Goal: Task Accomplishment & Management: Manage account settings

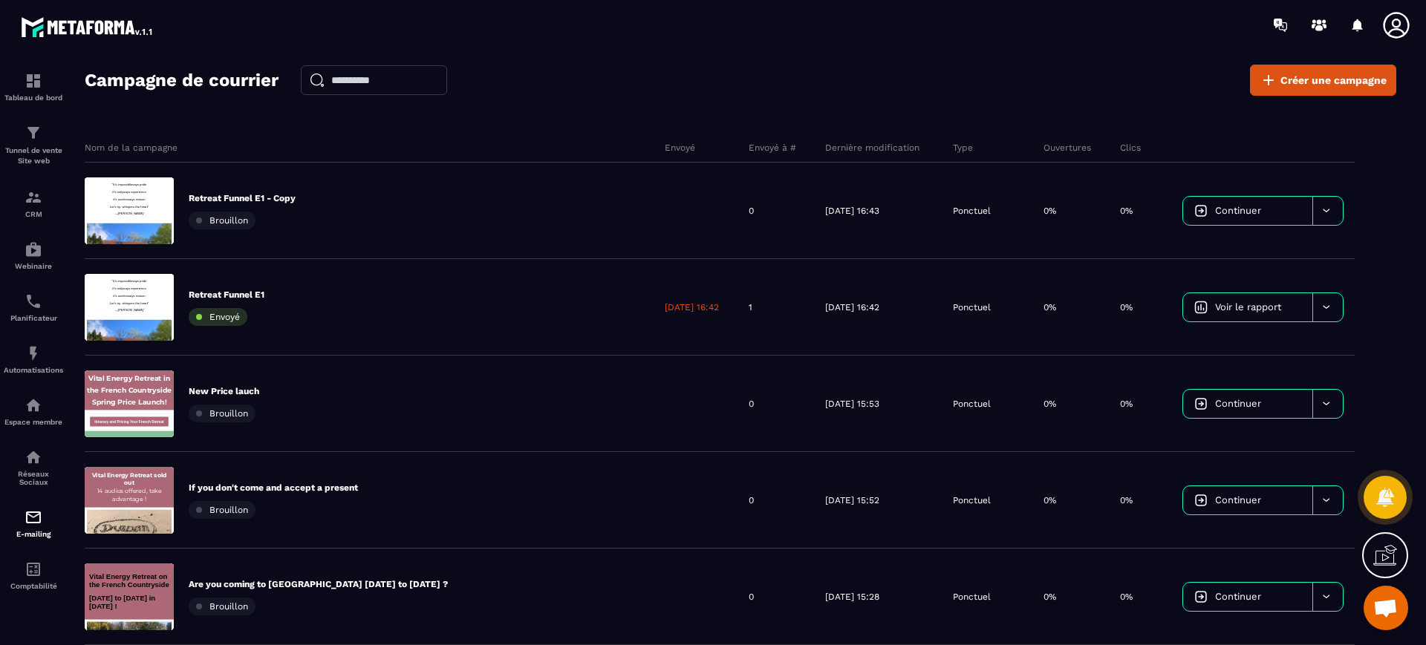
click at [287, 204] on div "Retreat Funnel E1 - Copy Brouillon" at bounding box center [242, 210] width 107 height 37
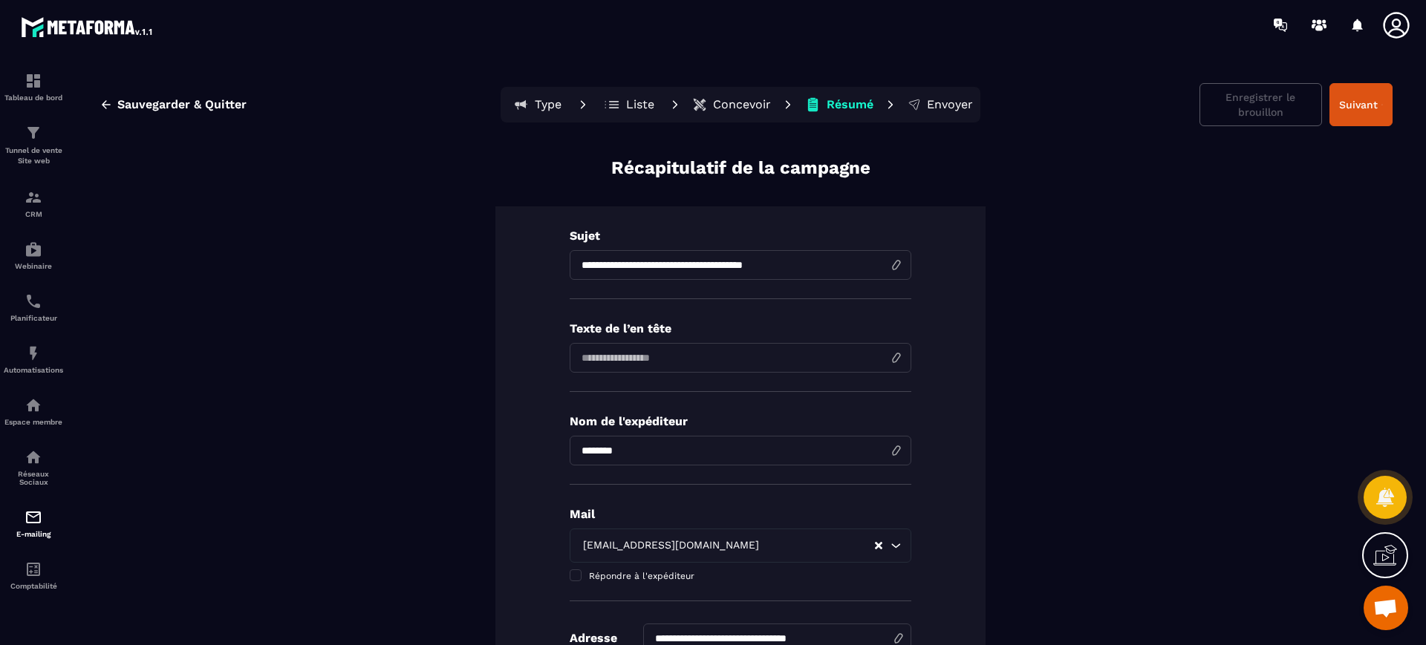
click at [746, 93] on button "Concevoir" at bounding box center [732, 105] width 88 height 30
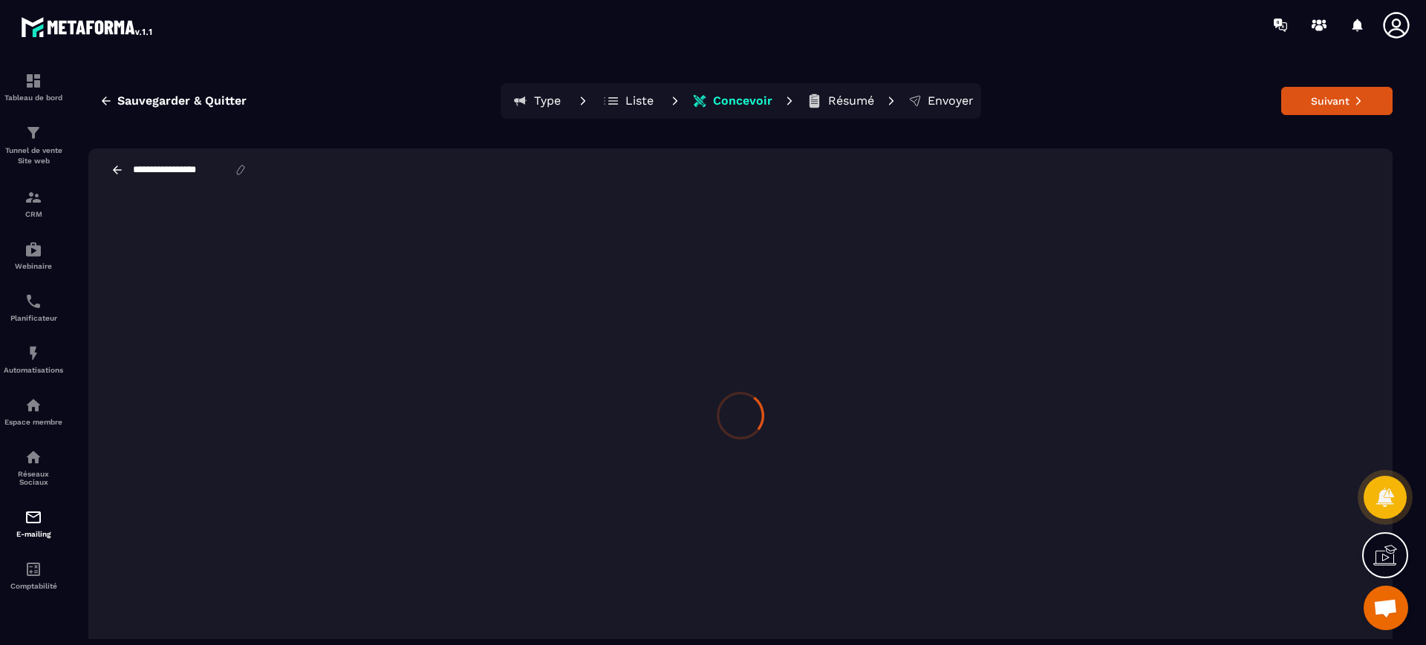
click at [619, 95] on icon at bounding box center [612, 101] width 16 height 15
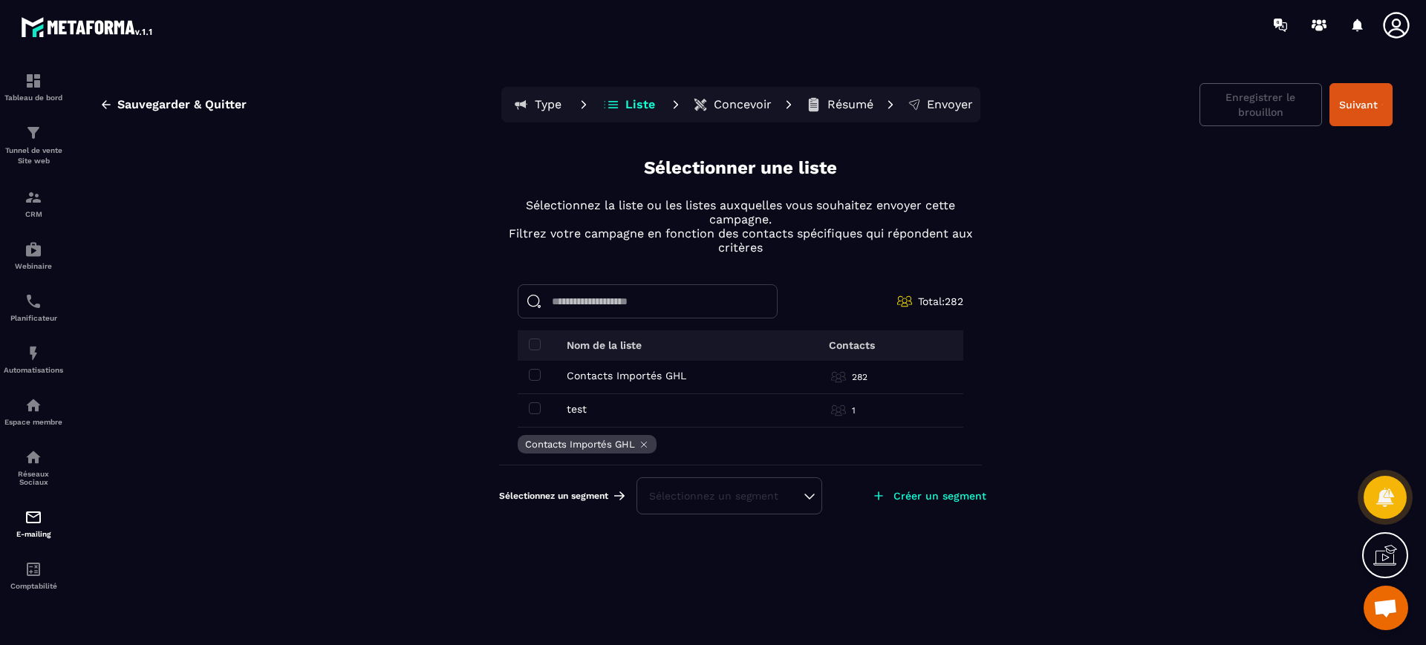
click at [560, 105] on p "Type" at bounding box center [548, 104] width 27 height 15
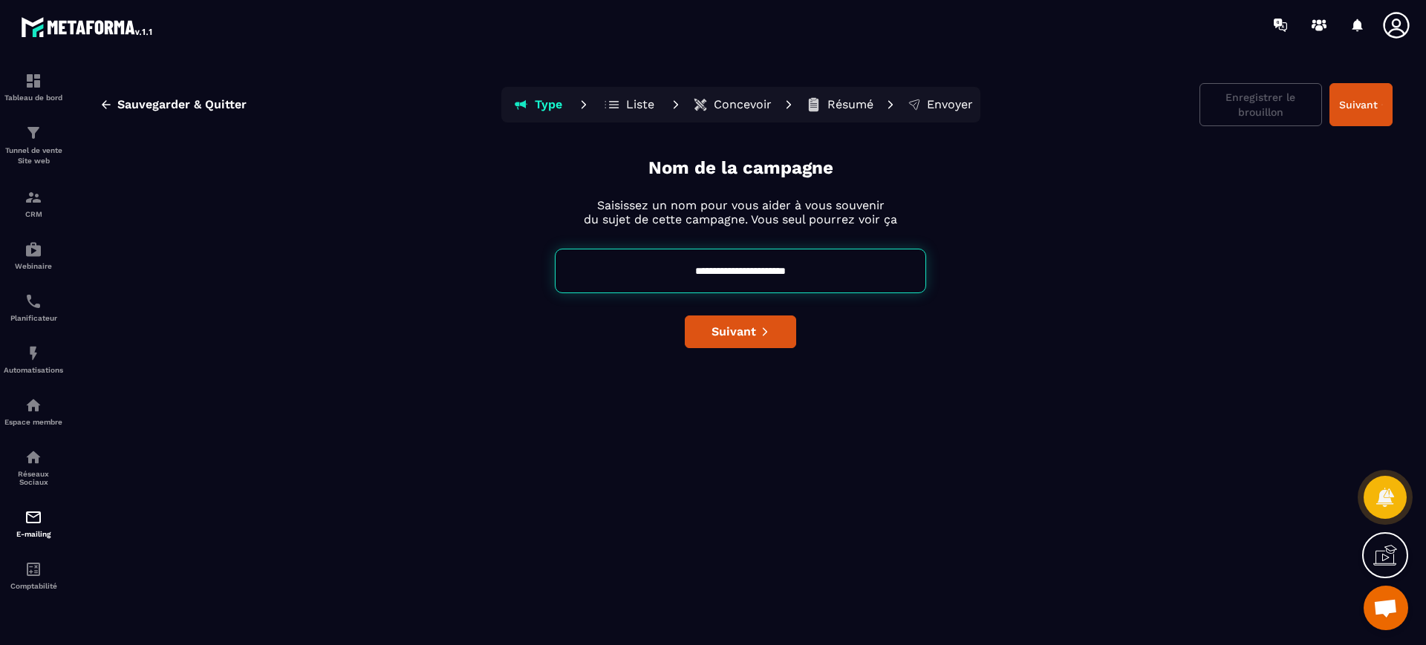
drag, startPoint x: 768, startPoint y: 269, endPoint x: 926, endPoint y: 274, distance: 158.3
click at [926, 274] on div "**********" at bounding box center [740, 271] width 1304 height 45
type input "**********"
click at [750, 331] on span "Suivant" at bounding box center [734, 332] width 45 height 15
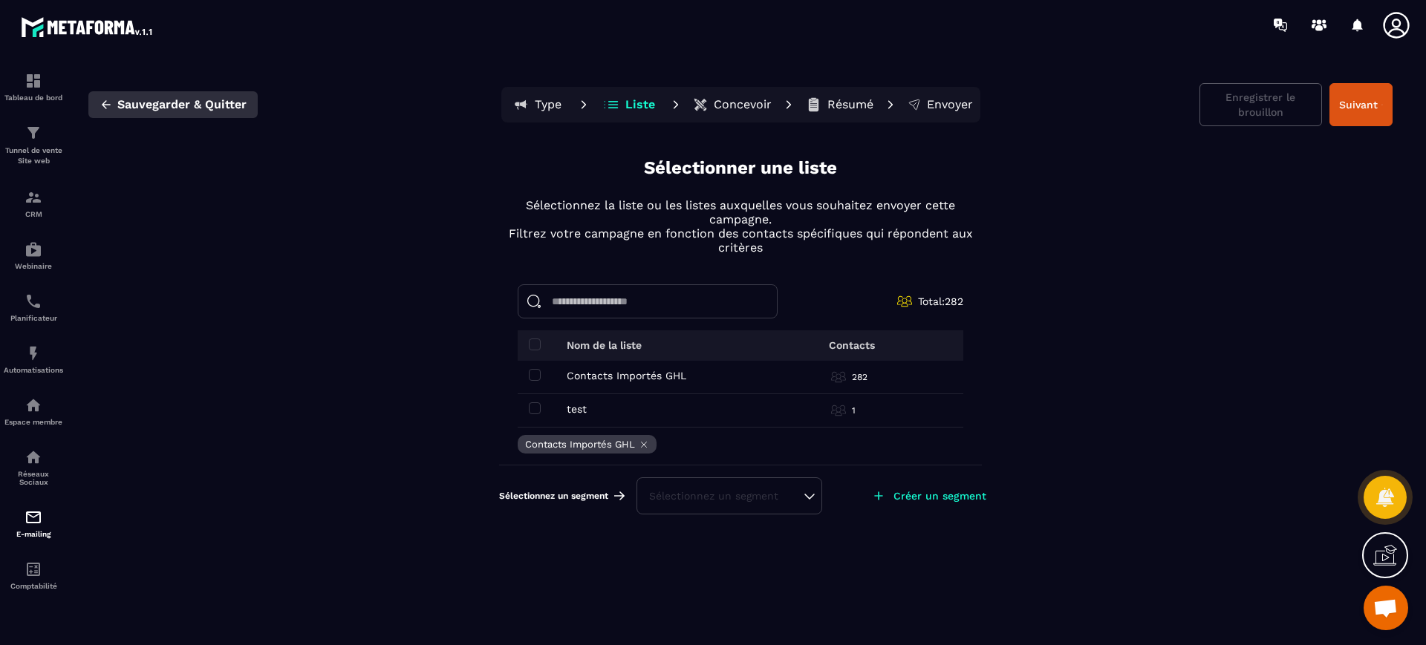
click at [211, 105] on span "Sauvegarder & Quitter" at bounding box center [181, 104] width 129 height 15
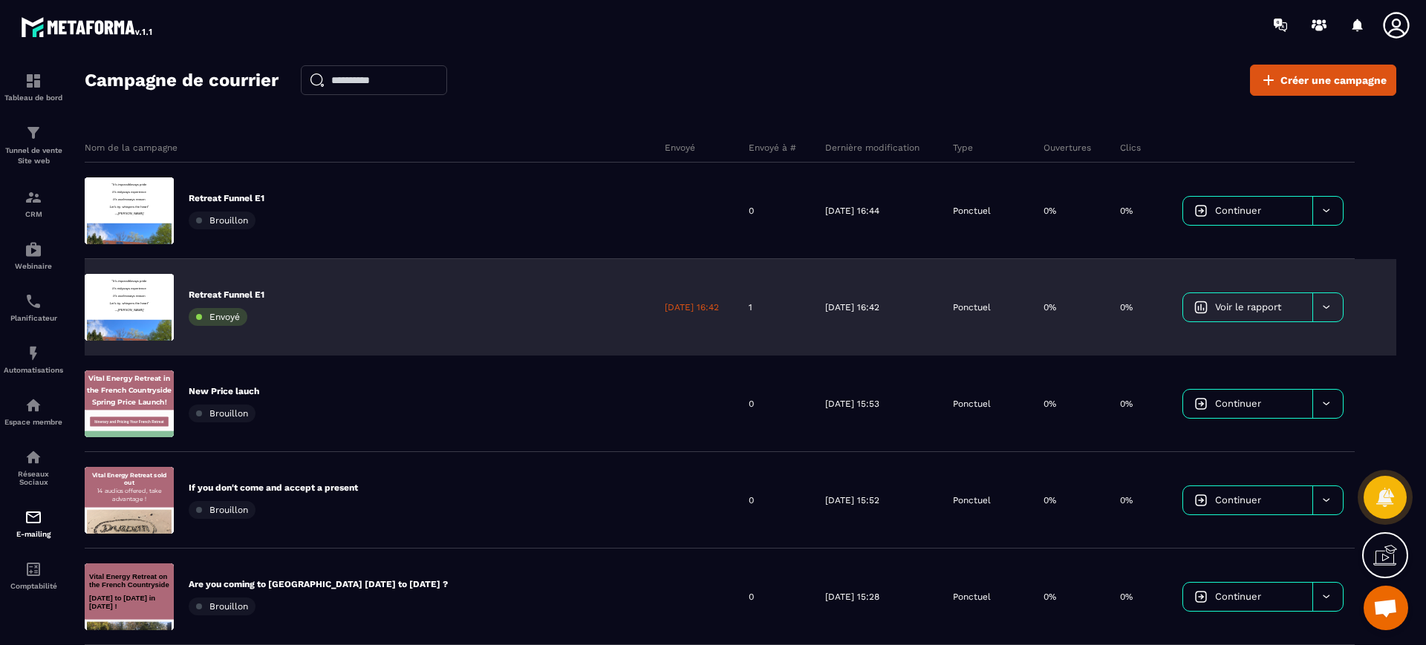
click at [1325, 306] on icon at bounding box center [1326, 307] width 11 height 11
click at [1236, 348] on span "Dupliquer le campagne" at bounding box center [1252, 344] width 108 height 11
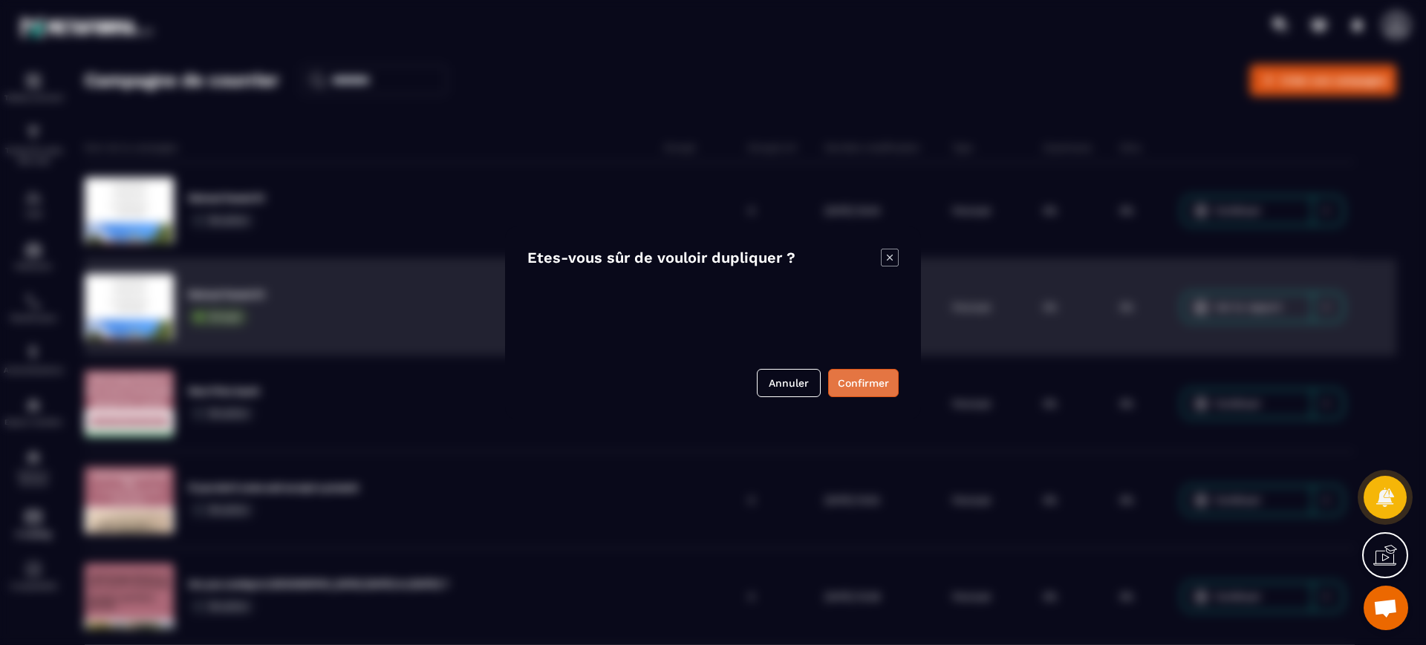
click at [865, 386] on button "Confirmer" at bounding box center [863, 383] width 71 height 28
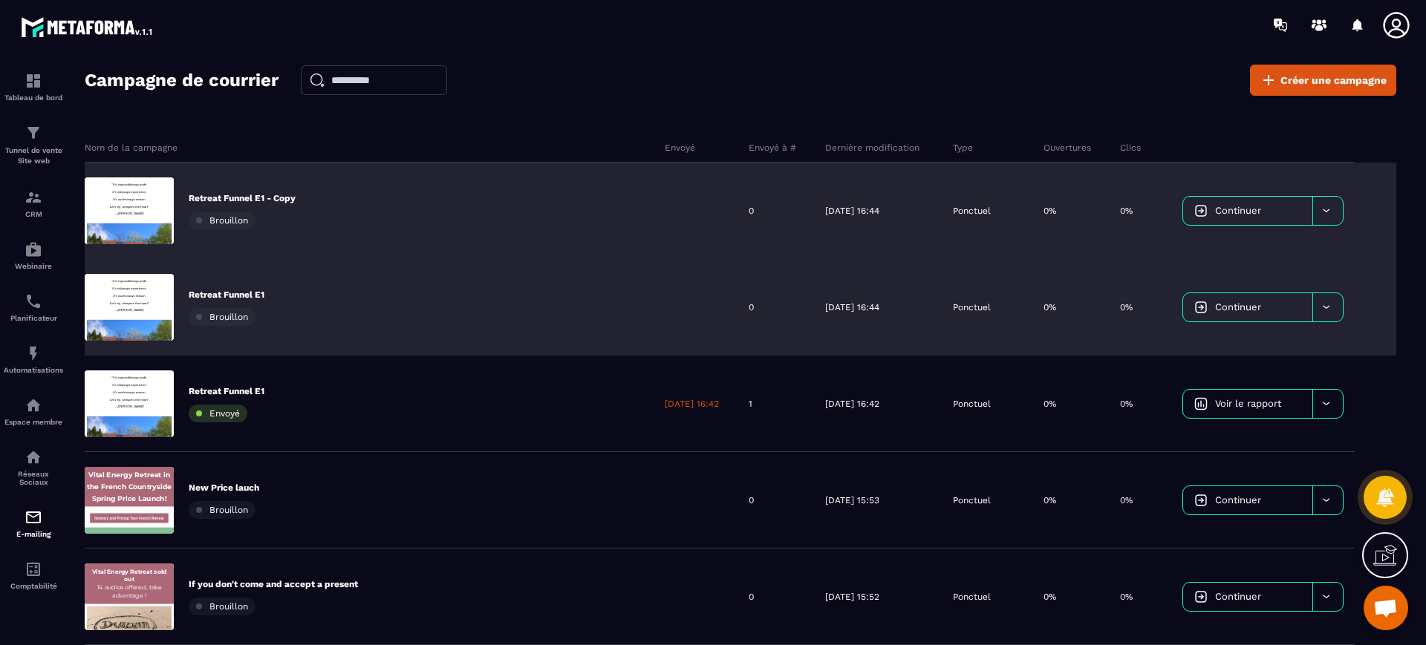
click at [267, 197] on p "Retreat Funnel E1 - Copy" at bounding box center [242, 198] width 107 height 12
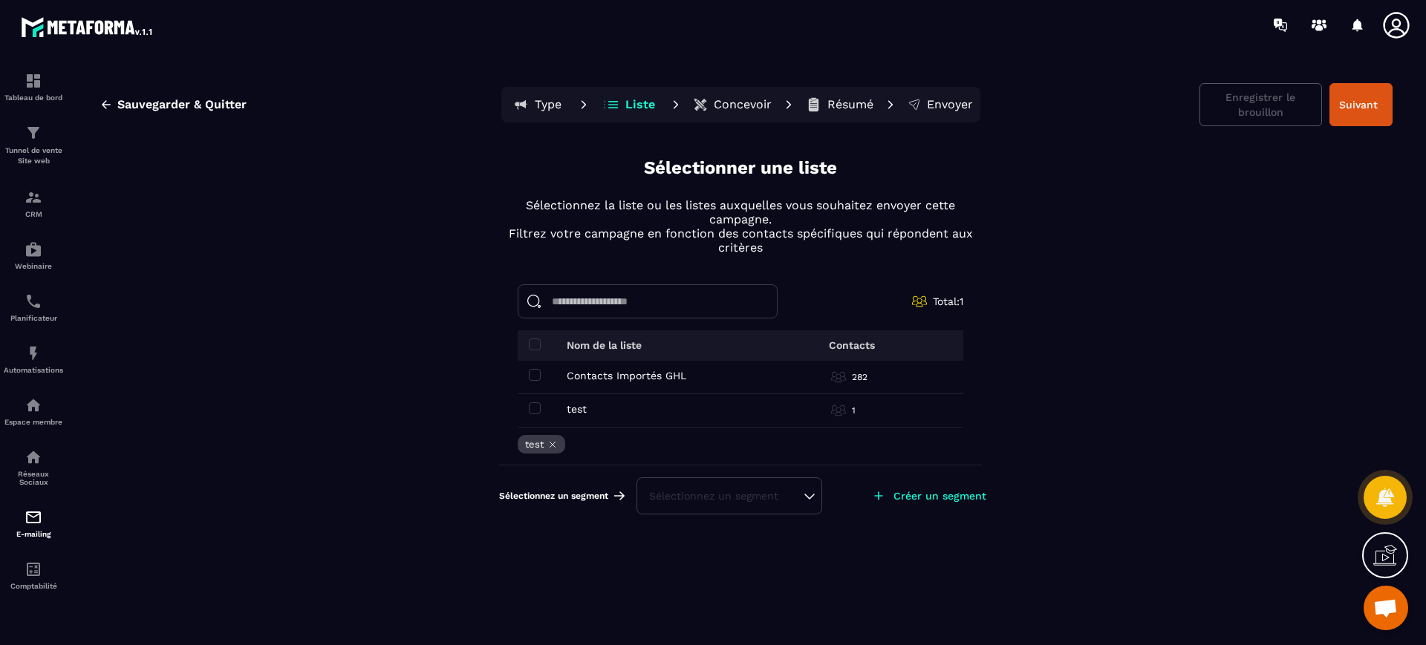
click at [527, 100] on icon at bounding box center [521, 104] width 16 height 15
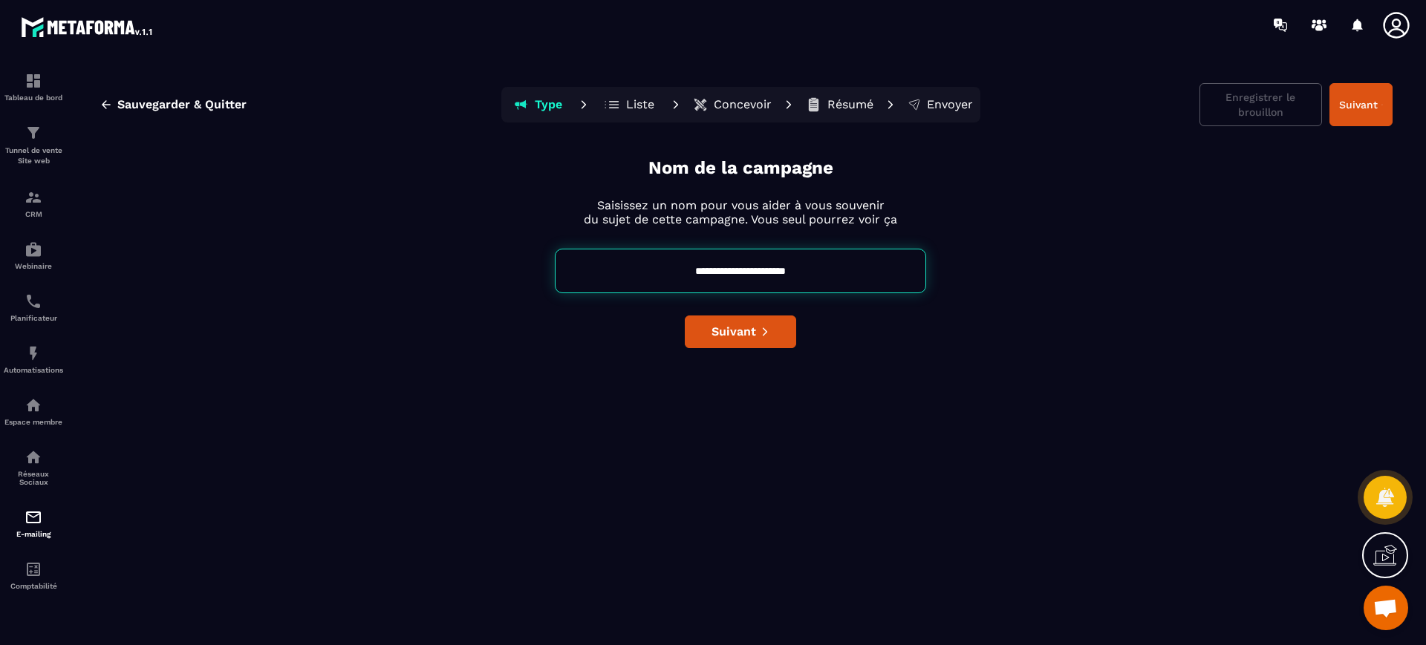
drag, startPoint x: 762, startPoint y: 269, endPoint x: 890, endPoint y: 272, distance: 127.8
click at [890, 272] on input "**********" at bounding box center [740, 271] width 371 height 45
type input "**********"
click at [693, 338] on button "Suivant" at bounding box center [740, 332] width 111 height 33
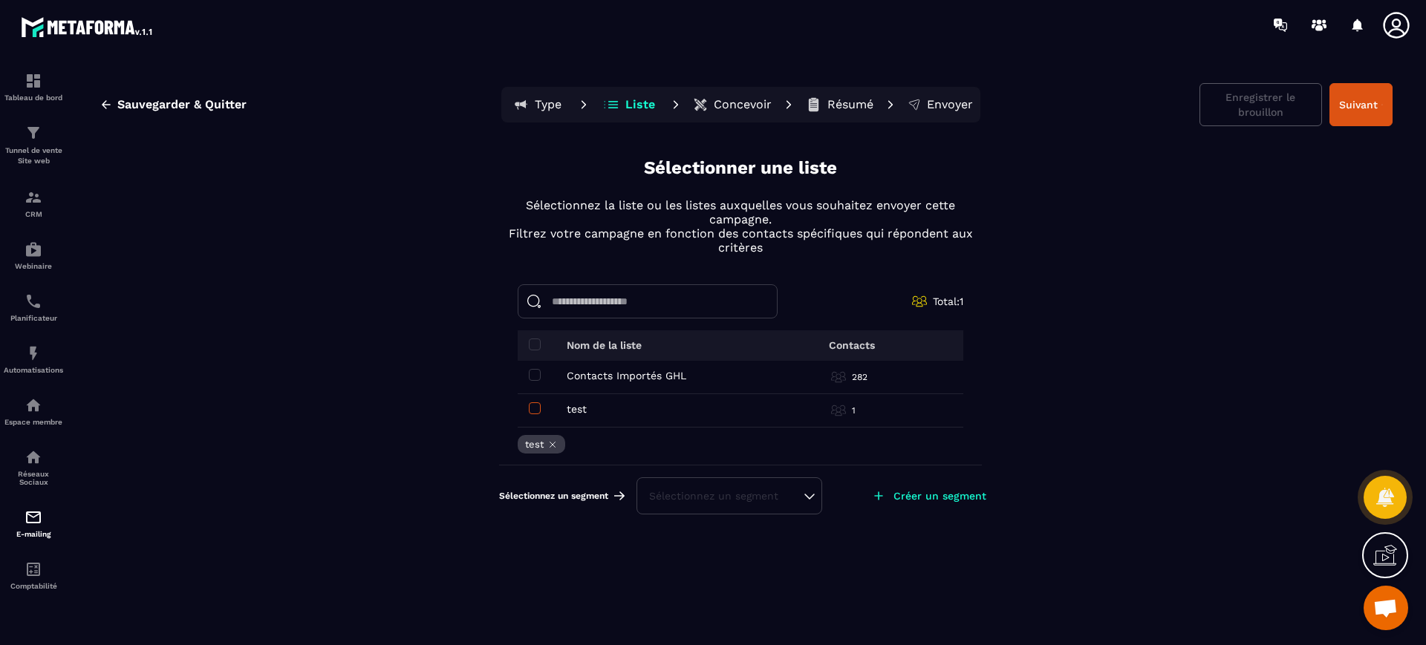
click at [536, 410] on span at bounding box center [535, 409] width 12 height 12
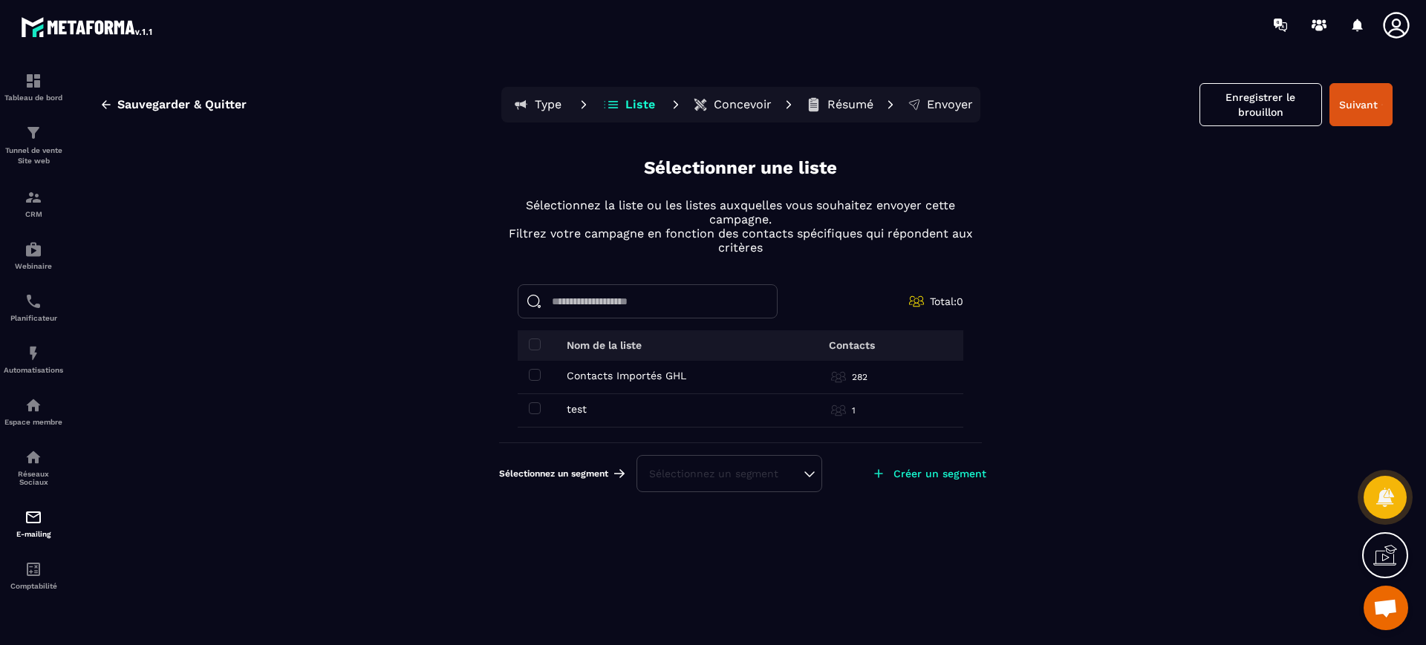
click at [535, 382] on td "Contacts Importés GHL Contacts Importés GHL" at bounding box center [640, 377] width 245 height 33
click at [535, 372] on span at bounding box center [535, 375] width 12 height 12
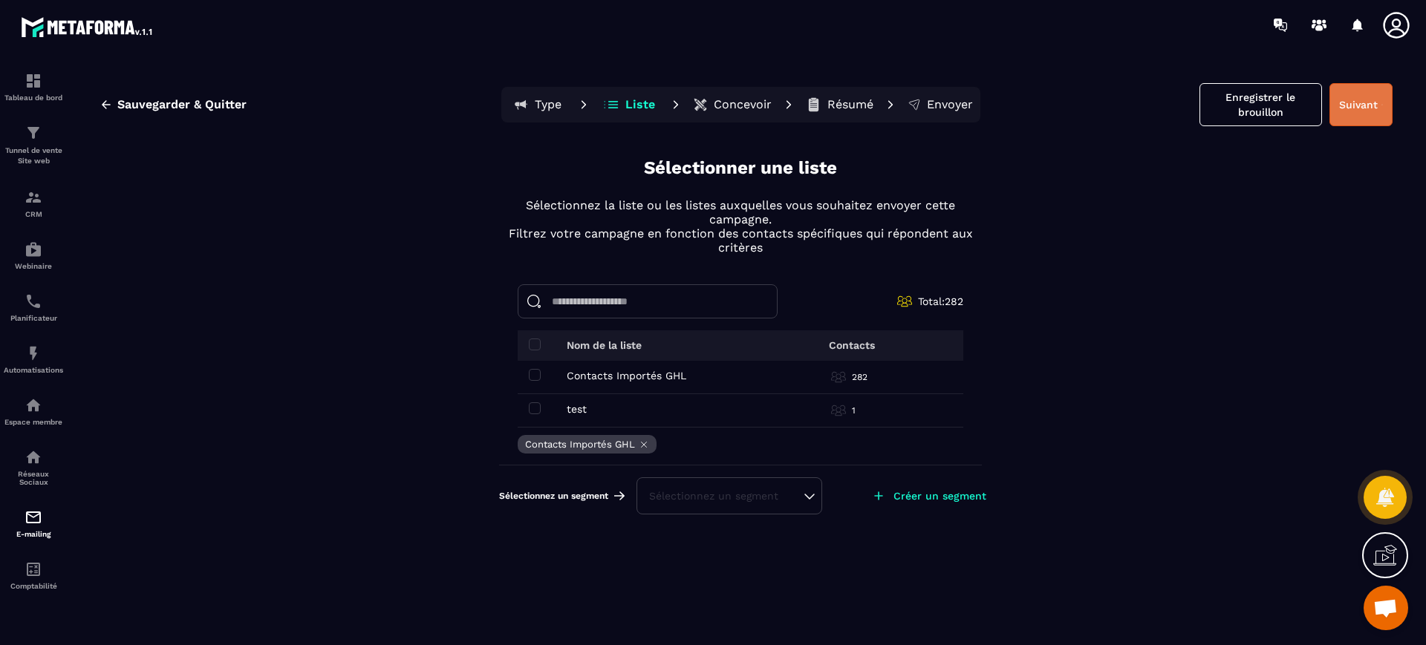
click at [1338, 98] on button "Suivant" at bounding box center [1361, 104] width 63 height 43
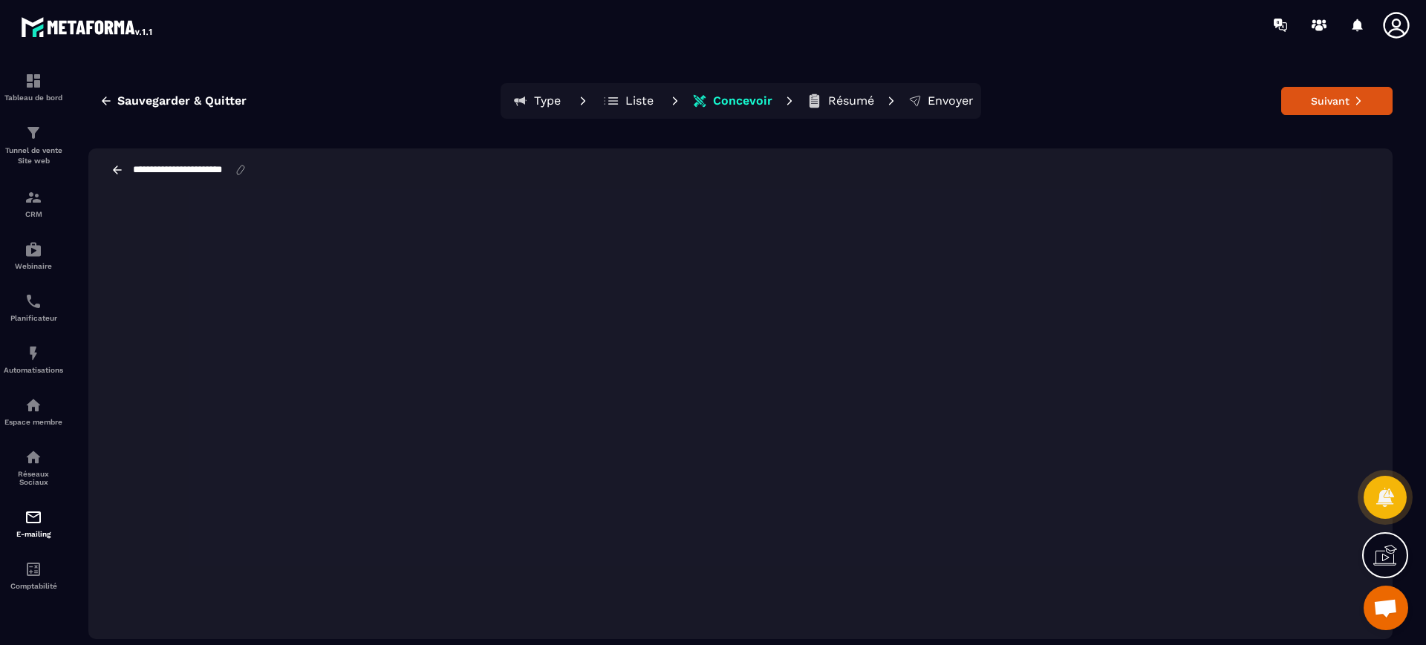
scroll to position [0, 5]
drag, startPoint x: 212, startPoint y: 168, endPoint x: 293, endPoint y: 178, distance: 81.6
click at [293, 178] on div "**********" at bounding box center [740, 170] width 1304 height 43
type input "**********"
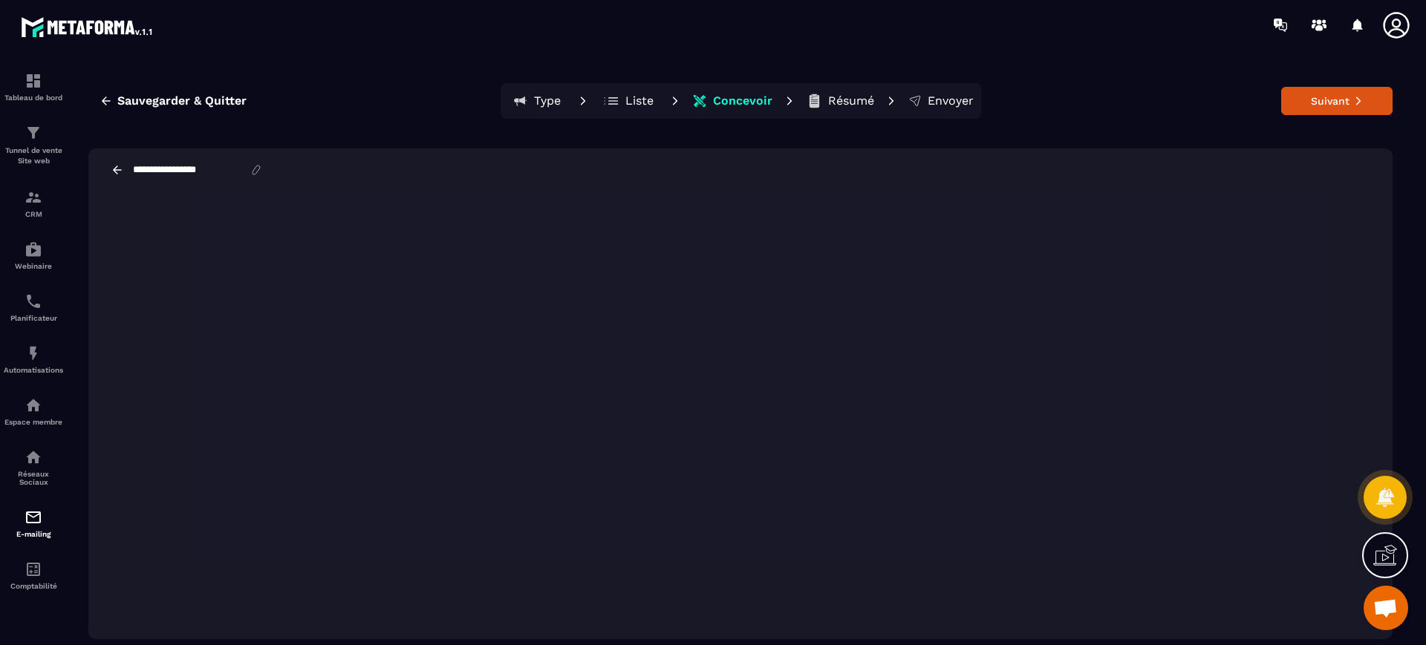
click at [201, 175] on input "**********" at bounding box center [190, 170] width 118 height 13
click at [1307, 105] on button "Suivant" at bounding box center [1336, 101] width 111 height 28
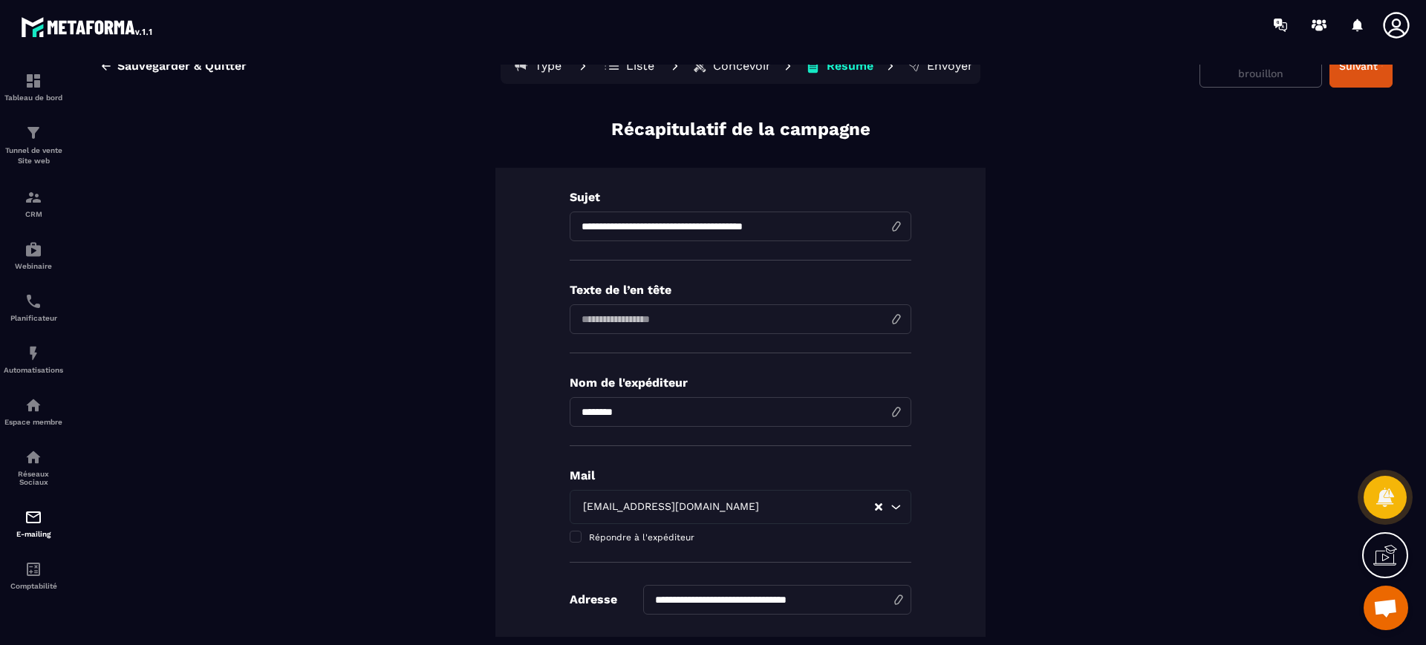
scroll to position [34, 0]
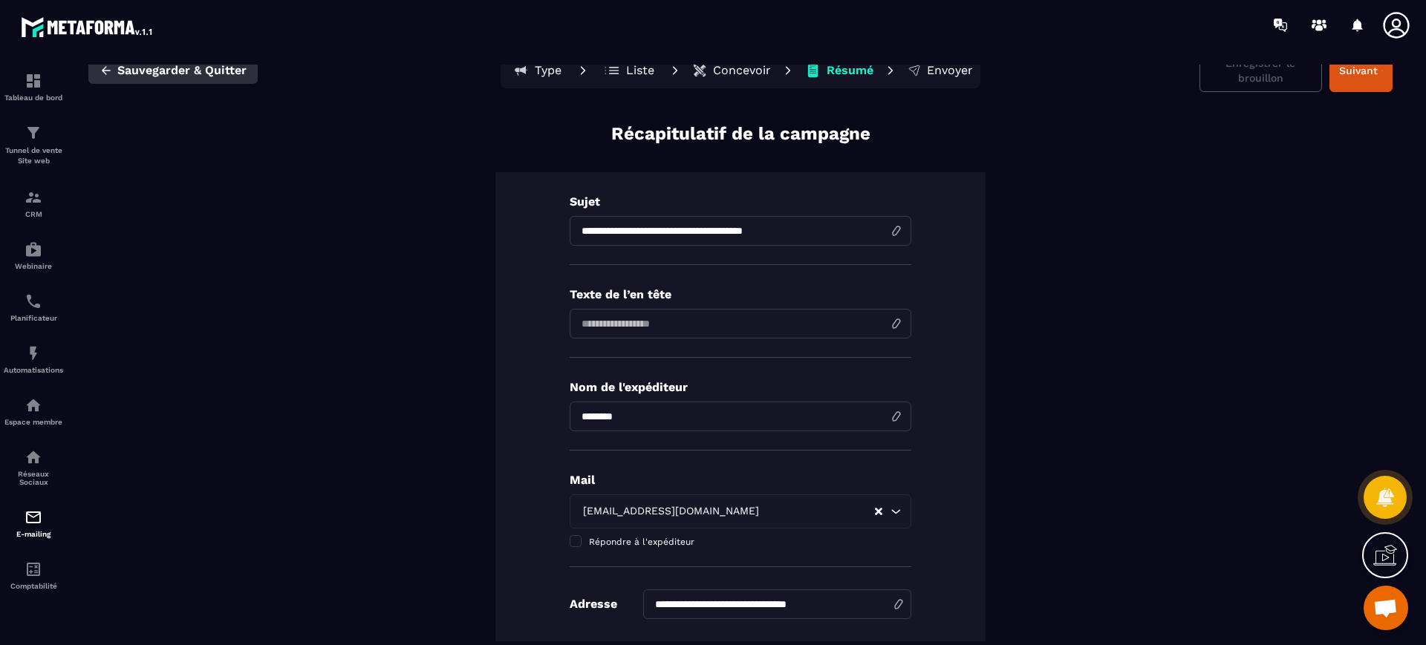
click at [190, 78] on button "Sauvegarder & Quitter" at bounding box center [172, 70] width 169 height 27
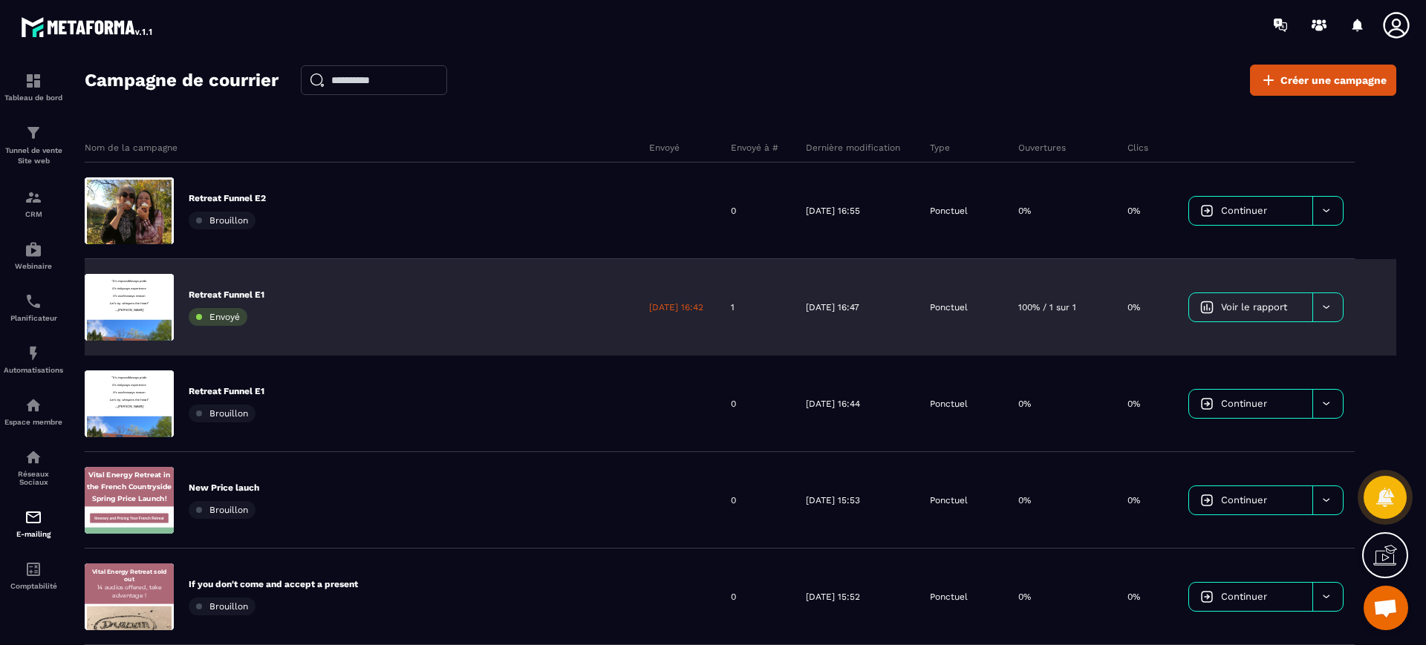
click at [1329, 304] on icon at bounding box center [1326, 307] width 11 height 11
click at [1272, 339] on span "Dupliquer le campagne" at bounding box center [1258, 344] width 108 height 11
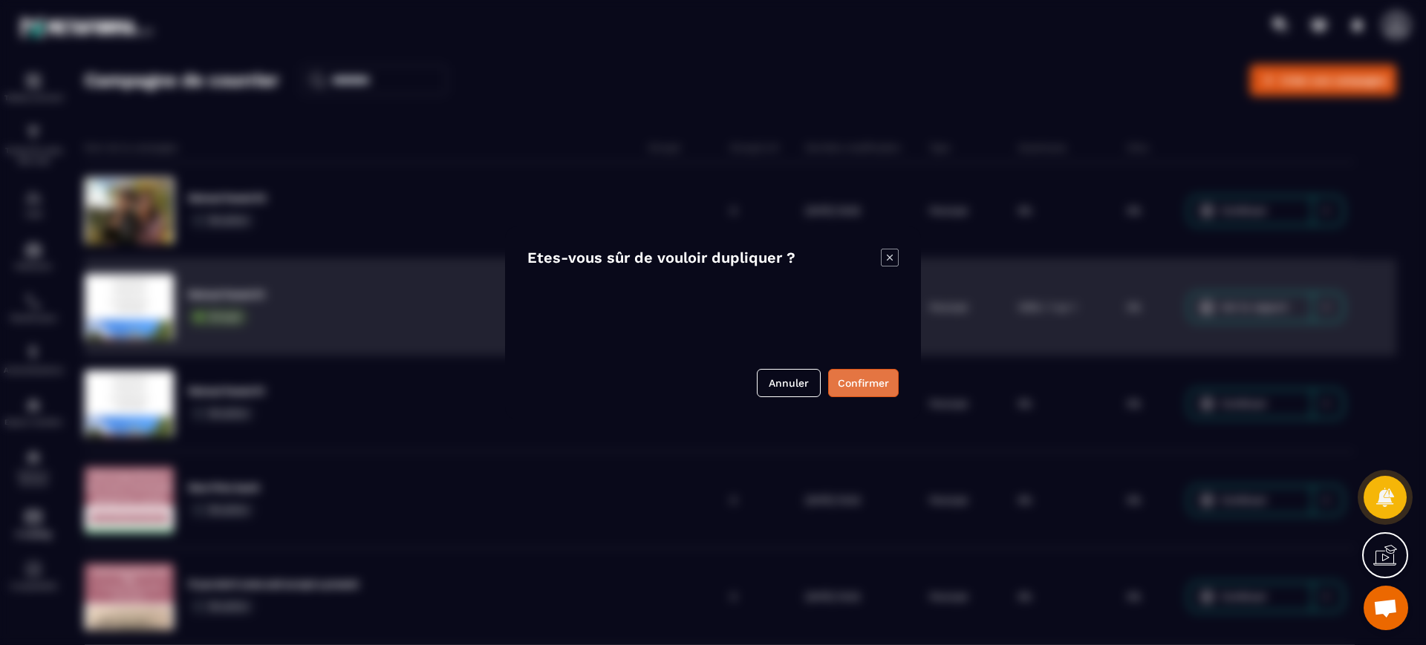
click at [883, 377] on button "Confirmer" at bounding box center [863, 383] width 71 height 28
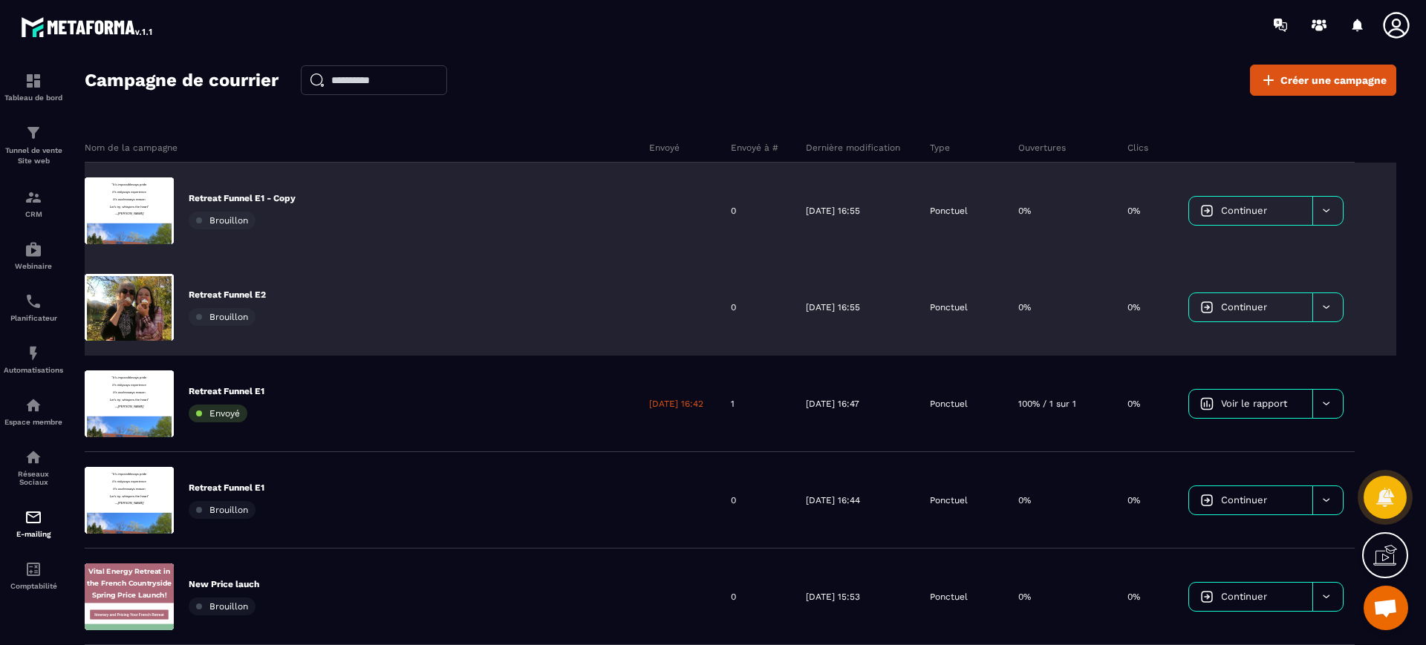
click at [219, 195] on p "Retreat Funnel E1 - Copy" at bounding box center [242, 198] width 107 height 12
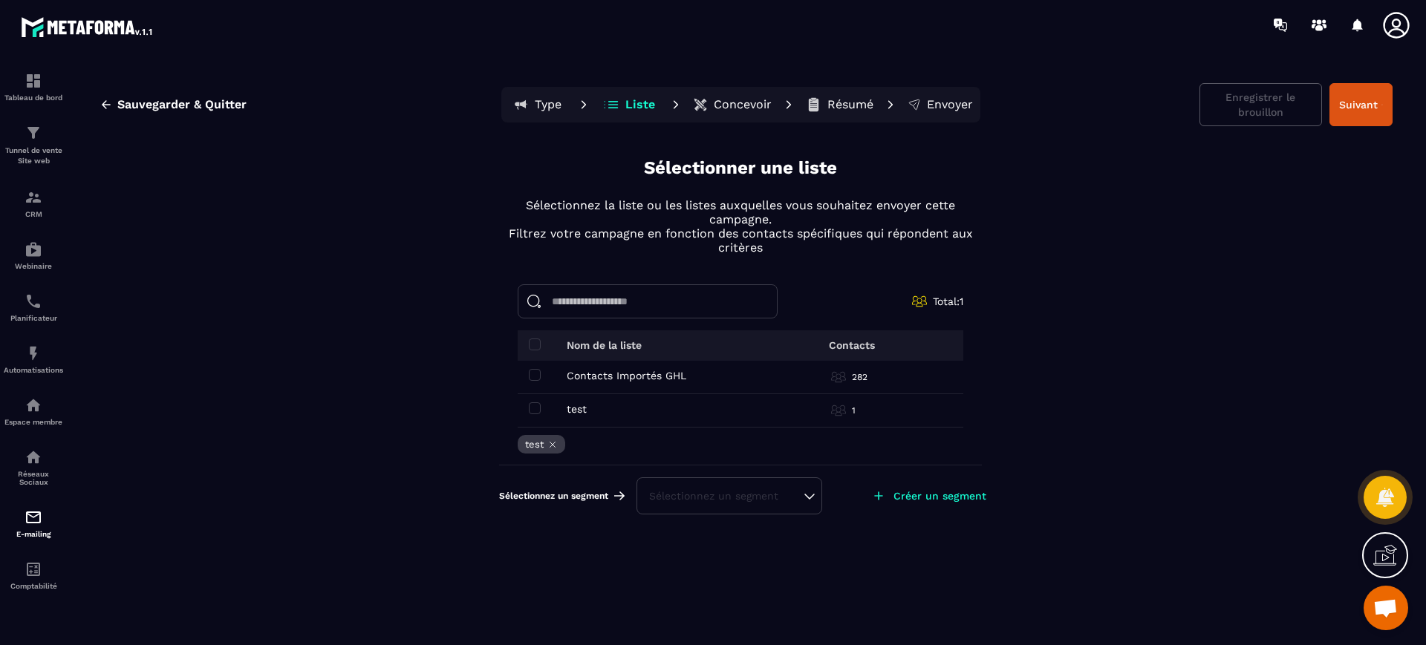
click at [535, 110] on p "Type" at bounding box center [548, 104] width 27 height 15
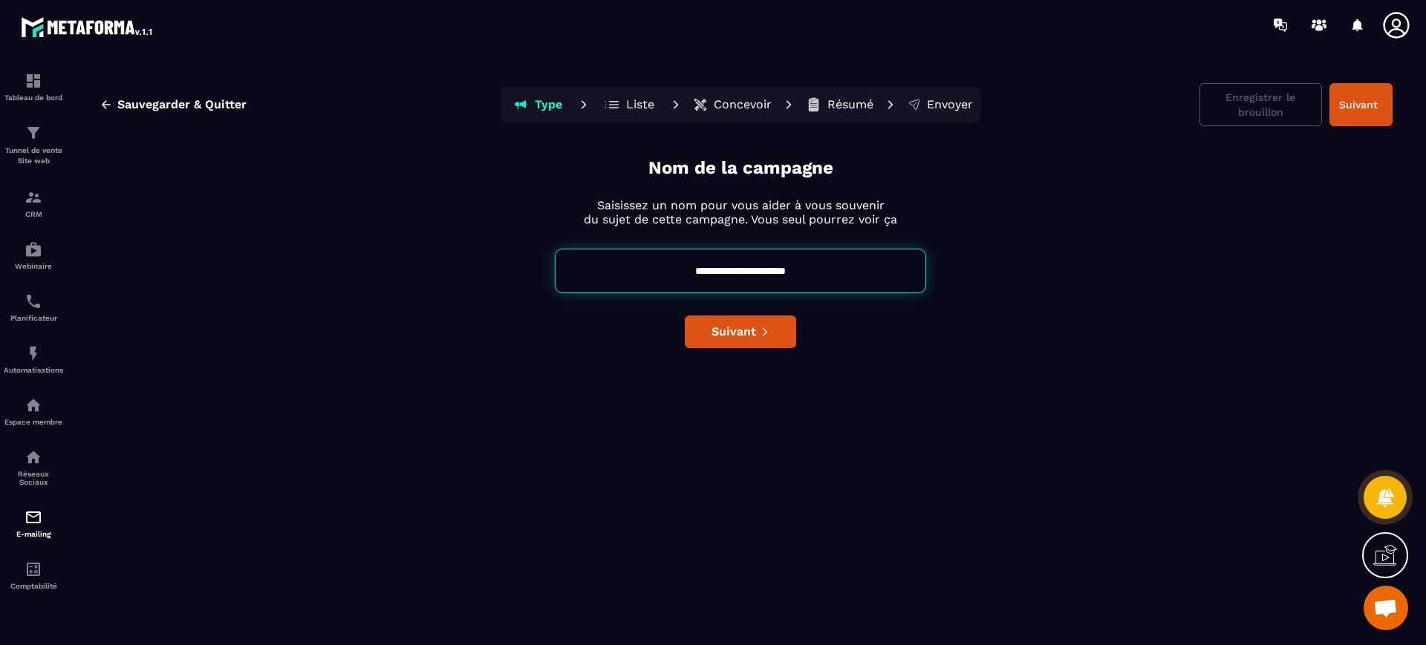
drag, startPoint x: 762, startPoint y: 273, endPoint x: 914, endPoint y: 288, distance: 153.1
click at [914, 288] on input "**********" at bounding box center [740, 271] width 371 height 45
type input "**********"
click at [730, 330] on span "Suivant" at bounding box center [734, 332] width 45 height 15
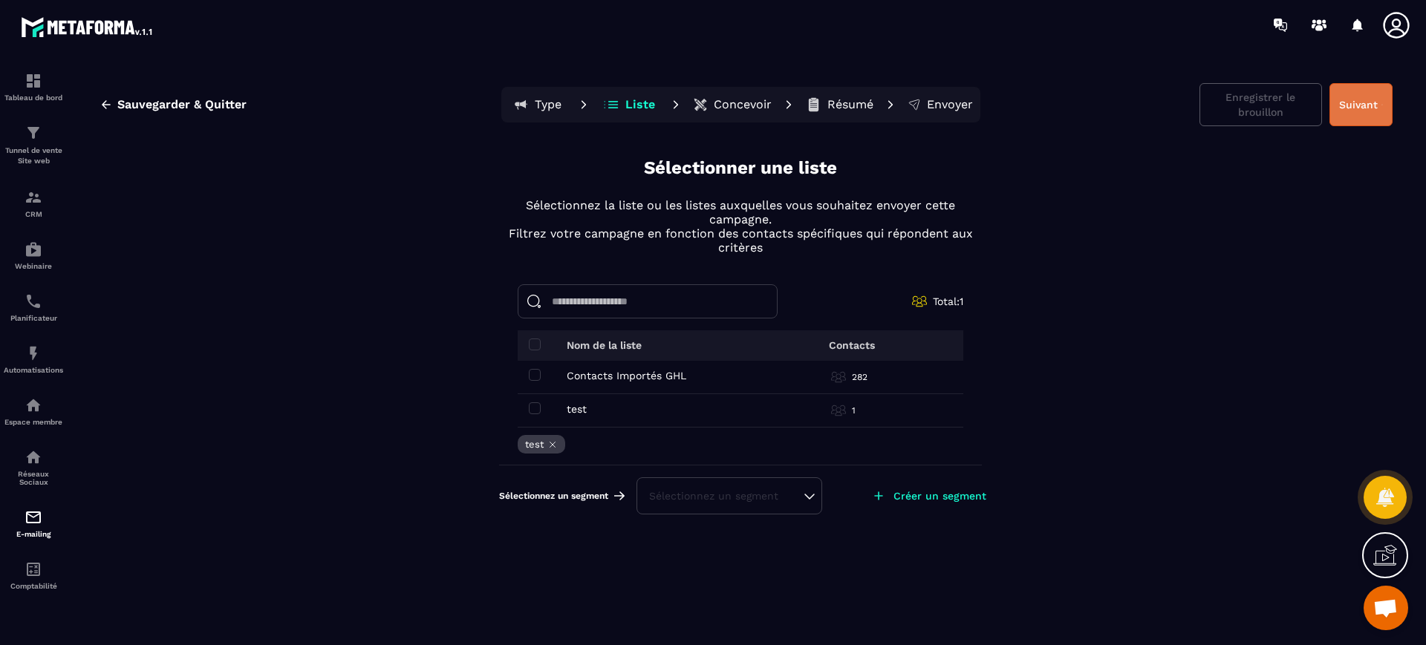
click at [1357, 106] on button "Suivant" at bounding box center [1361, 104] width 63 height 43
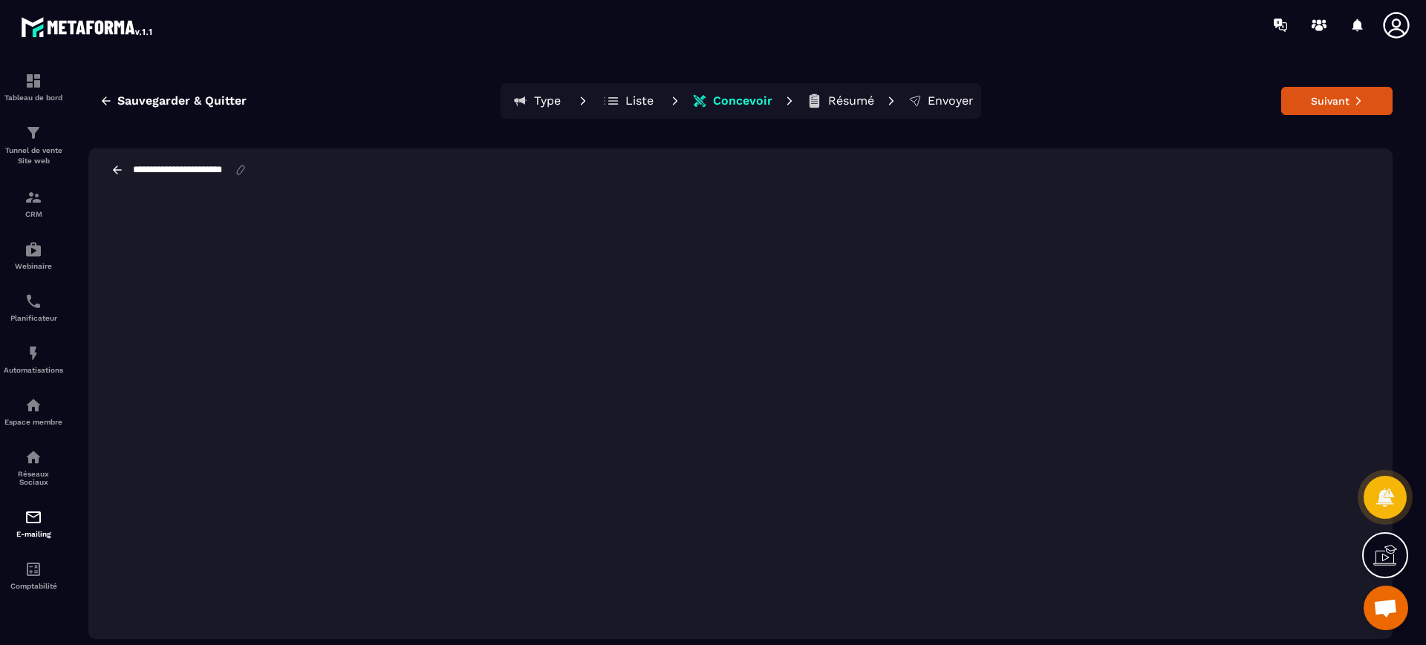
scroll to position [0, 5]
drag, startPoint x: 214, startPoint y: 170, endPoint x: 308, endPoint y: 172, distance: 93.6
click at [308, 172] on div "**********" at bounding box center [740, 170] width 1304 height 43
type input "**********"
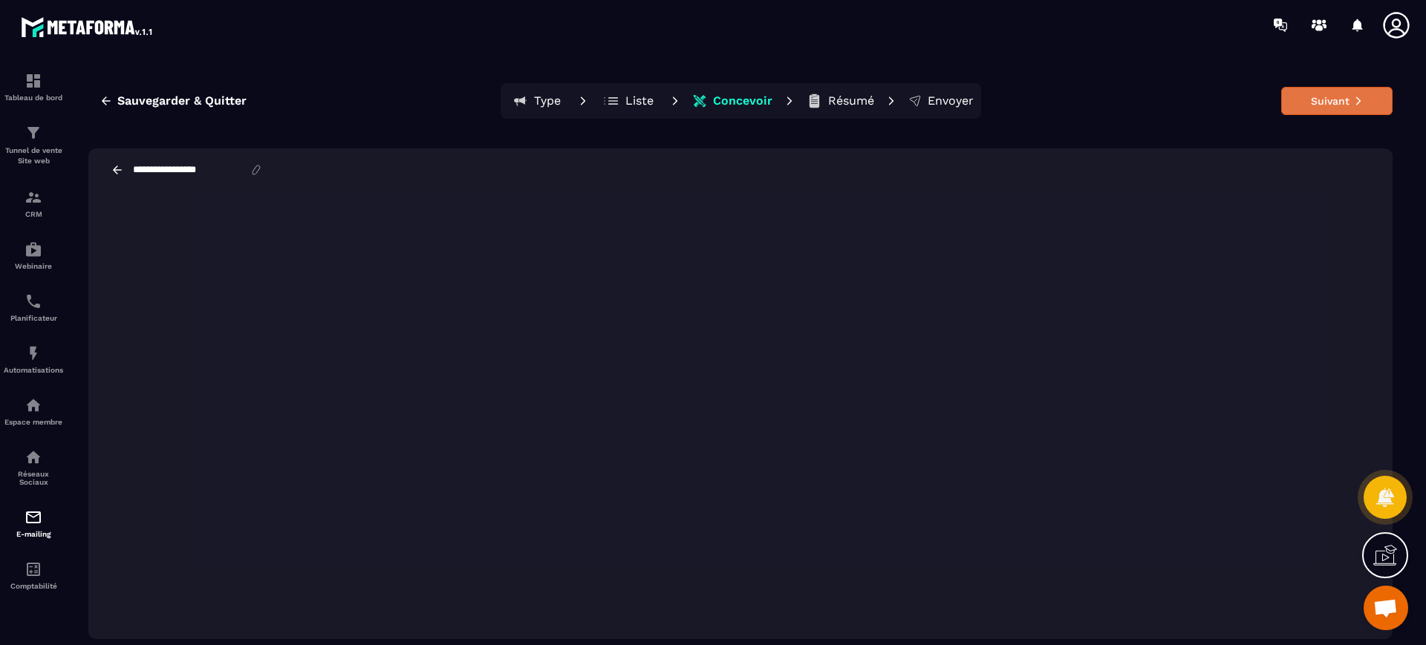
click at [1342, 99] on button "Suivant" at bounding box center [1336, 101] width 111 height 28
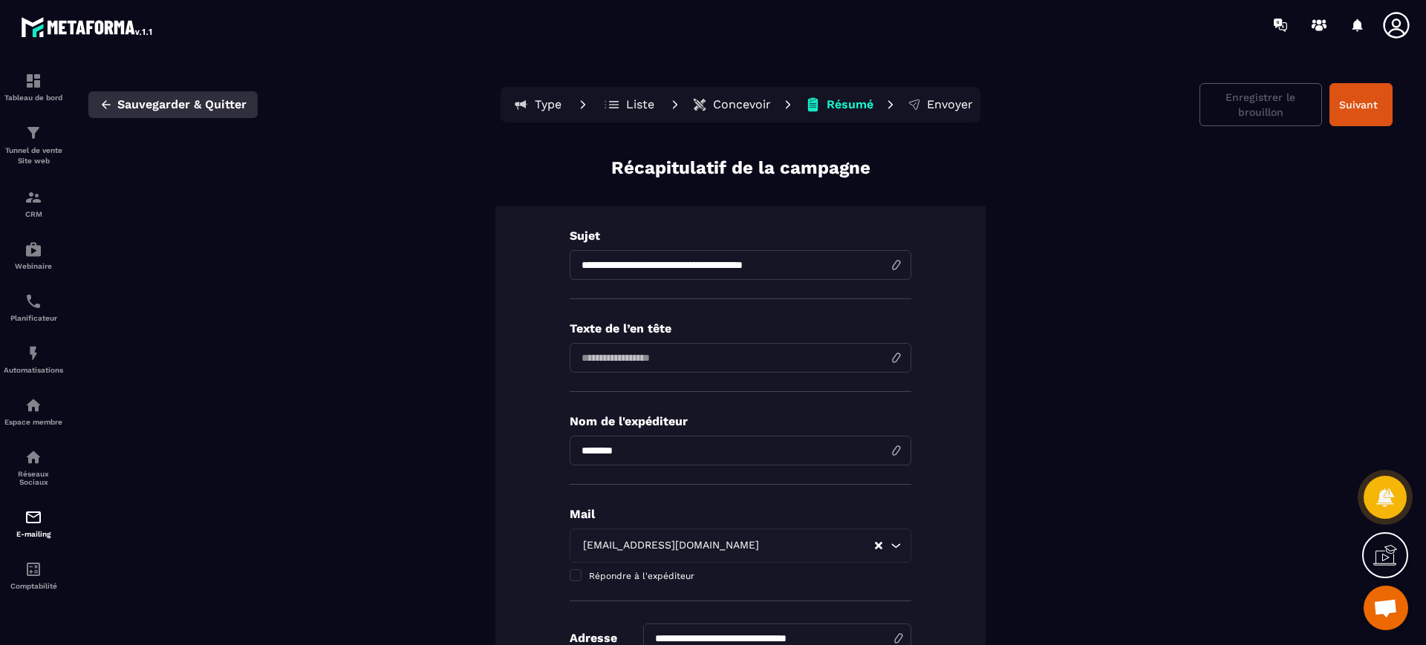
click at [195, 114] on button "Sauvegarder & Quitter" at bounding box center [172, 104] width 169 height 27
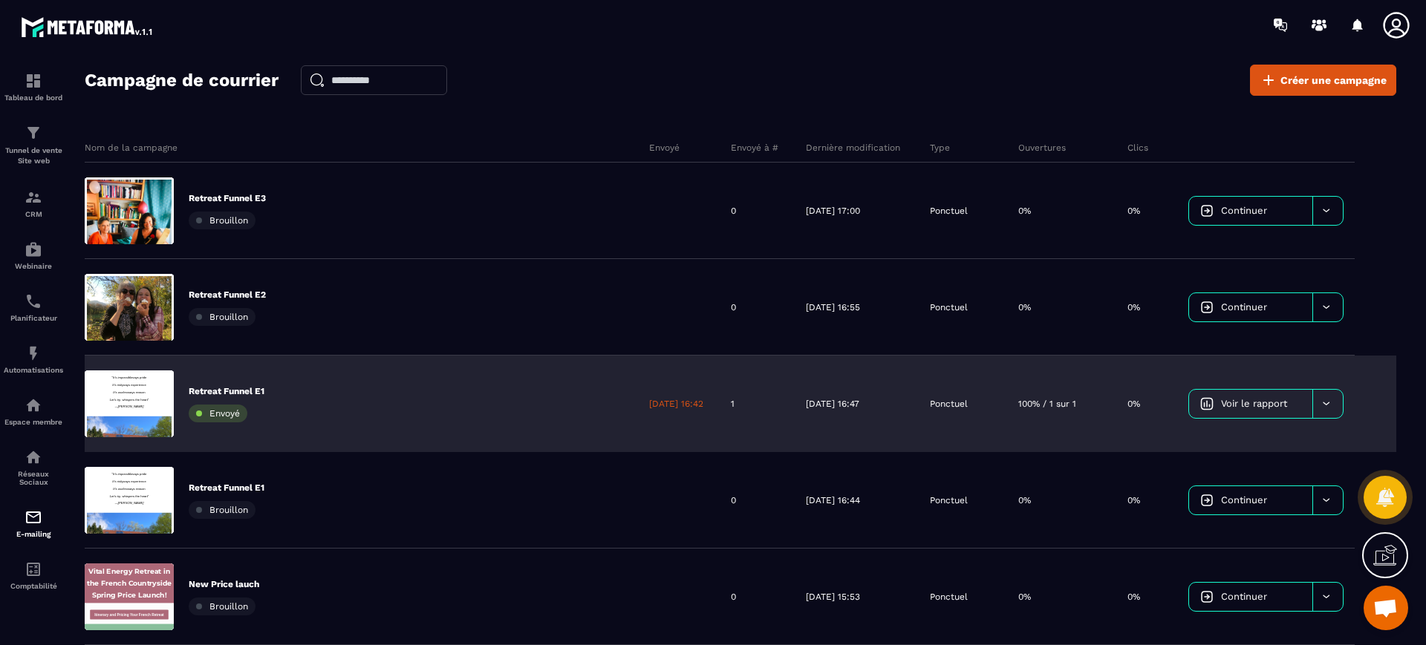
click at [1329, 400] on icon at bounding box center [1326, 403] width 11 height 11
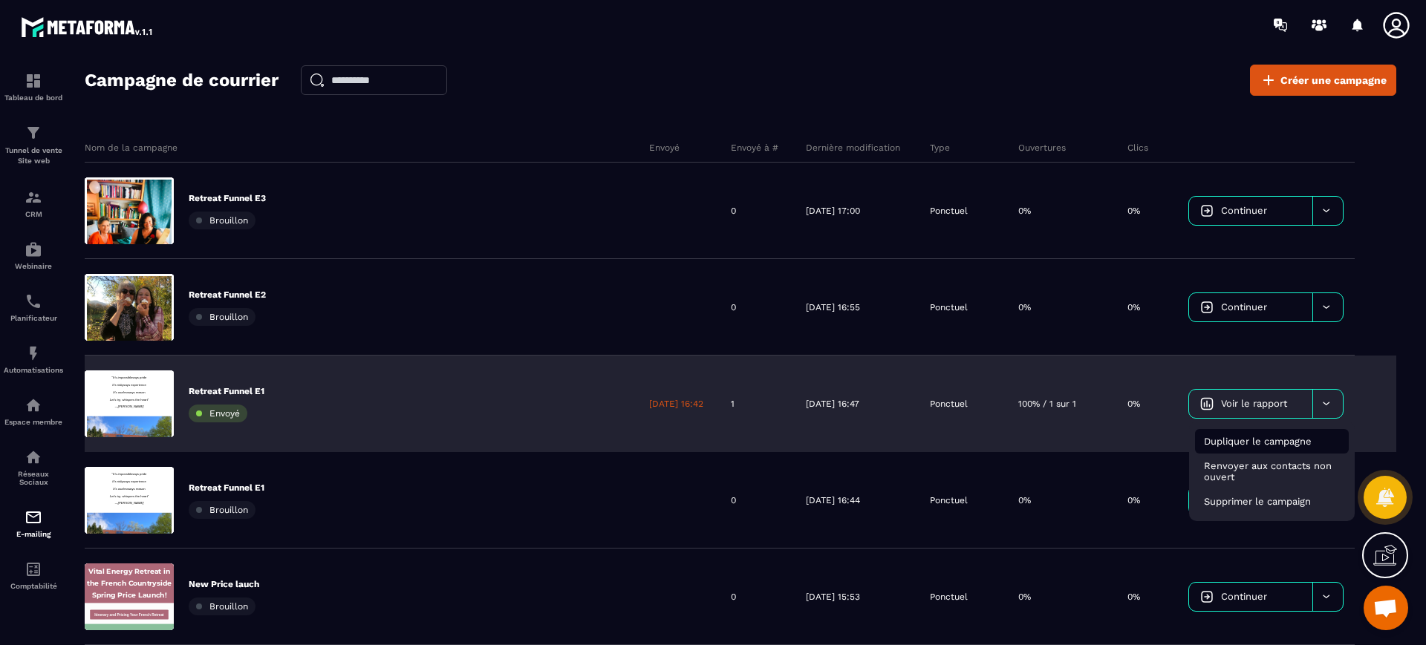
click at [1237, 443] on span "Dupliquer le campagne" at bounding box center [1258, 441] width 108 height 11
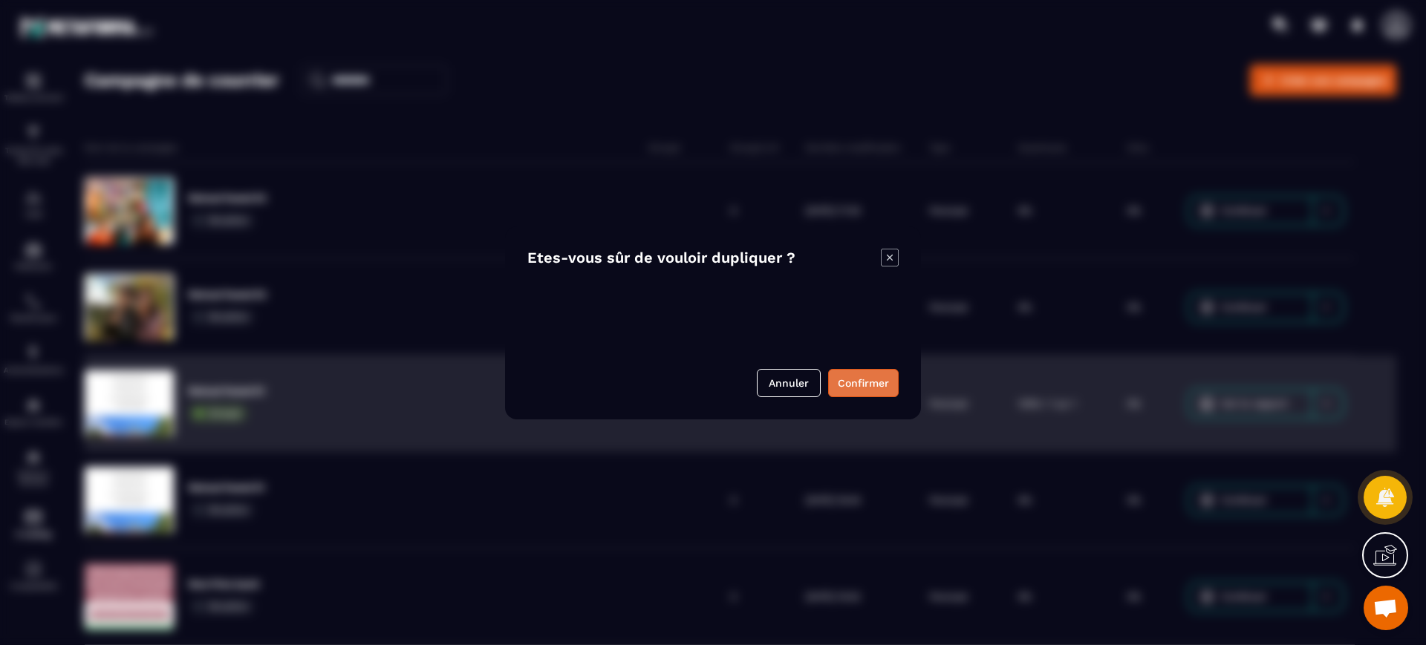
click at [862, 387] on button "Confirmer" at bounding box center [863, 383] width 71 height 28
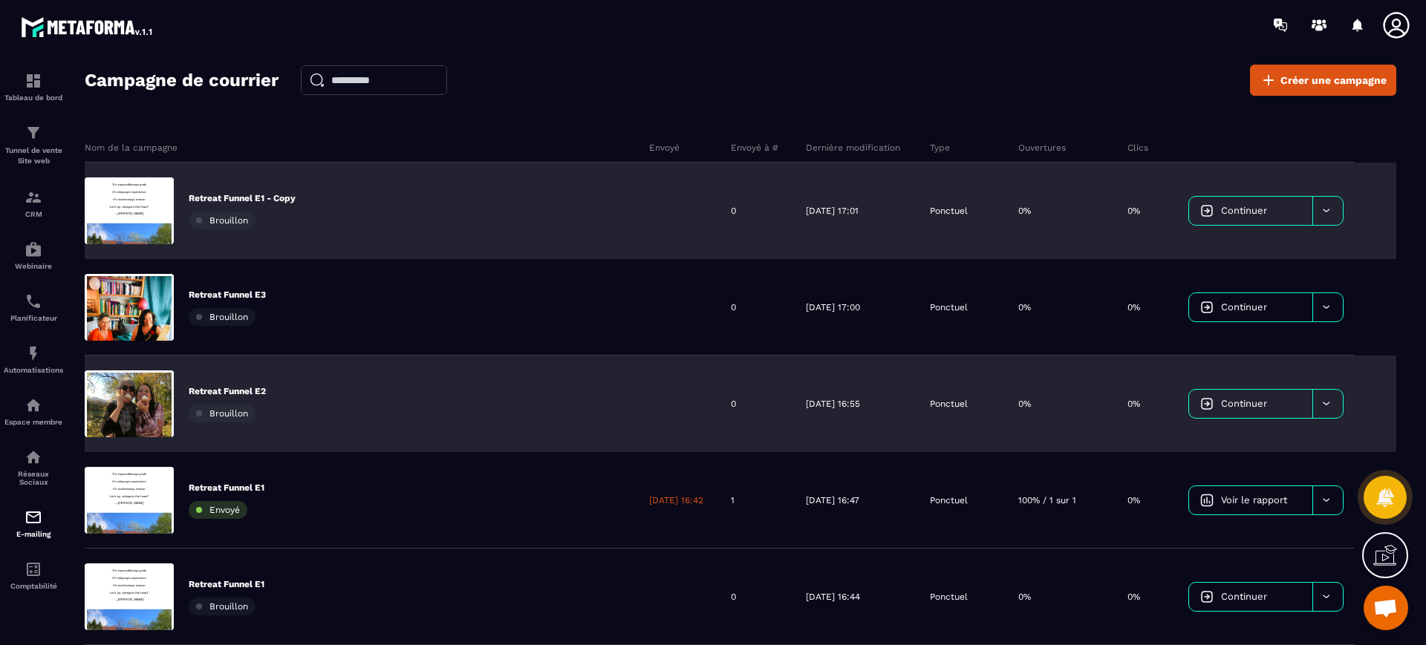
click at [248, 192] on p "Retreat Funnel E1 - Copy" at bounding box center [242, 198] width 107 height 12
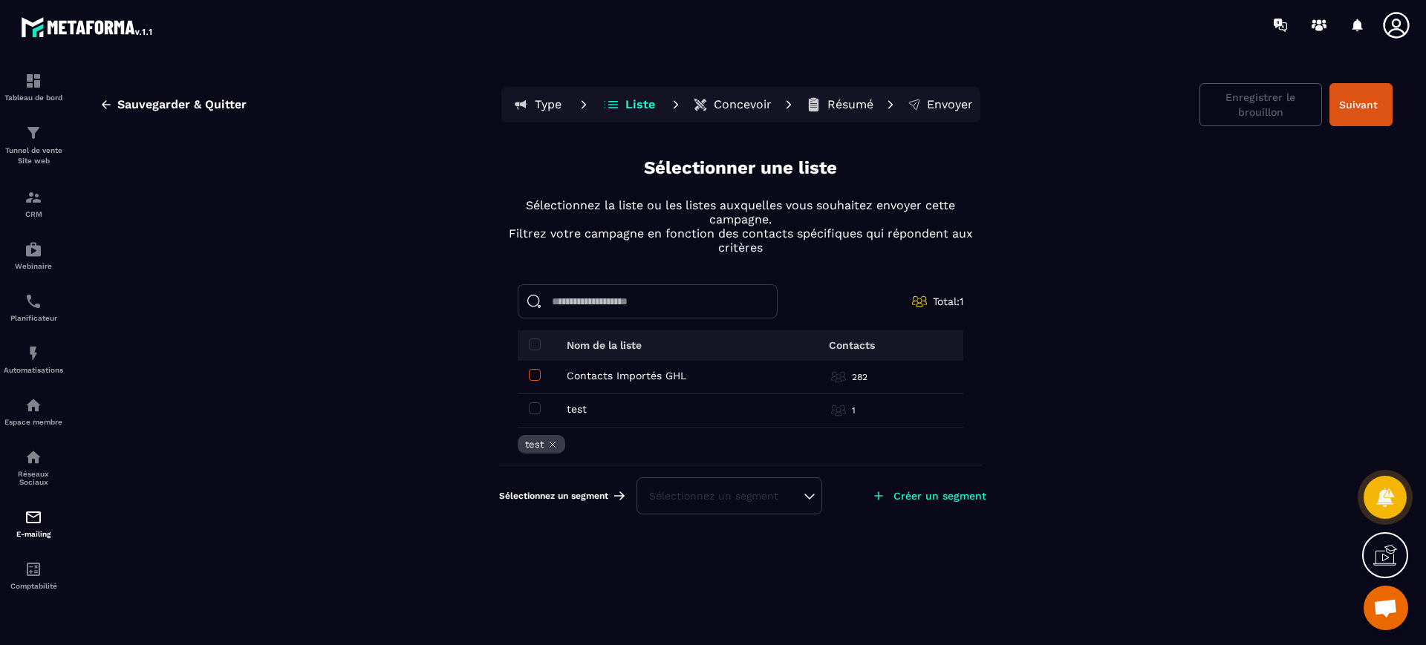
click at [531, 374] on span at bounding box center [535, 375] width 12 height 12
click at [532, 405] on span at bounding box center [535, 409] width 12 height 12
click at [1372, 119] on button "Suivant" at bounding box center [1361, 104] width 63 height 43
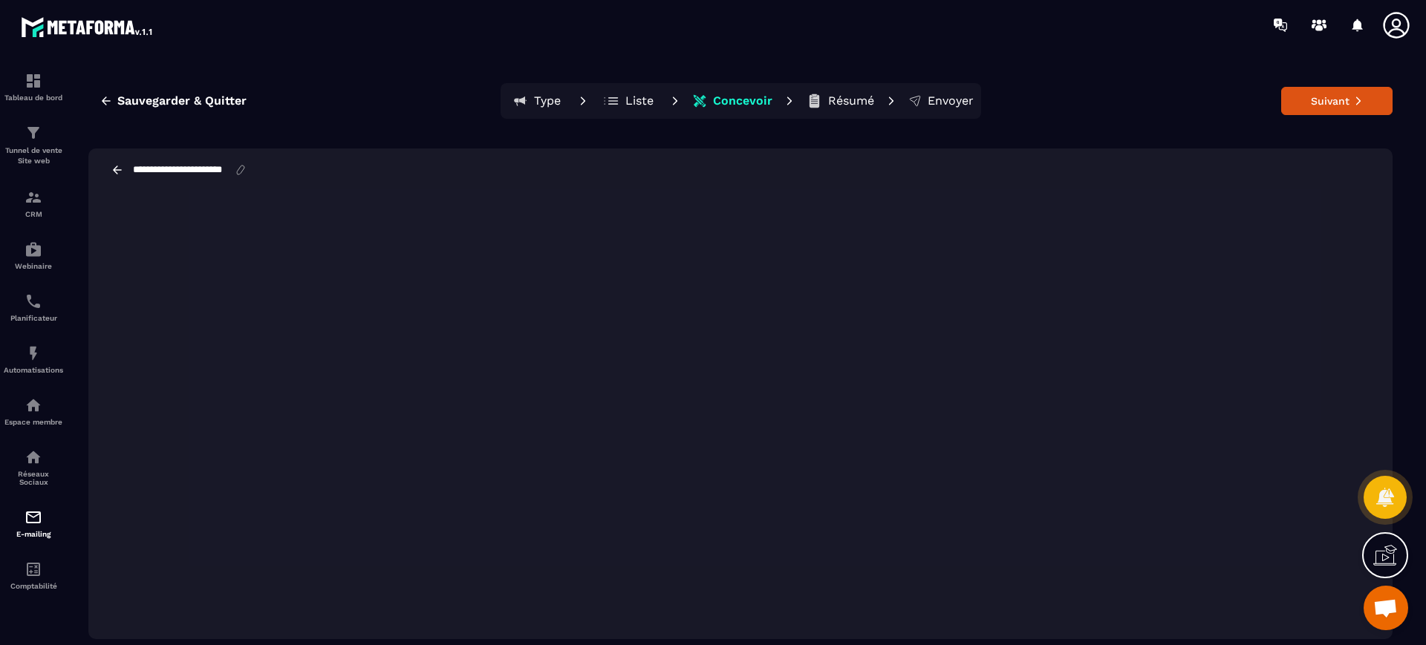
click at [549, 101] on p "Type" at bounding box center [547, 101] width 27 height 15
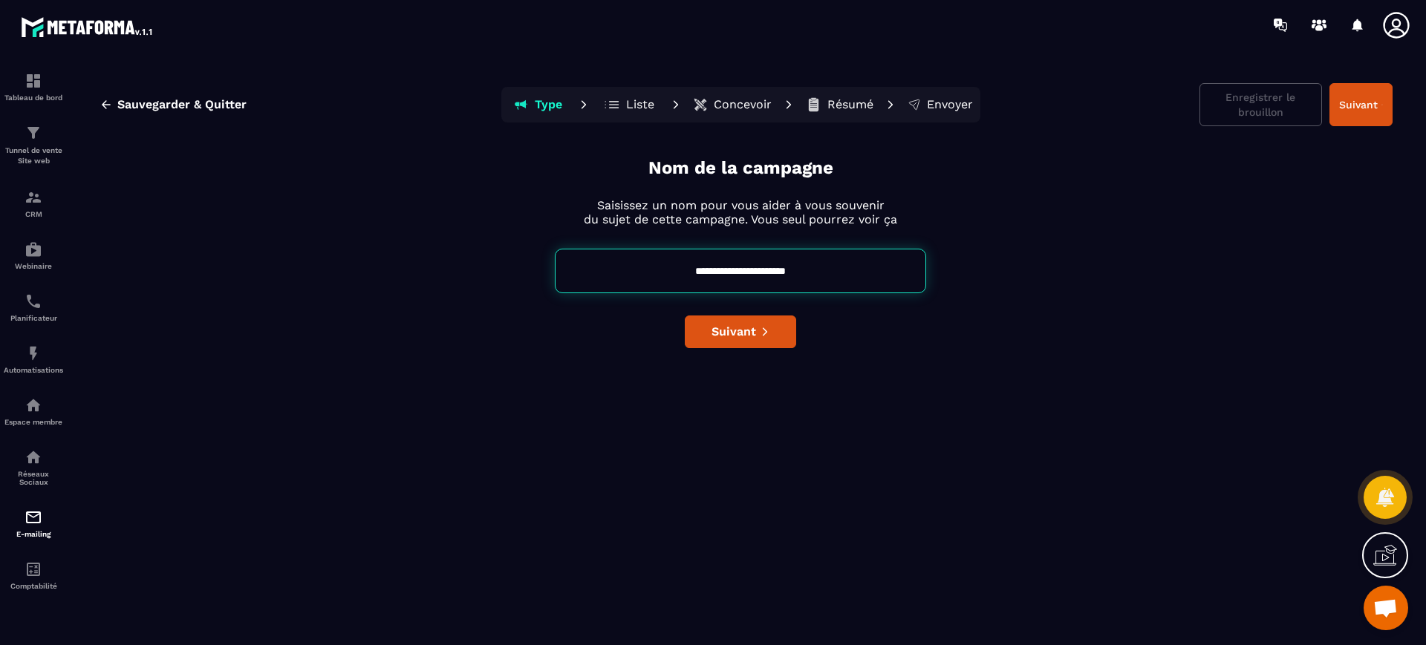
drag, startPoint x: 761, startPoint y: 266, endPoint x: 842, endPoint y: 273, distance: 81.2
click at [842, 273] on input "**********" at bounding box center [740, 271] width 371 height 45
type input "**********"
click at [729, 333] on span "Suivant" at bounding box center [734, 332] width 45 height 15
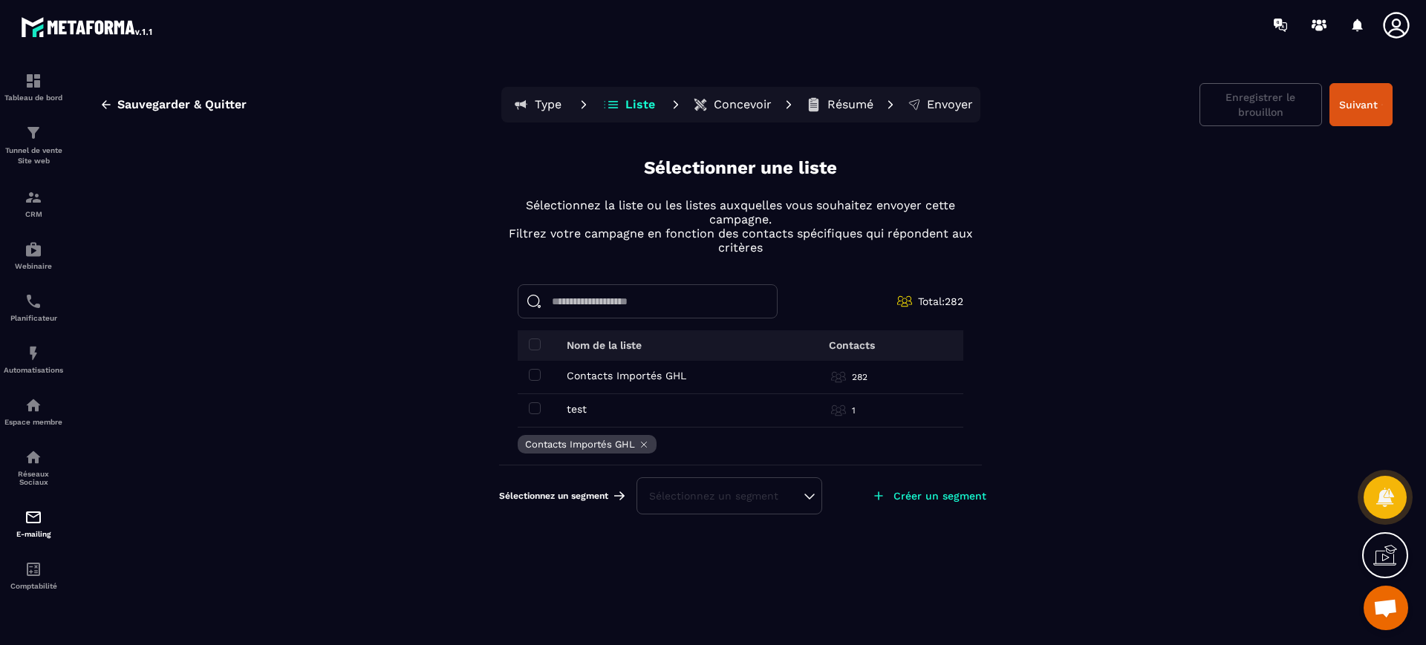
click at [735, 117] on button "Concevoir" at bounding box center [733, 105] width 88 height 30
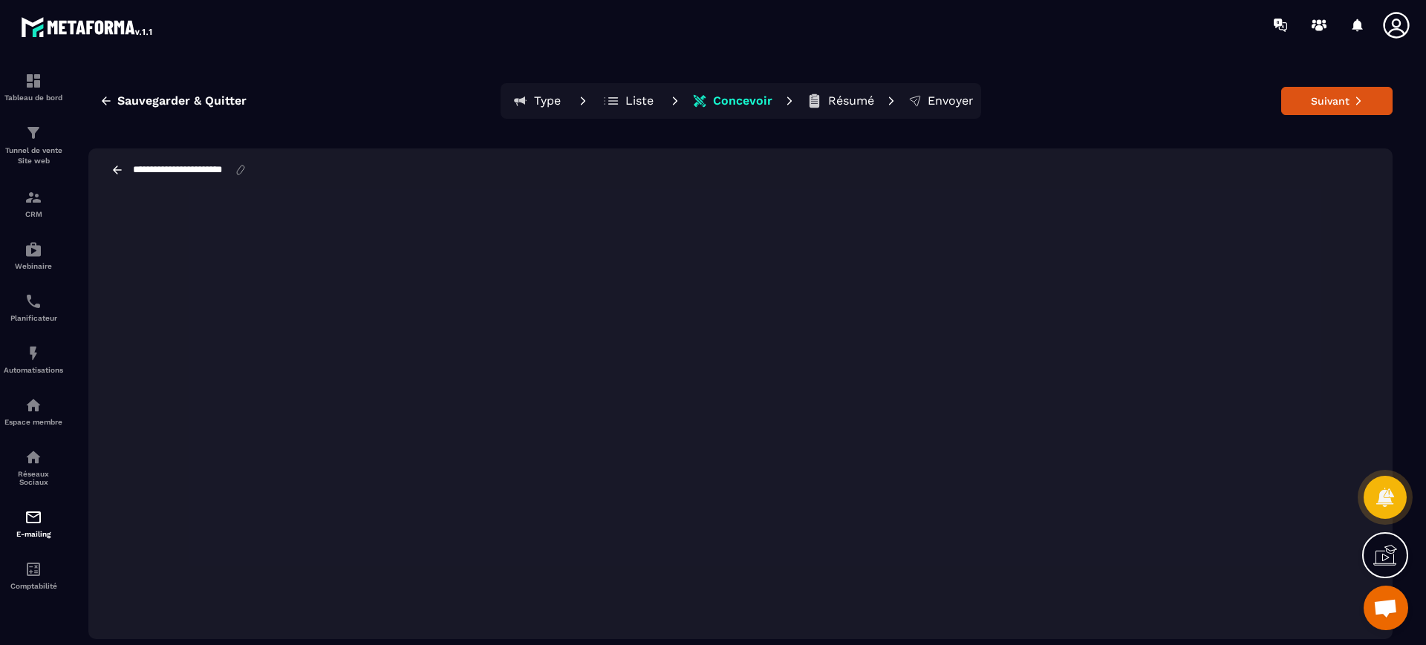
scroll to position [0, 5]
drag, startPoint x: 212, startPoint y: 167, endPoint x: 280, endPoint y: 175, distance: 68.1
click at [280, 175] on div "**********" at bounding box center [740, 170] width 1304 height 43
type input "**********"
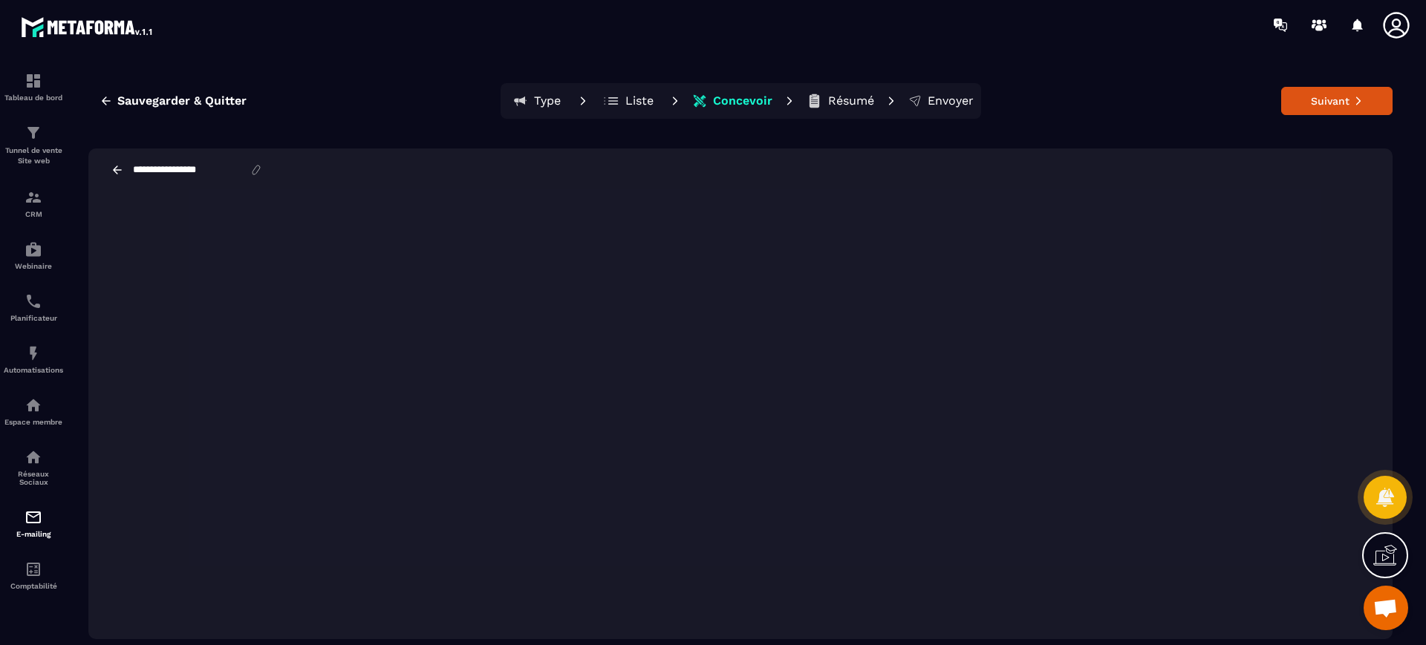
click at [196, 167] on input "**********" at bounding box center [190, 170] width 118 height 13
click at [1303, 98] on button "Suivant" at bounding box center [1336, 101] width 111 height 28
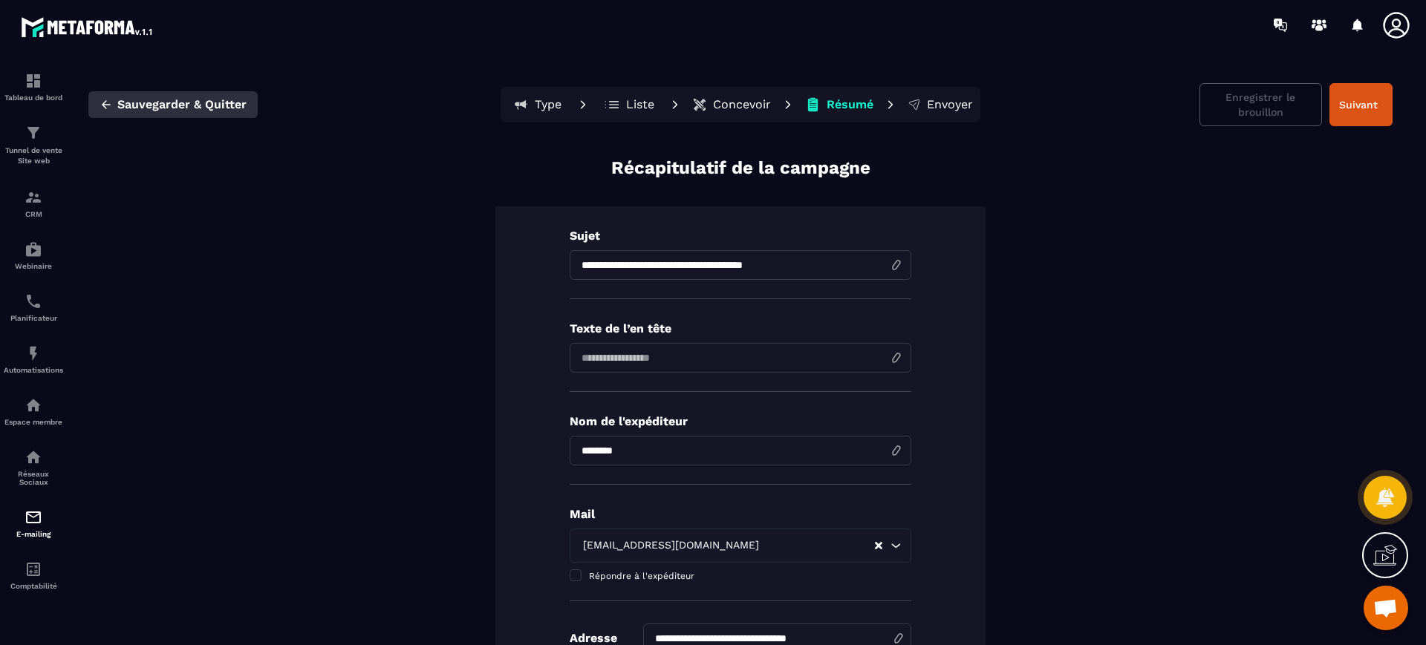
click at [195, 111] on span "Sauvegarder & Quitter" at bounding box center [181, 104] width 129 height 15
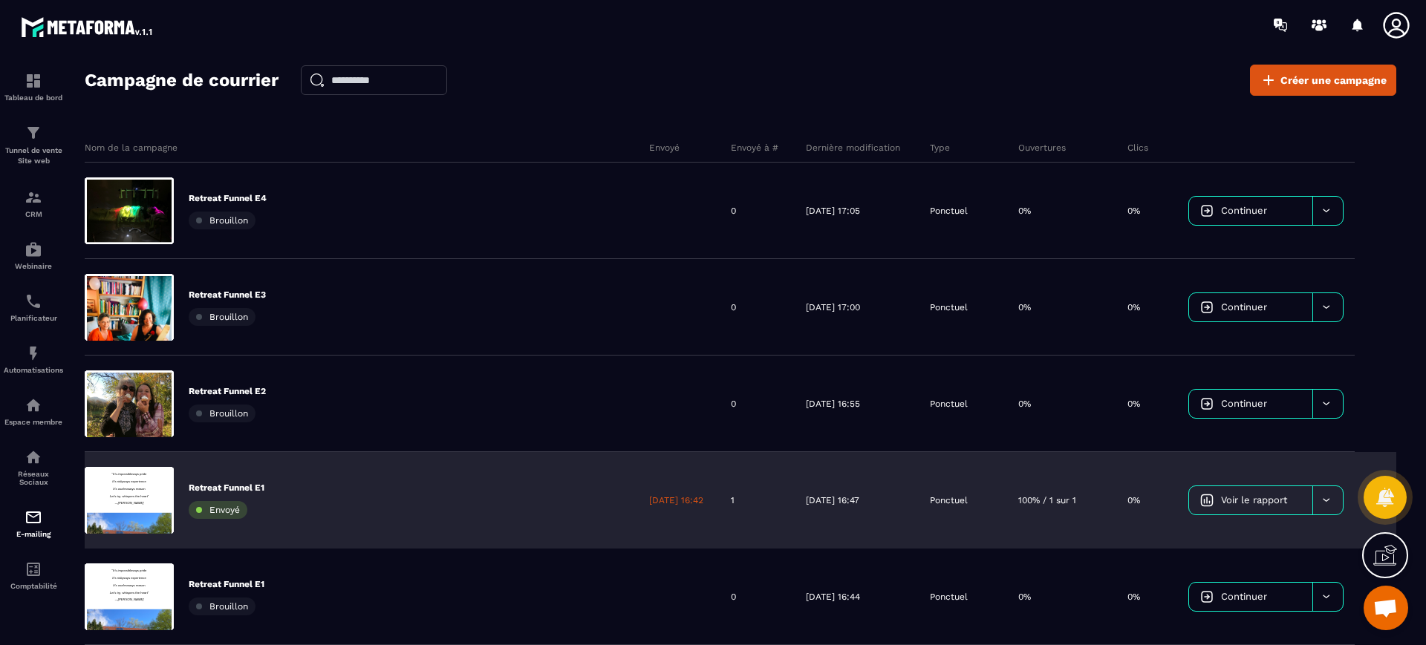
click at [1332, 497] on div at bounding box center [1327, 501] width 30 height 28
click at [1204, 595] on span "Supprimer le campaign" at bounding box center [1257, 598] width 107 height 11
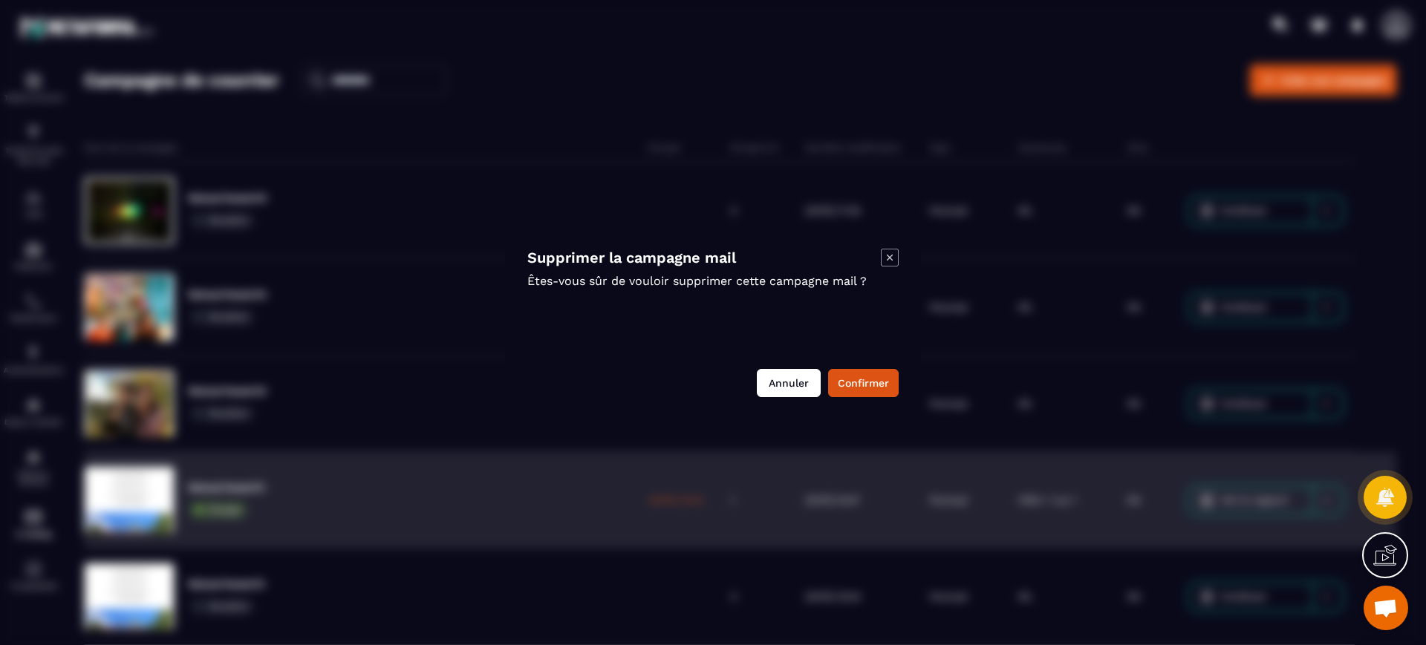
click at [773, 394] on button "Annuler" at bounding box center [789, 383] width 64 height 28
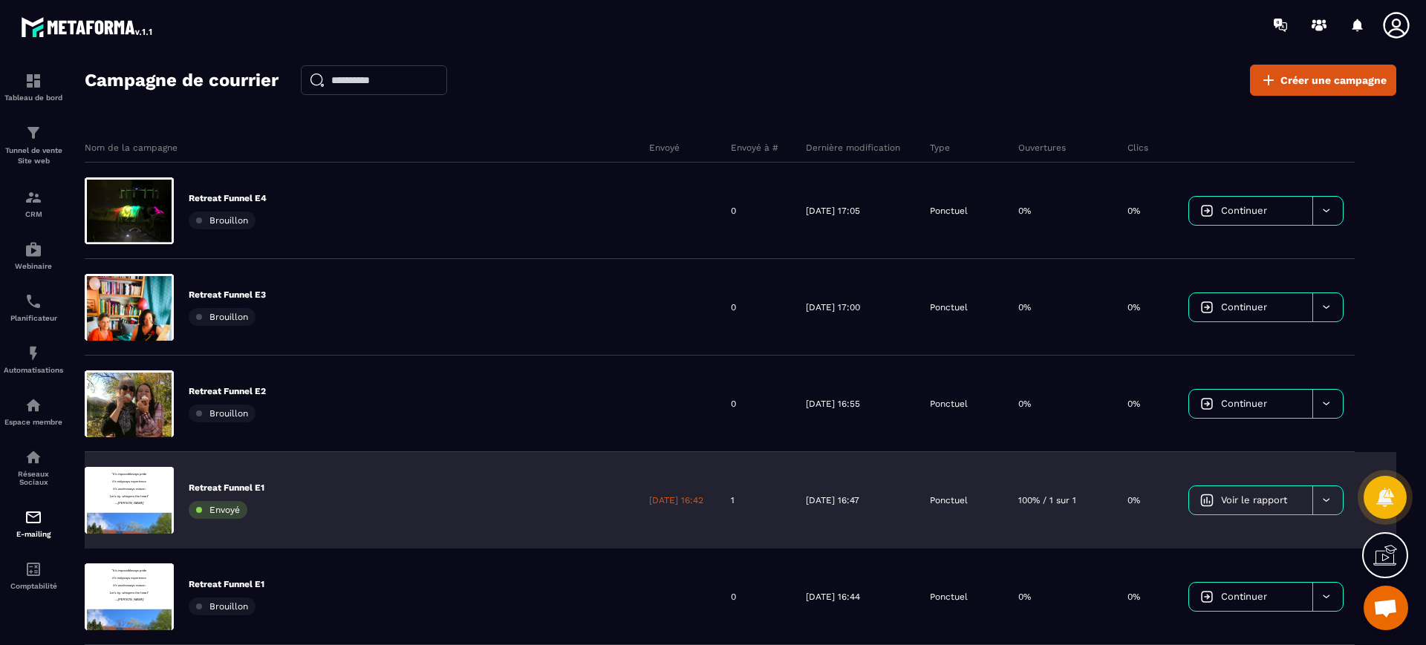
click at [1326, 498] on icon at bounding box center [1326, 500] width 11 height 11
click at [1249, 540] on span "Dupliquer le campagne" at bounding box center [1258, 538] width 108 height 11
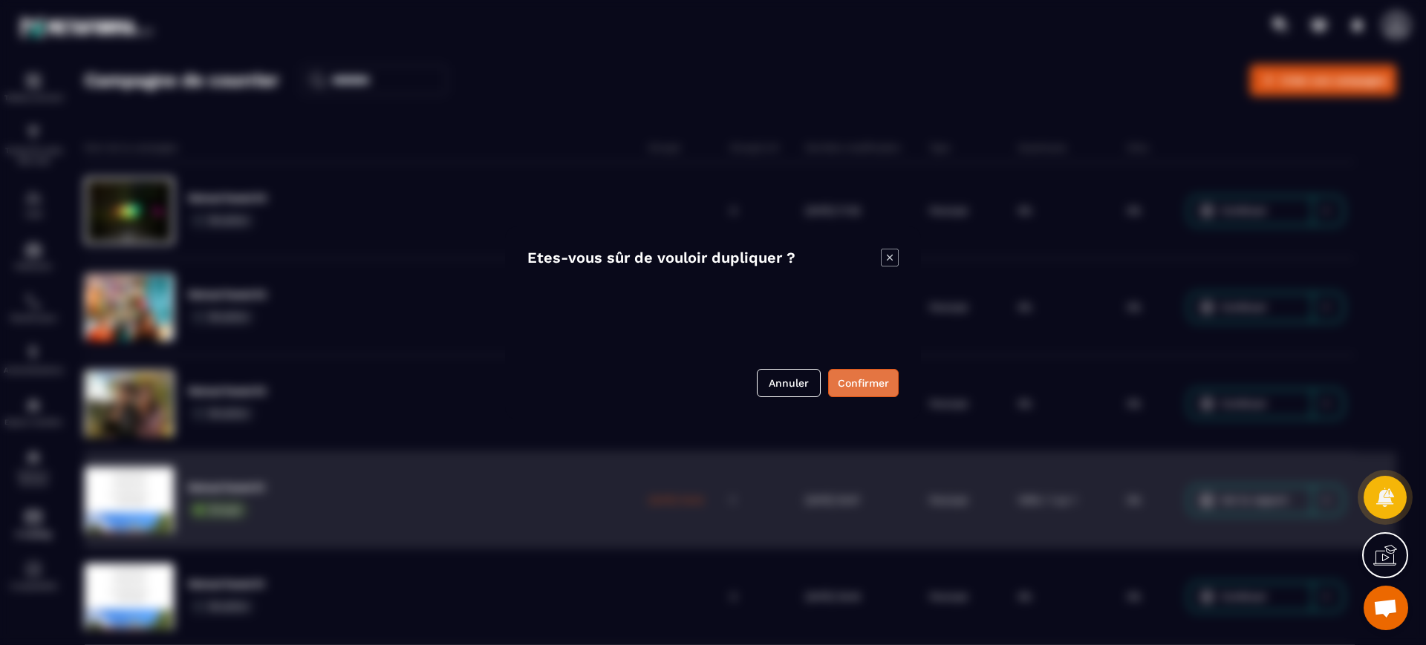
click at [866, 372] on button "Confirmer" at bounding box center [863, 383] width 71 height 28
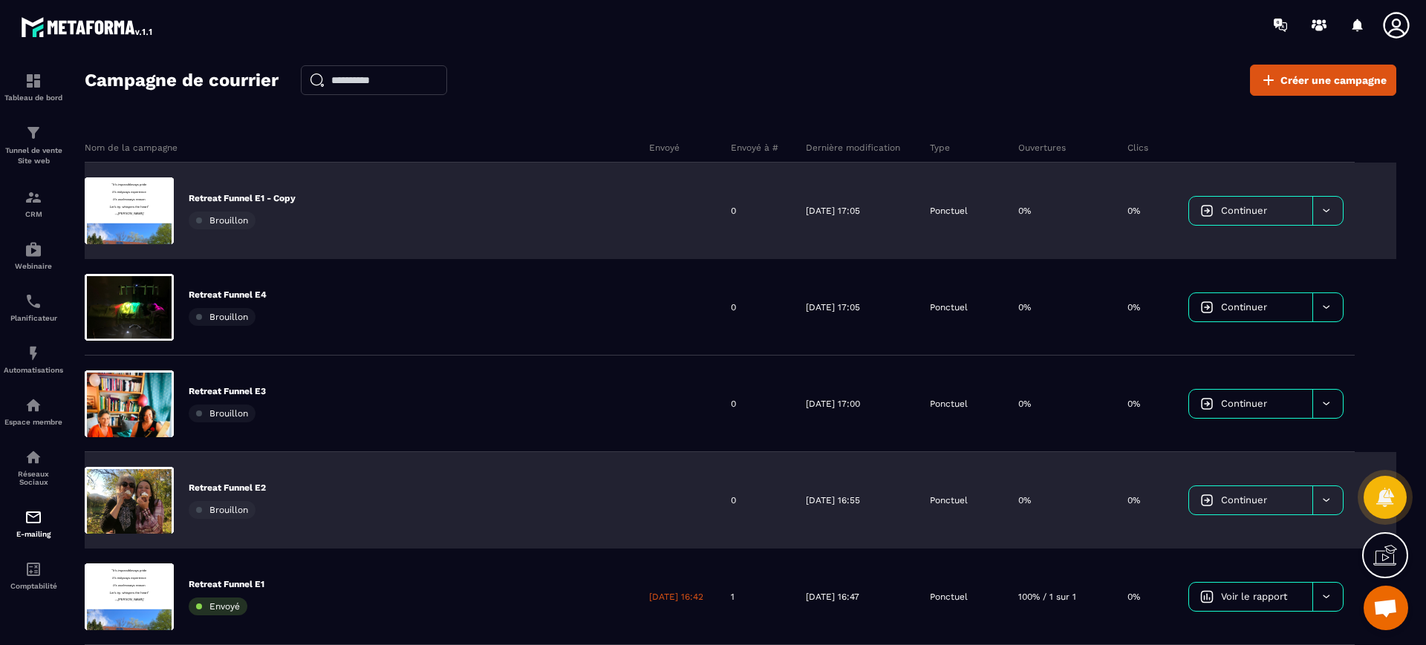
click at [261, 195] on p "Retreat Funnel E1 - Copy" at bounding box center [242, 198] width 107 height 12
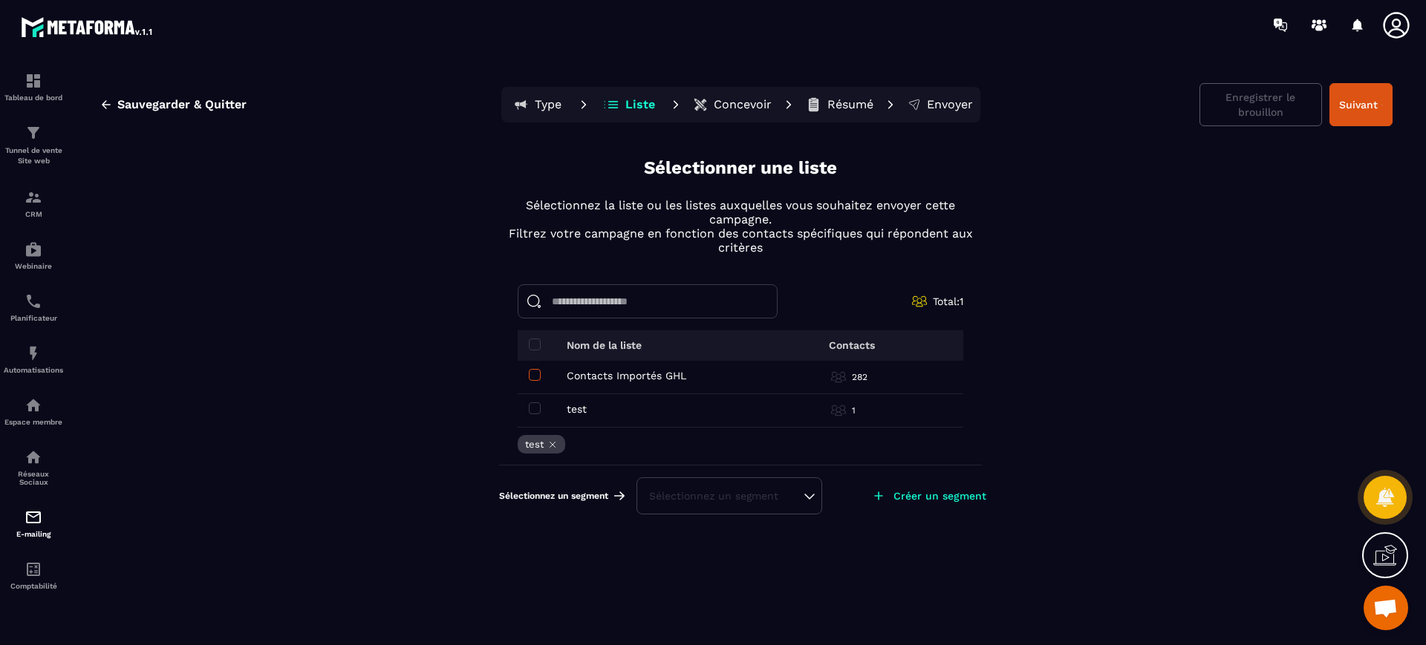
click at [530, 371] on span at bounding box center [535, 375] width 12 height 12
click at [536, 406] on span at bounding box center [535, 409] width 12 height 12
click at [543, 97] on p "Type" at bounding box center [548, 104] width 27 height 15
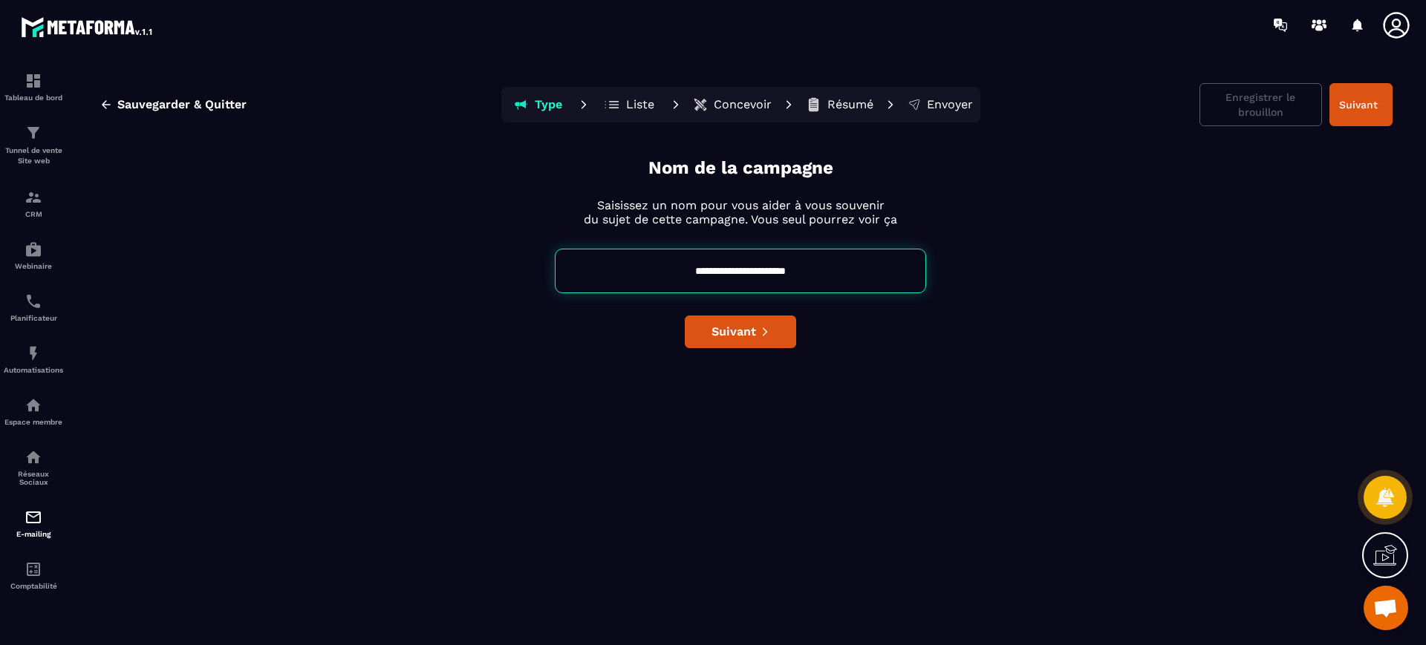
drag, startPoint x: 765, startPoint y: 270, endPoint x: 910, endPoint y: 284, distance: 145.5
click at [910, 284] on input "**********" at bounding box center [740, 271] width 371 height 45
type input "**********"
click at [735, 326] on span "Suivant" at bounding box center [734, 332] width 45 height 15
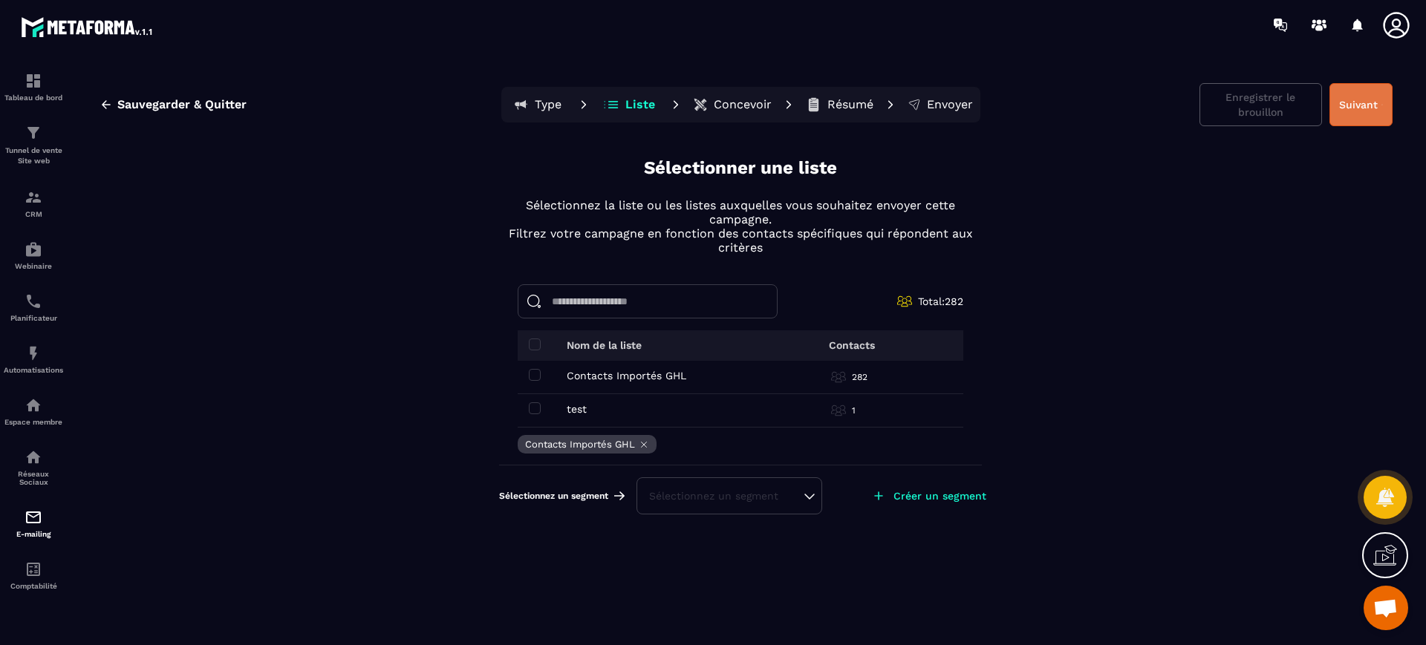
click at [1351, 119] on button "Suivant" at bounding box center [1361, 104] width 63 height 43
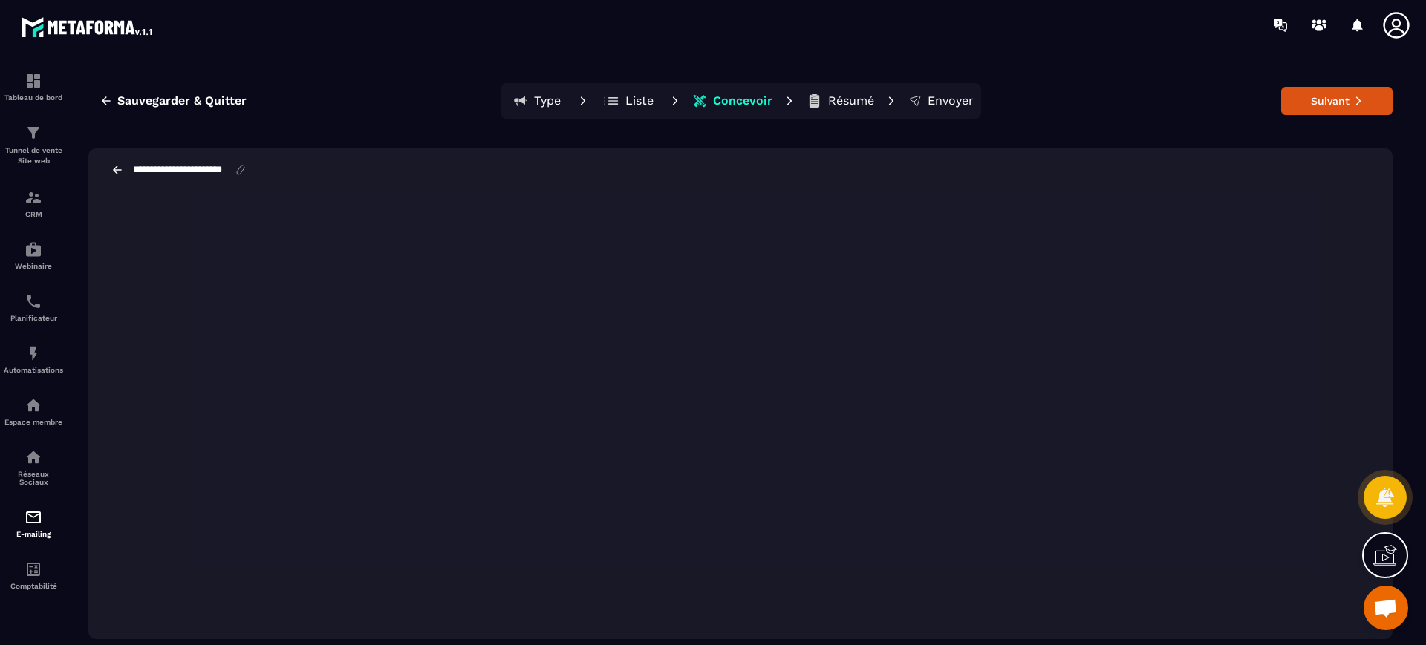
scroll to position [0, 5]
drag, startPoint x: 212, startPoint y: 166, endPoint x: 282, endPoint y: 178, distance: 71.0
click at [282, 178] on div "**********" at bounding box center [740, 170] width 1304 height 43
type input "**********"
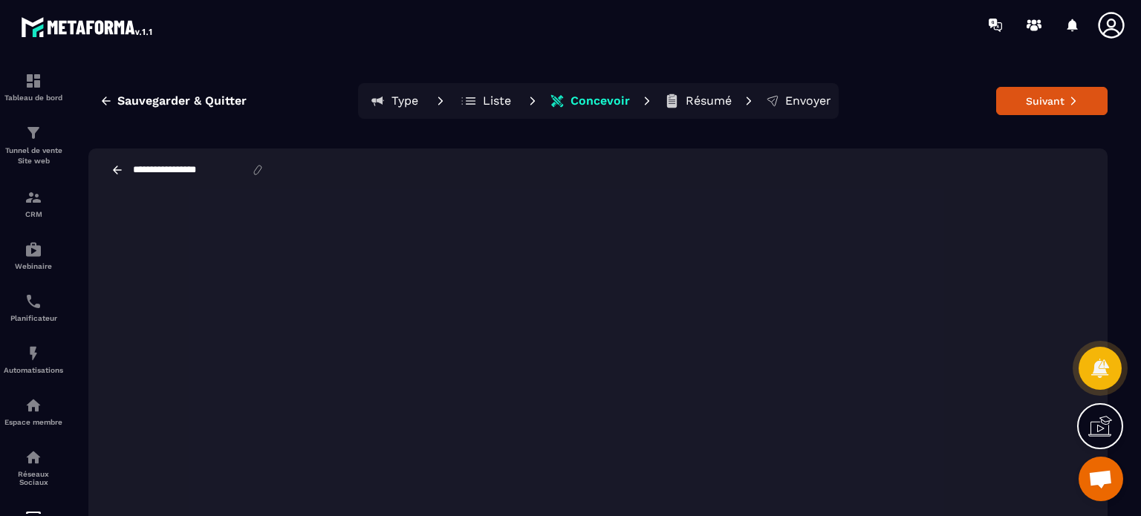
click at [193, 169] on input "**********" at bounding box center [191, 169] width 120 height 13
click at [1029, 97] on button "Suivant" at bounding box center [1051, 101] width 111 height 28
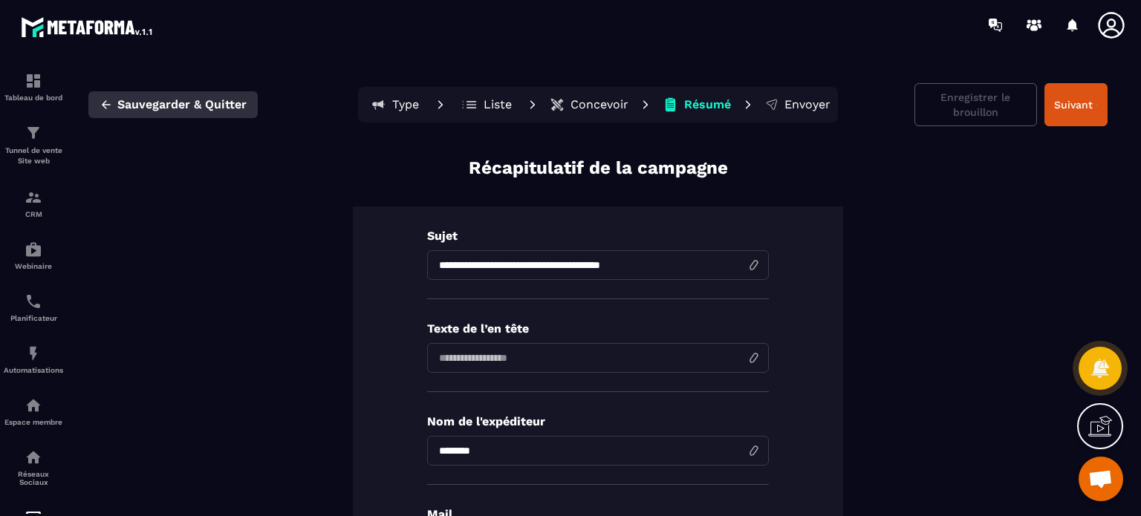
click at [226, 111] on span "Sauvegarder & Quitter" at bounding box center [181, 104] width 129 height 15
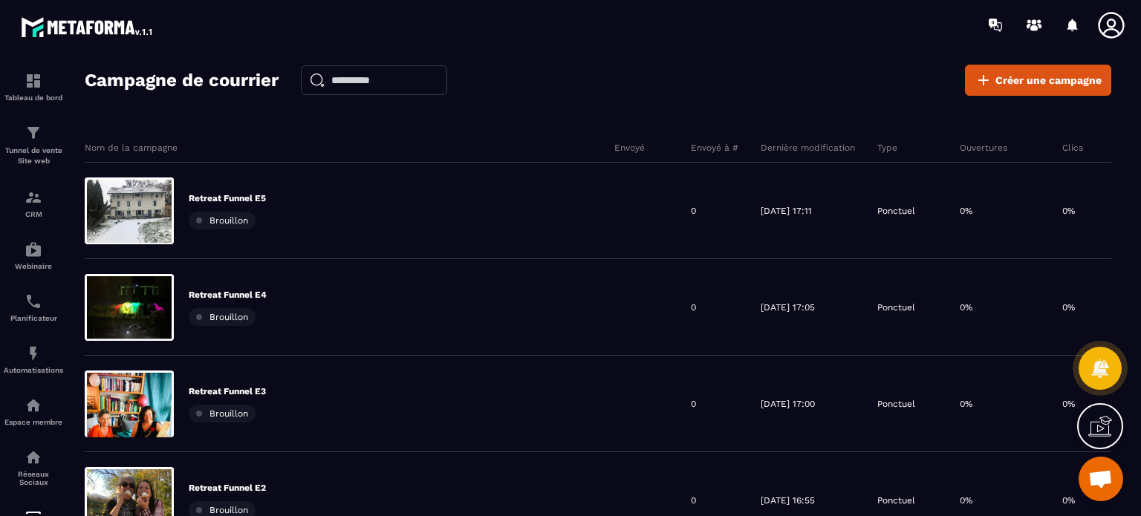
click at [685, 56] on section "Tableau de bord Tunnel de vente Site web CRM Webinaire Planificateur Automatisa…" at bounding box center [570, 304] width 1141 height 509
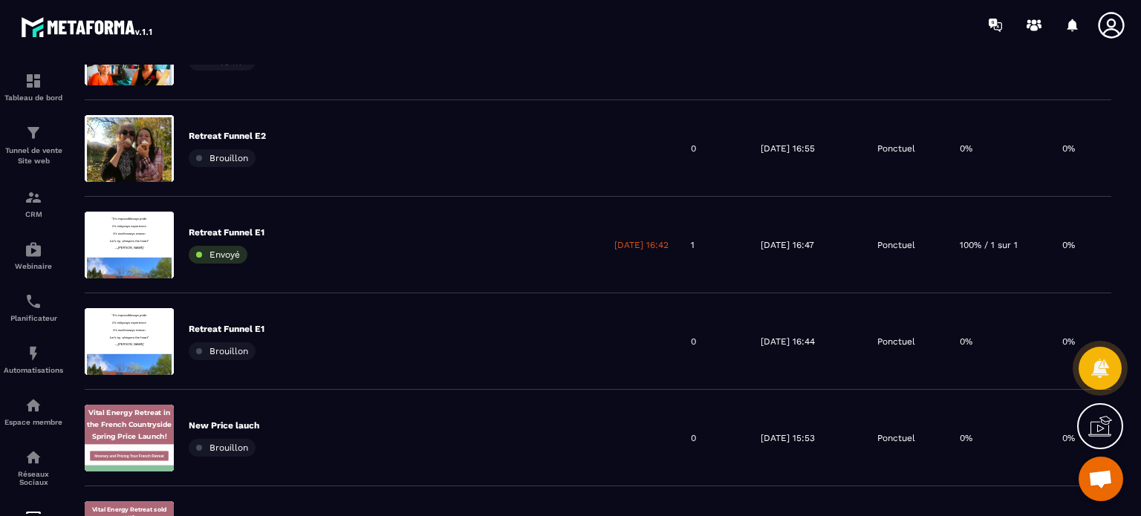
scroll to position [357, 0]
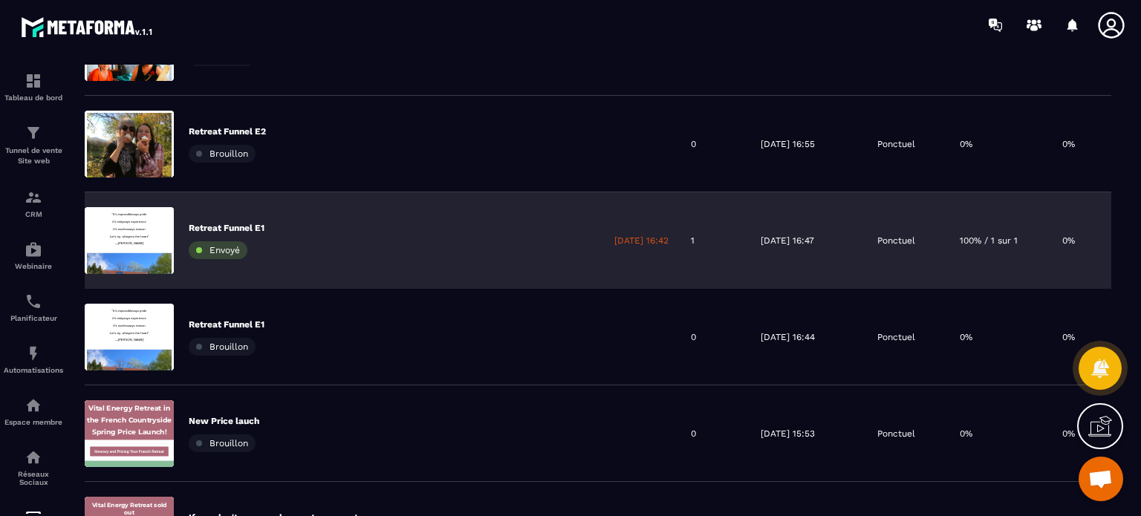
click at [1131, 244] on img at bounding box center [1137, 240] width 13 height 13
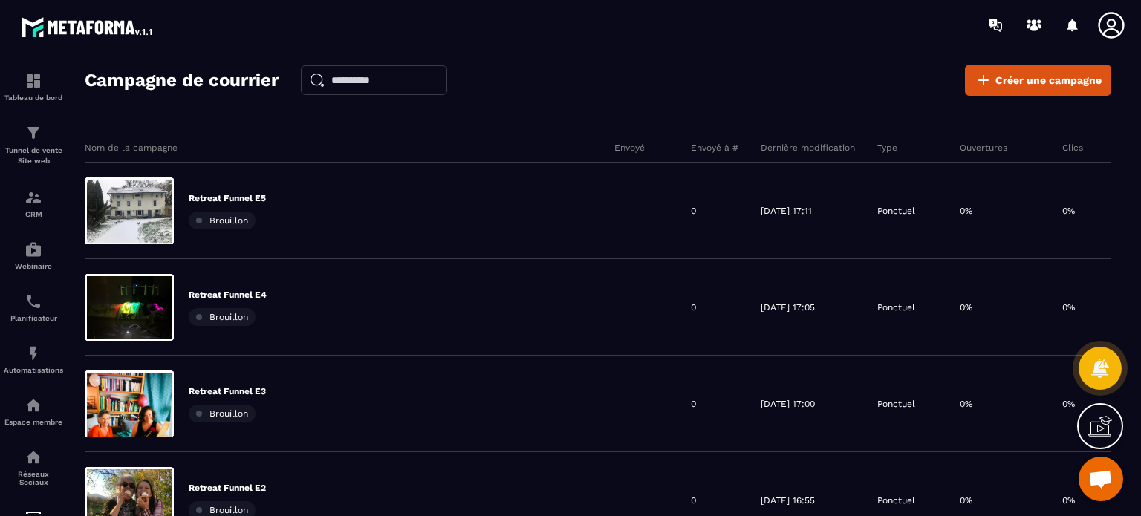
drag, startPoint x: 1047, startPoint y: 1, endPoint x: 719, endPoint y: 91, distance: 339.7
click at [719, 91] on div "Campagne de courrier Créer une campagne" at bounding box center [598, 80] width 1026 height 31
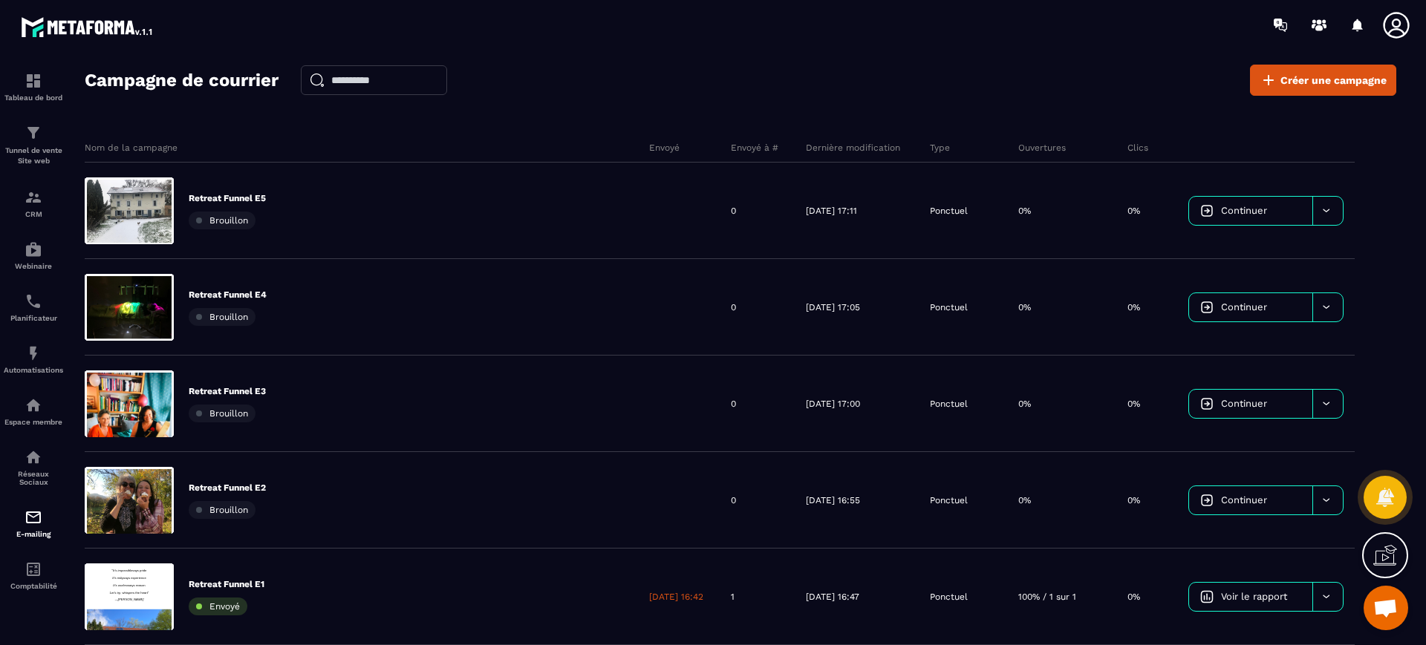
drag, startPoint x: 973, startPoint y: 0, endPoint x: 937, endPoint y: 71, distance: 79.7
click at [937, 71] on div "Campagne de courrier Créer une campagne" at bounding box center [741, 80] width 1312 height 31
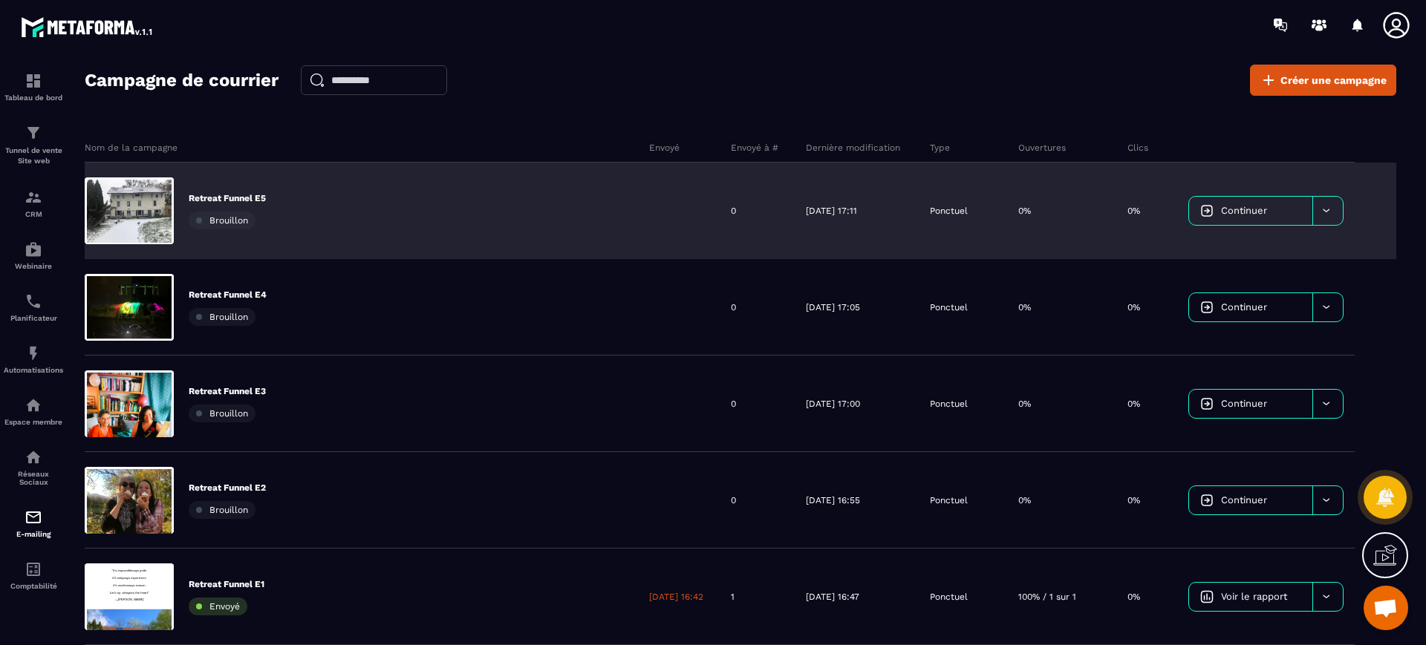
click at [1335, 212] on div at bounding box center [1327, 211] width 30 height 28
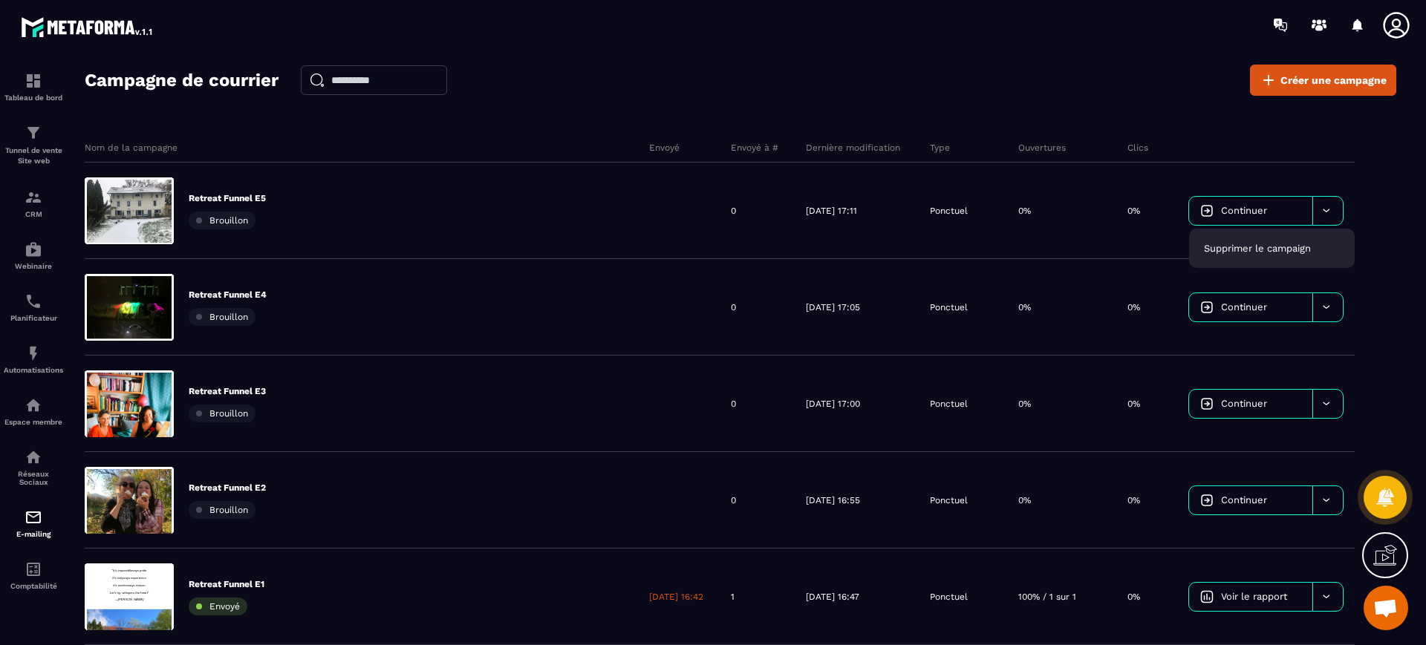
click at [1070, 91] on div "Campagne de courrier Créer une campagne" at bounding box center [741, 80] width 1312 height 31
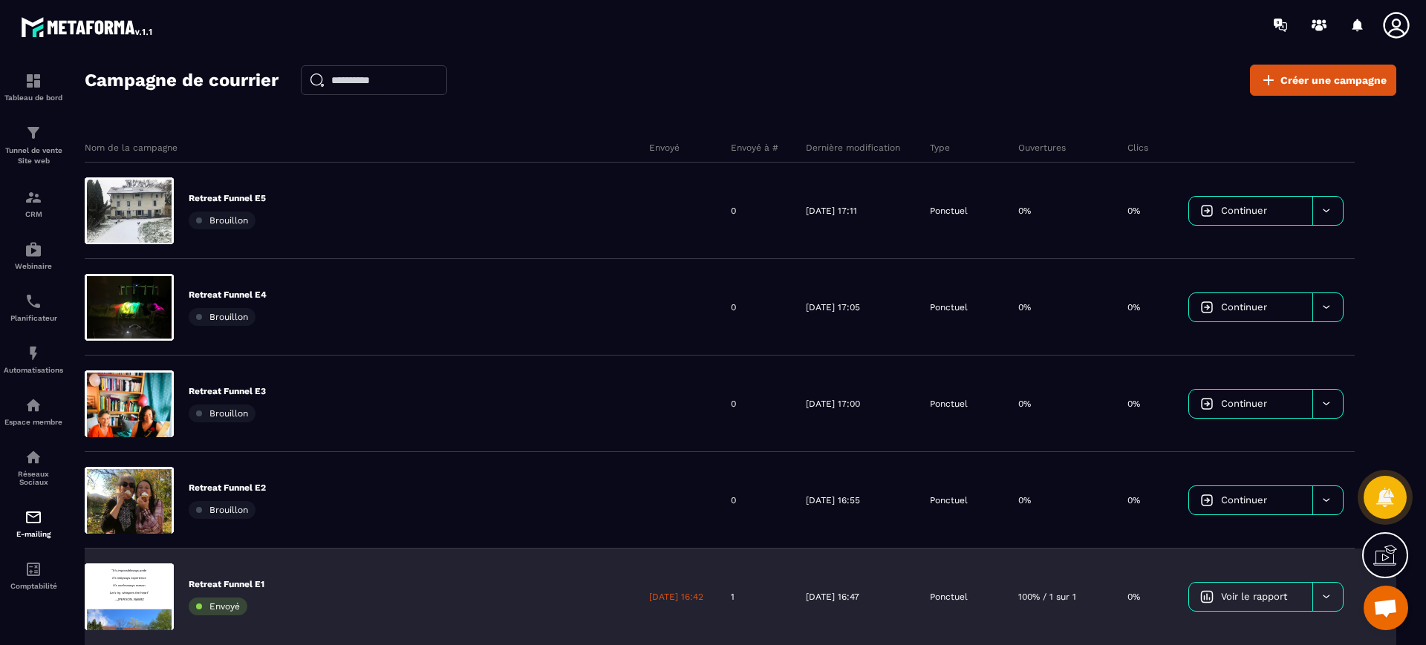
click at [1332, 590] on div at bounding box center [1327, 597] width 30 height 28
click at [1262, 631] on span "Dupliquer le campagne" at bounding box center [1258, 634] width 108 height 11
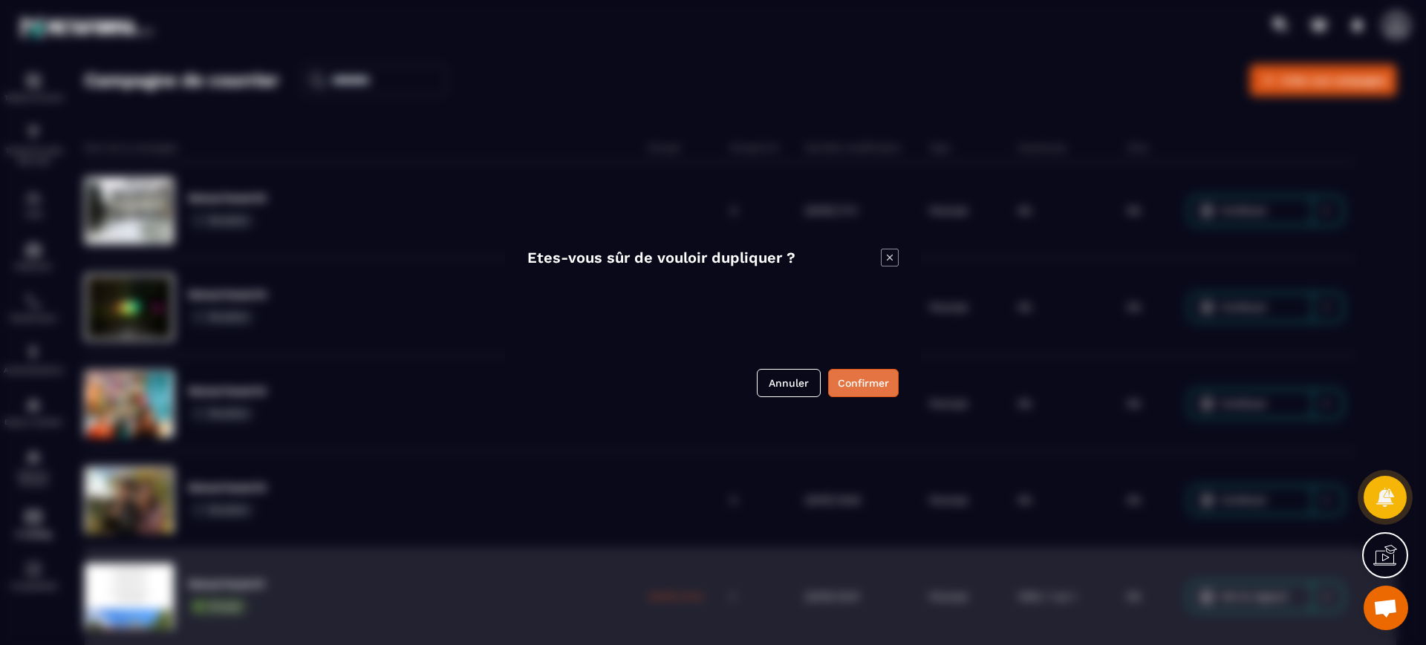
click at [863, 380] on button "Confirmer" at bounding box center [863, 383] width 71 height 28
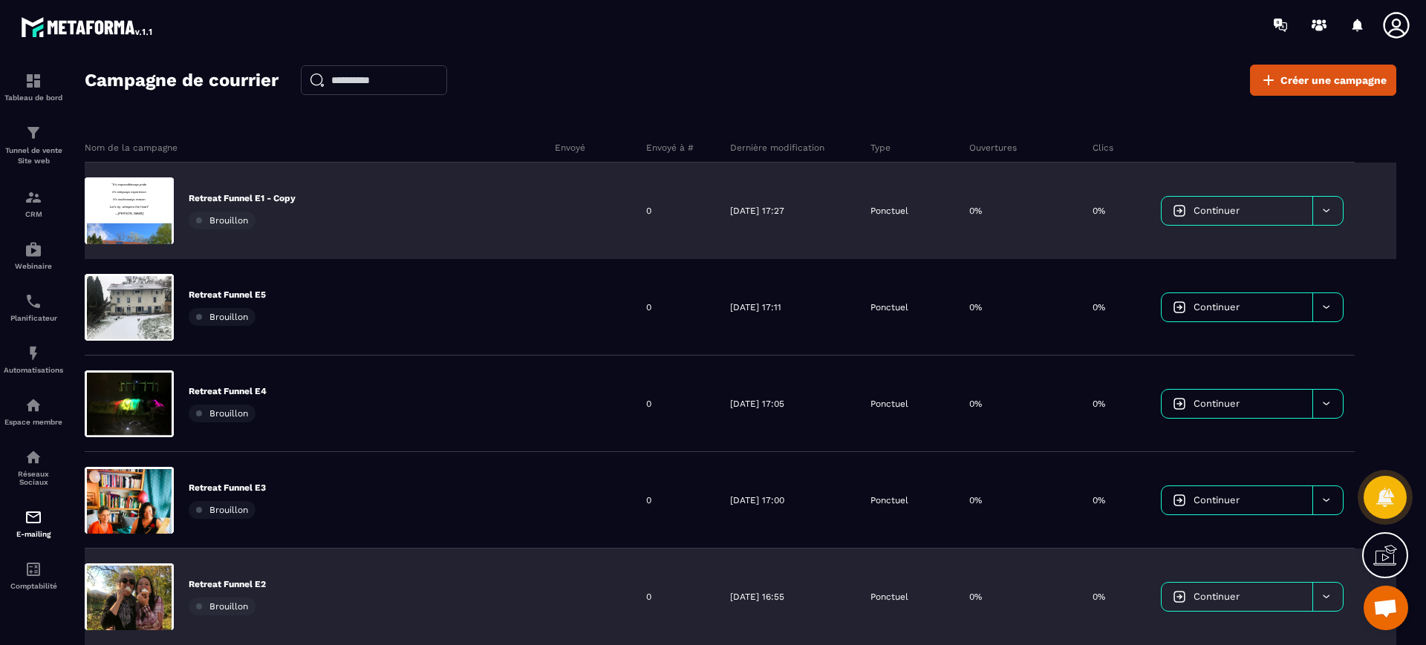
click at [276, 199] on p "Retreat Funnel E1 - Copy" at bounding box center [242, 198] width 107 height 12
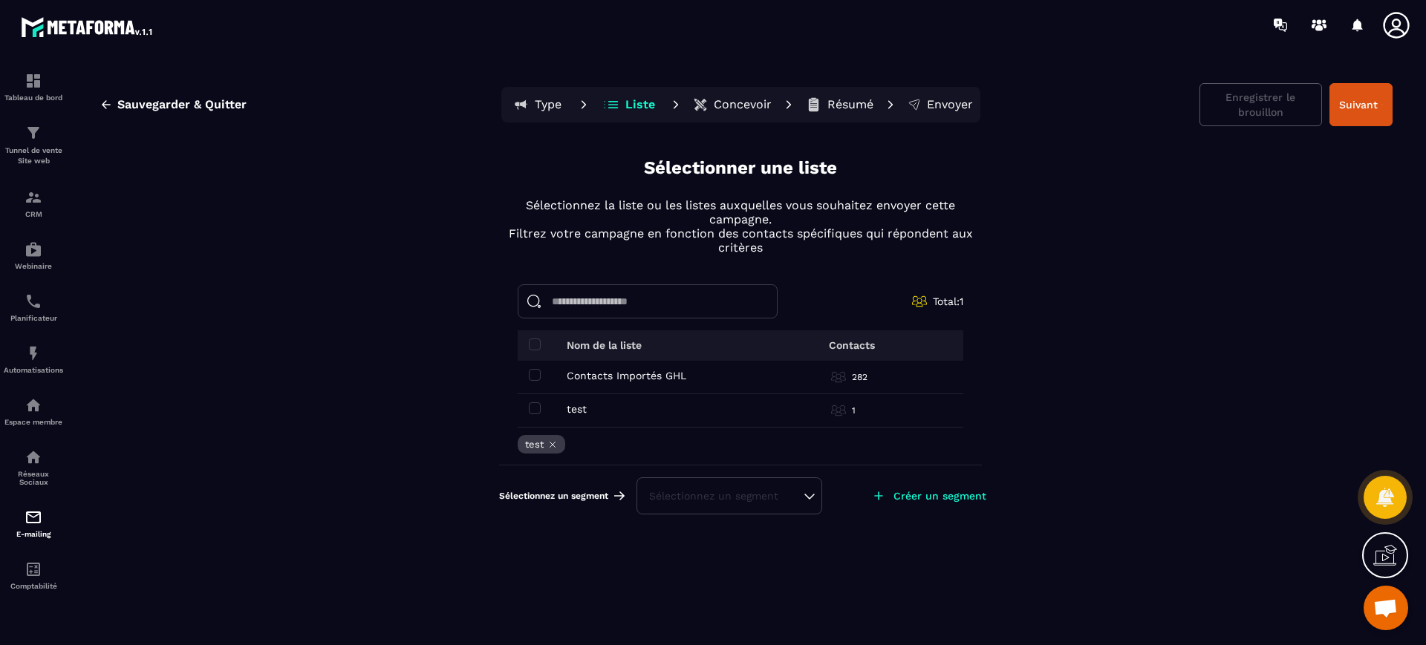
click at [555, 367] on td "Contacts Importés GHL Contacts Importés GHL" at bounding box center [640, 377] width 245 height 33
click at [538, 381] on label at bounding box center [535, 376] width 12 height 12
click at [536, 417] on td "test test" at bounding box center [640, 410] width 245 height 33
click at [534, 408] on span at bounding box center [535, 409] width 12 height 12
click at [563, 91] on button "Type" at bounding box center [537, 105] width 67 height 30
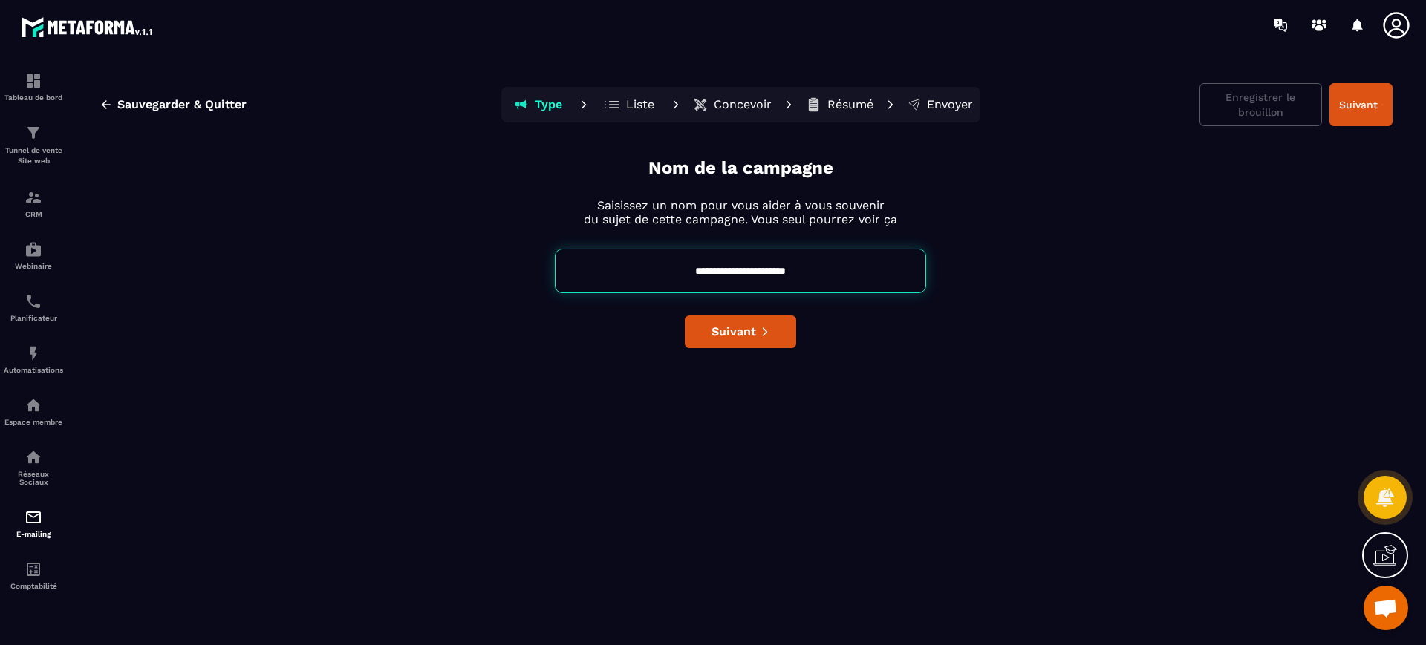
drag, startPoint x: 766, startPoint y: 268, endPoint x: 870, endPoint y: 279, distance: 104.6
click at [870, 279] on input "**********" at bounding box center [740, 271] width 371 height 45
type input "**********"
click at [741, 317] on button "Suivant" at bounding box center [740, 332] width 111 height 33
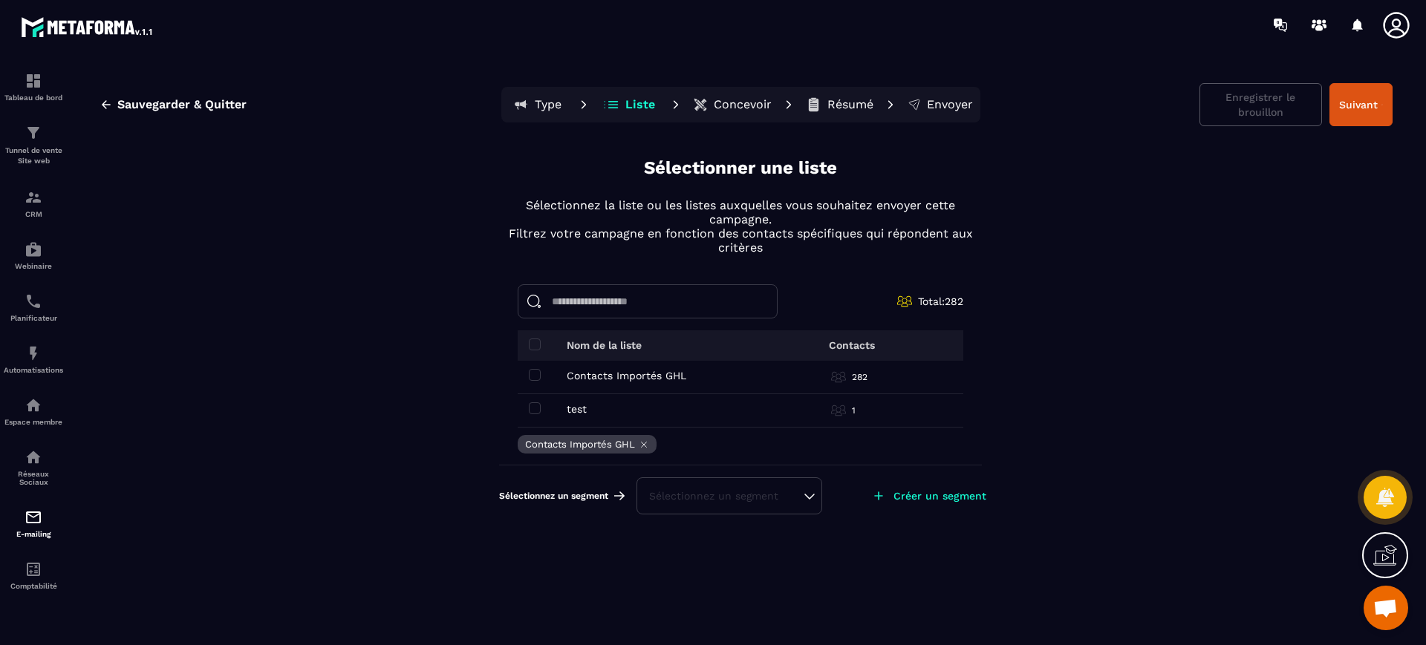
click at [743, 114] on button "Concevoir" at bounding box center [733, 105] width 88 height 30
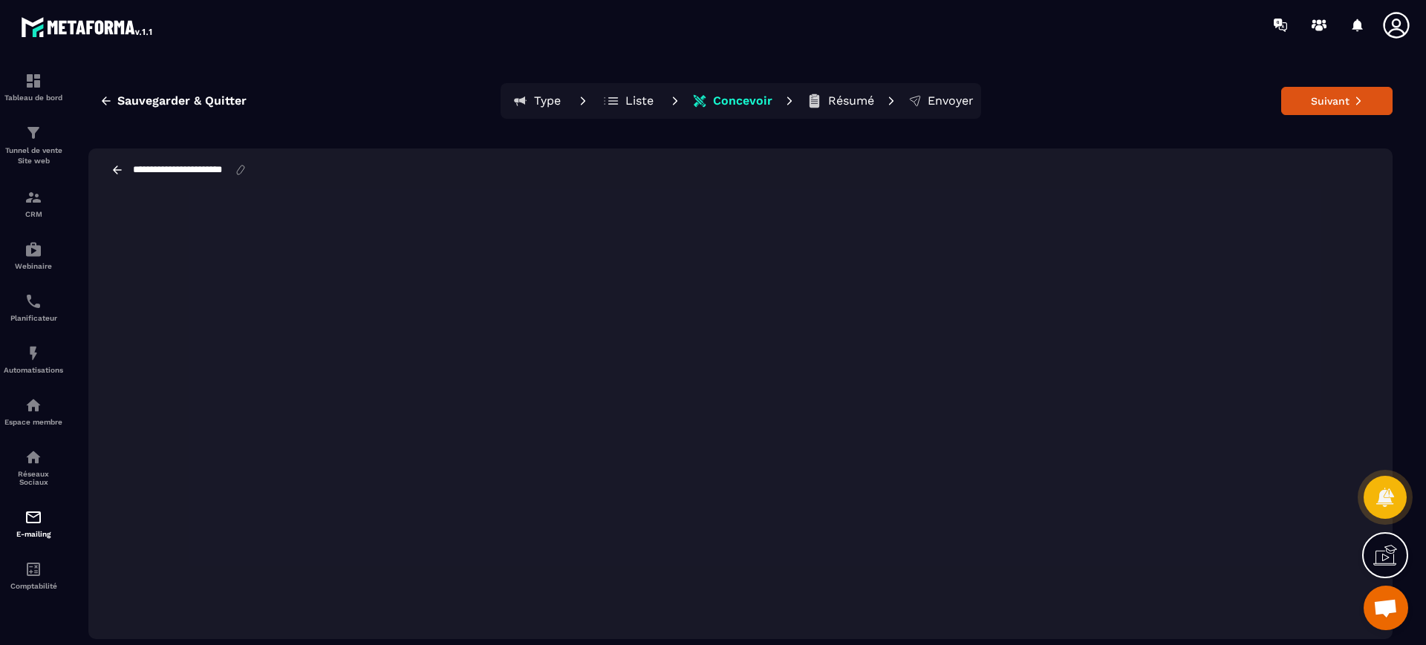
scroll to position [0, 5]
drag, startPoint x: 213, startPoint y: 169, endPoint x: 301, endPoint y: 166, distance: 87.7
click at [301, 166] on div "**********" at bounding box center [740, 170] width 1304 height 43
type input "**********"
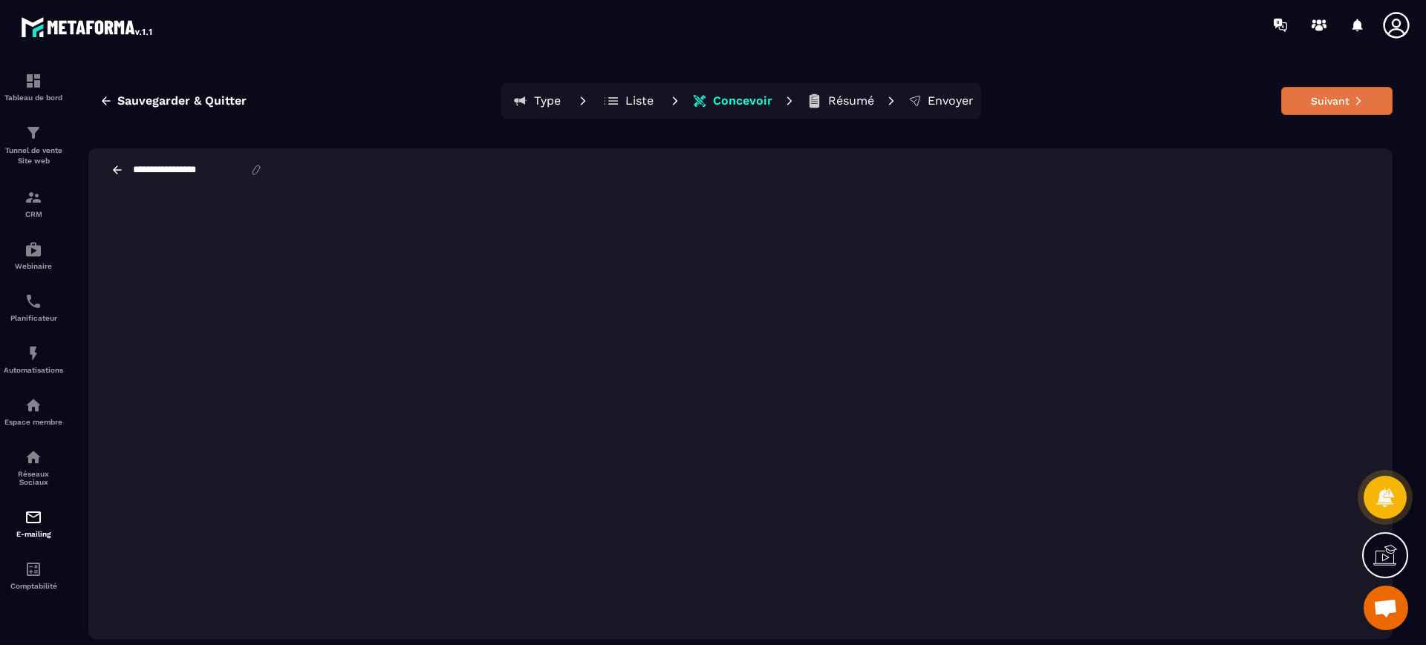
click at [1344, 110] on button "Suivant" at bounding box center [1336, 101] width 111 height 28
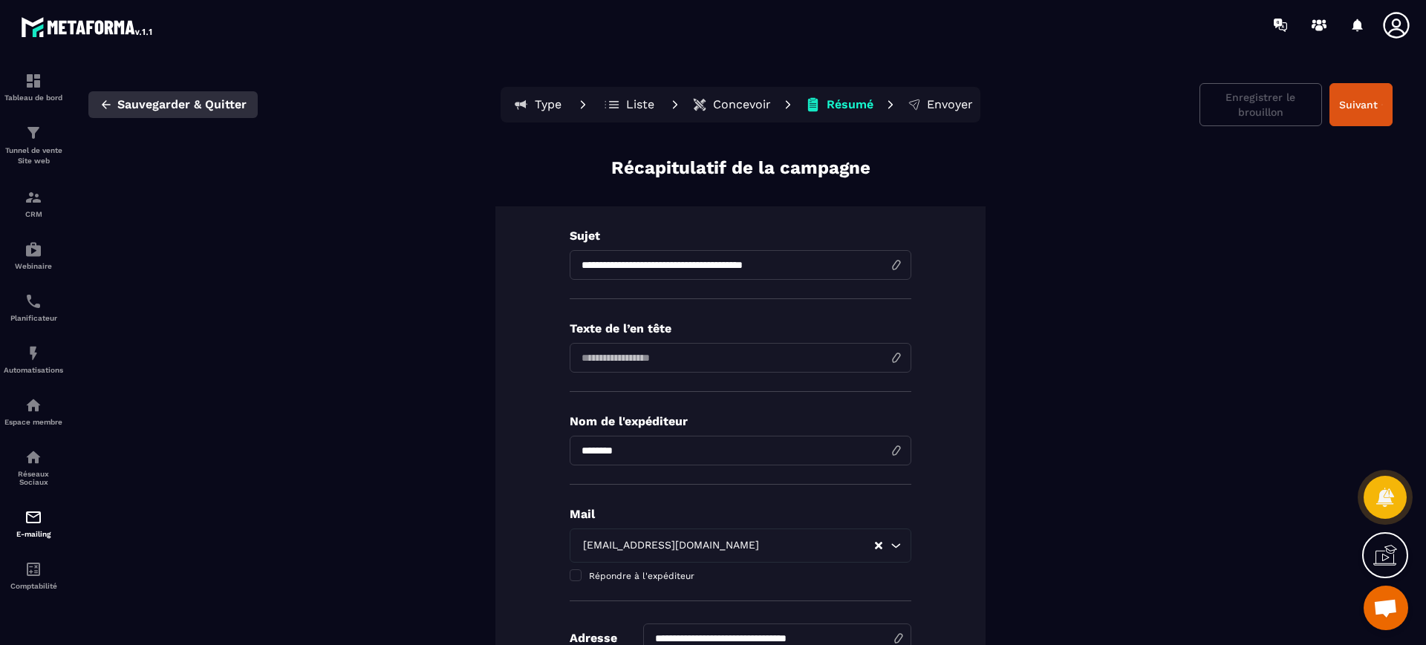
click at [235, 100] on span "Sauvegarder & Quitter" at bounding box center [181, 104] width 129 height 15
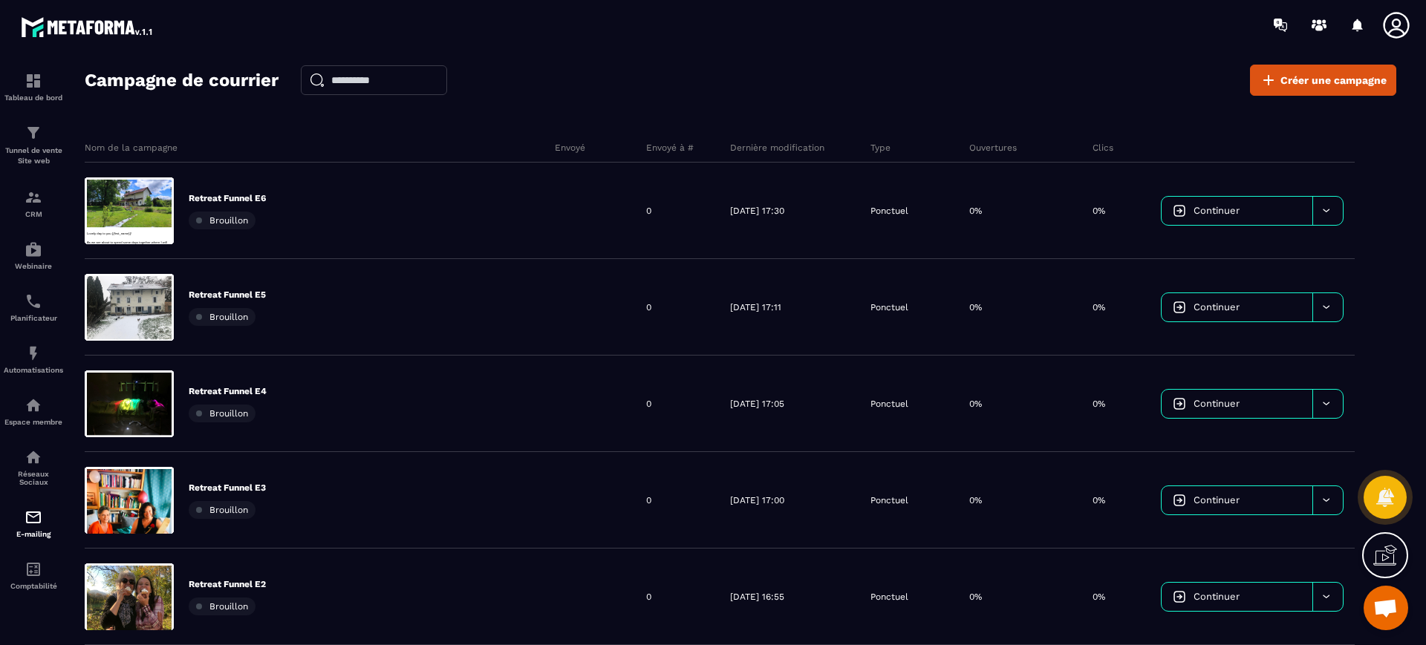
click at [1012, 119] on div "Nom de la campagne Envoyé Envoyé à # Dernière modification Type Ouvertures Clic…" at bounding box center [741, 623] width 1312 height 1010
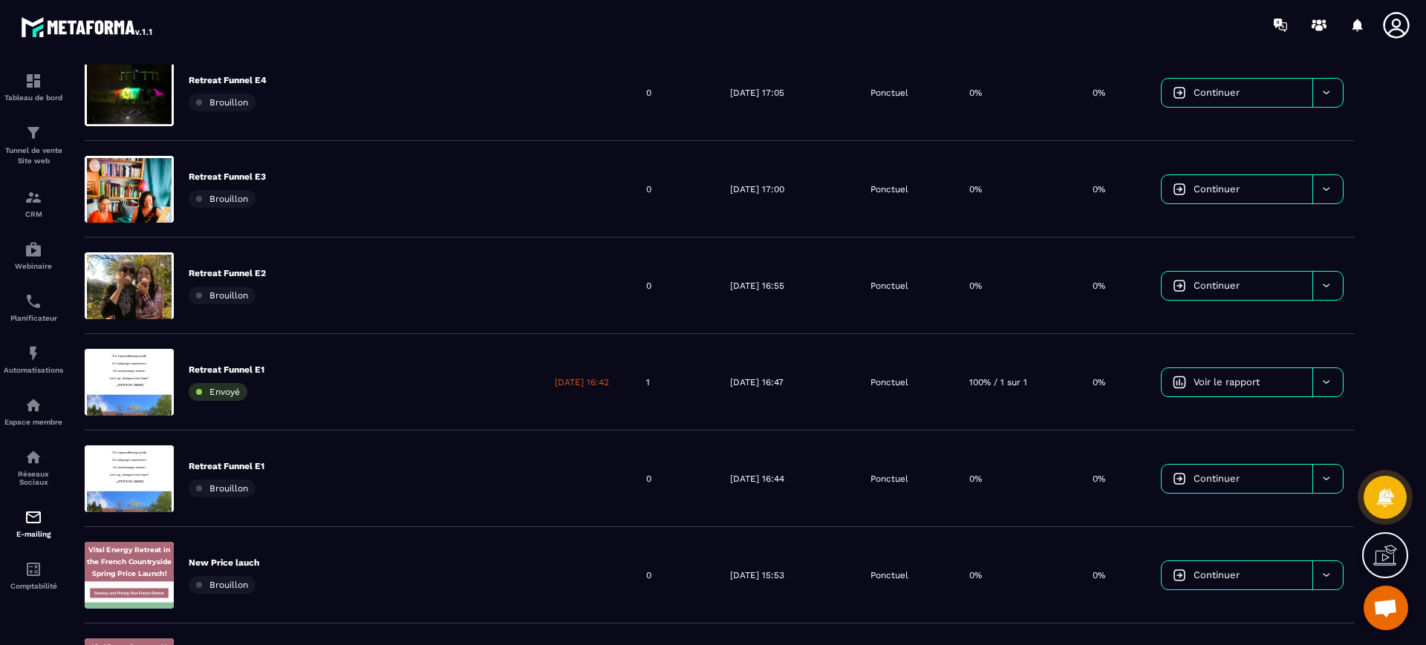
scroll to position [371, 0]
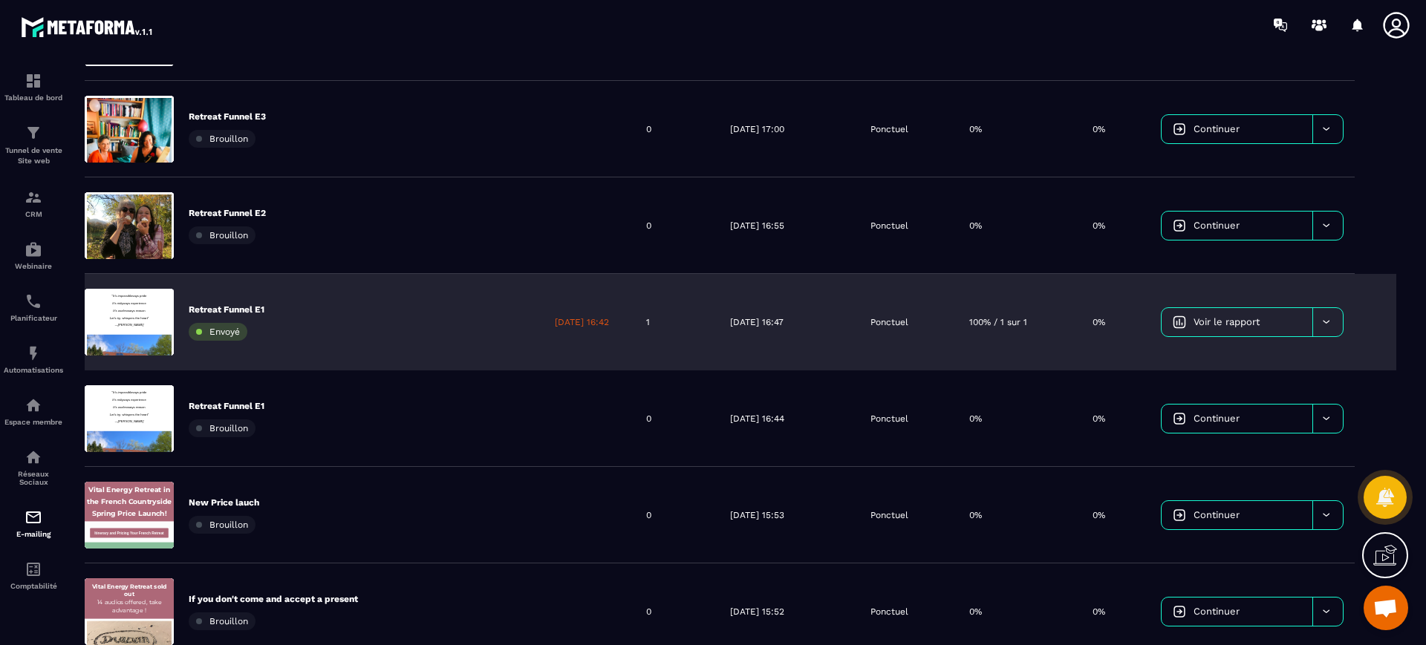
click at [1317, 323] on div at bounding box center [1327, 322] width 30 height 28
click at [1255, 365] on div "Dupliquer le campagne" at bounding box center [1258, 360] width 180 height 25
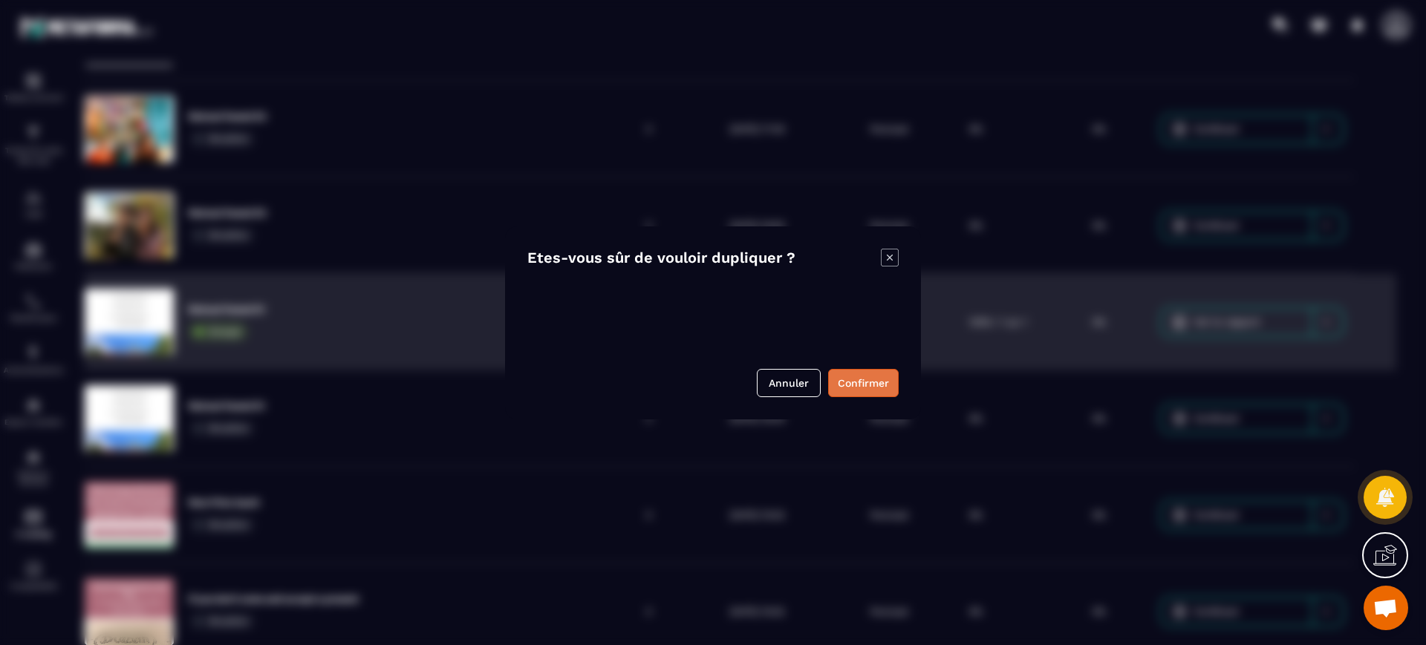
click at [864, 379] on button "Confirmer" at bounding box center [863, 383] width 71 height 28
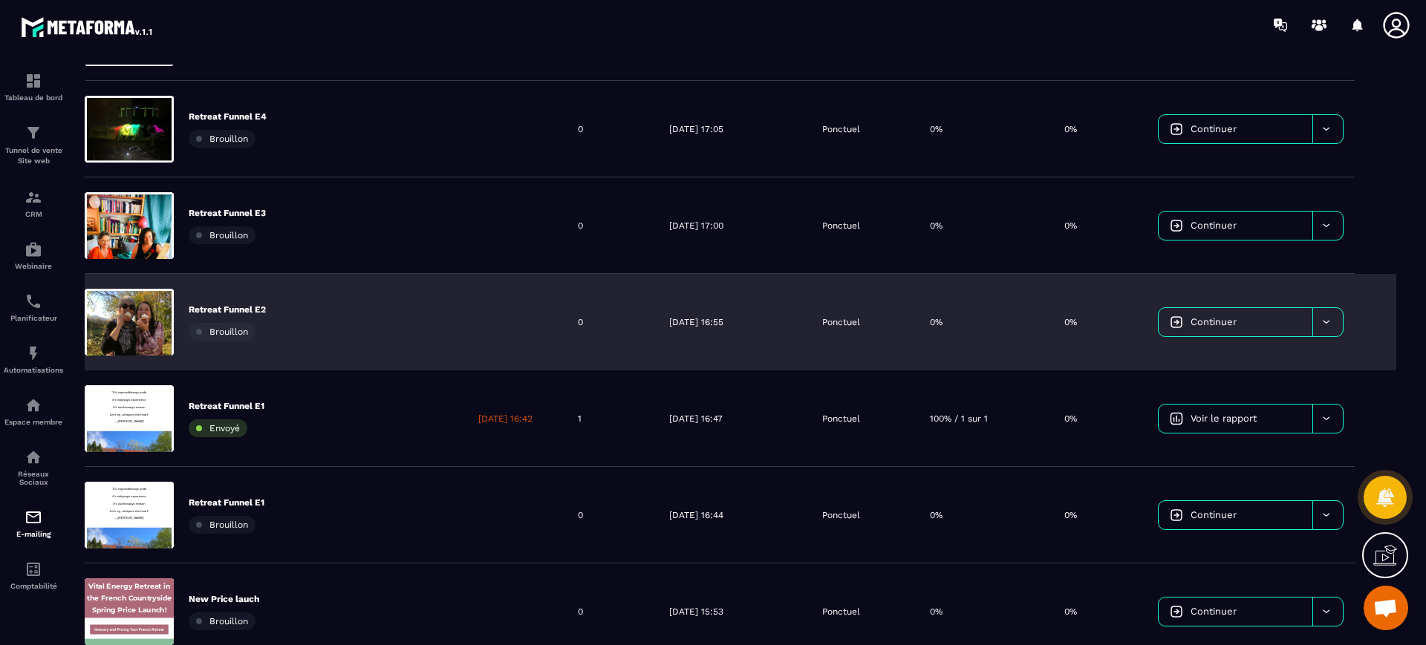
scroll to position [0, 0]
click at [1328, 324] on icon at bounding box center [1326, 321] width 11 height 11
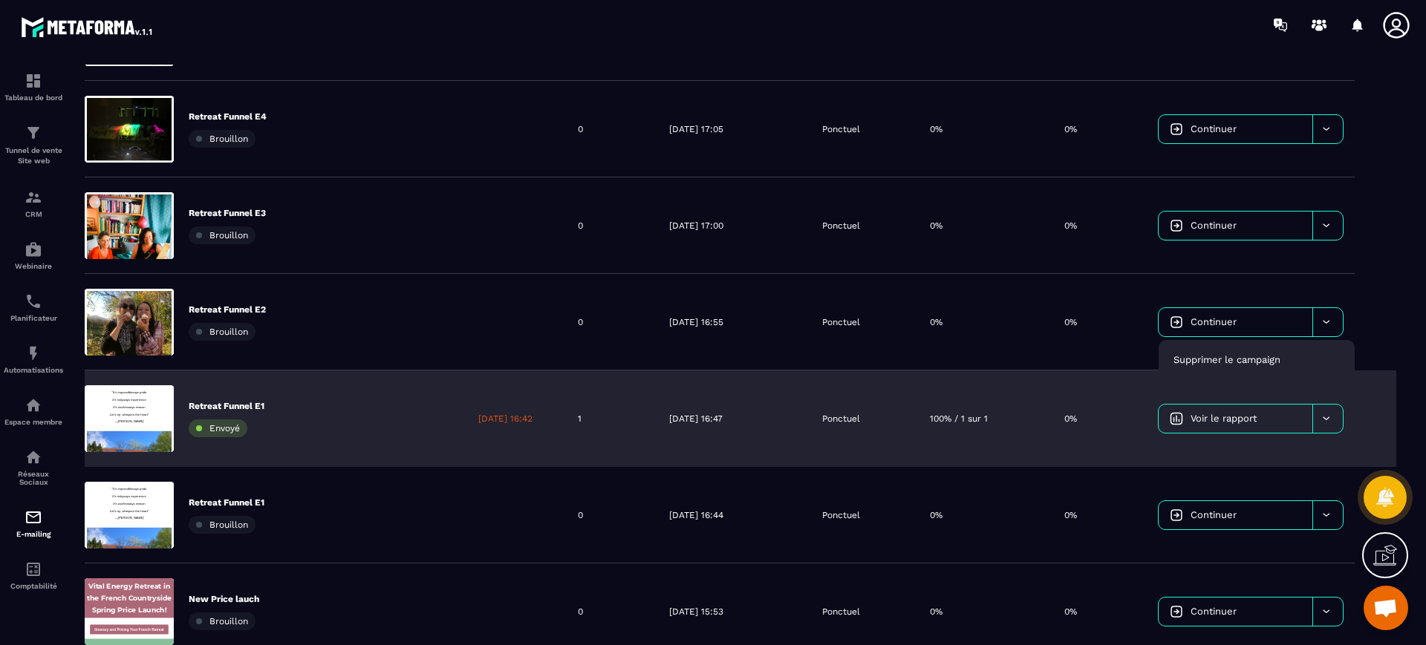
click at [1332, 423] on div at bounding box center [1327, 419] width 30 height 28
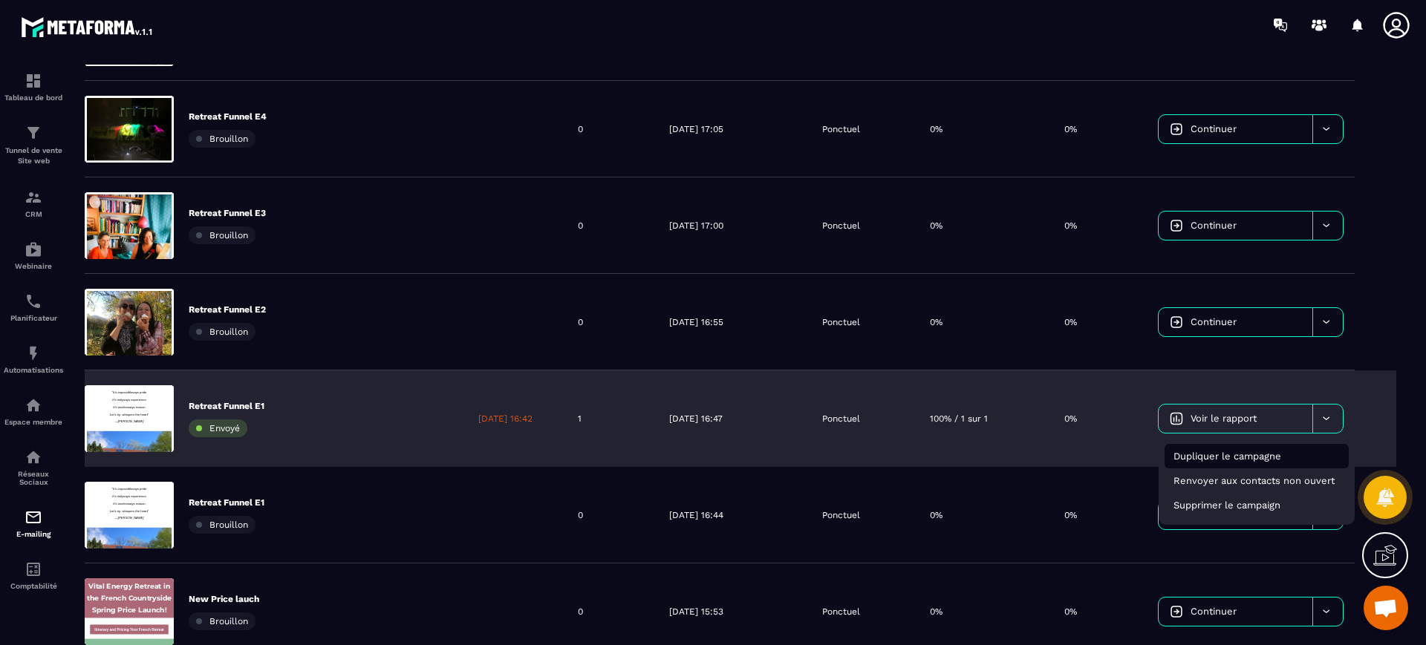
click at [1229, 464] on div "Dupliquer le campagne" at bounding box center [1257, 456] width 184 height 25
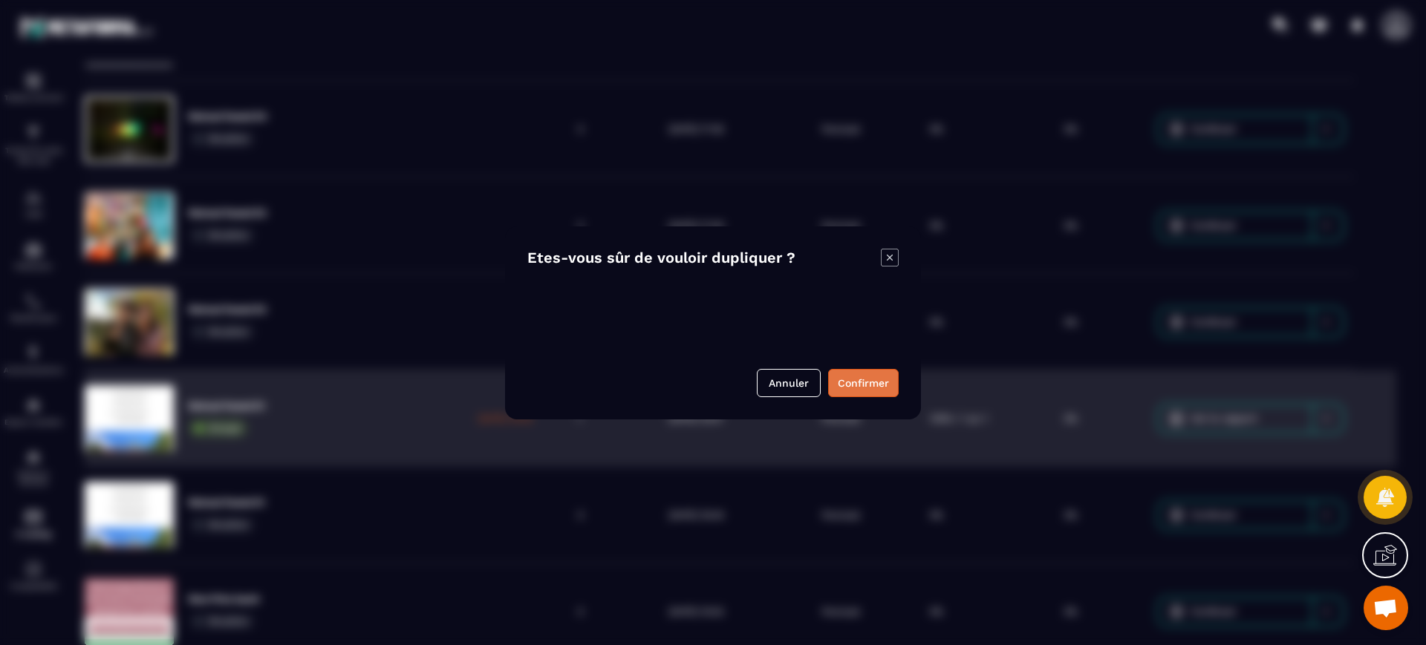
click at [851, 379] on button "Confirmer" at bounding box center [863, 383] width 71 height 28
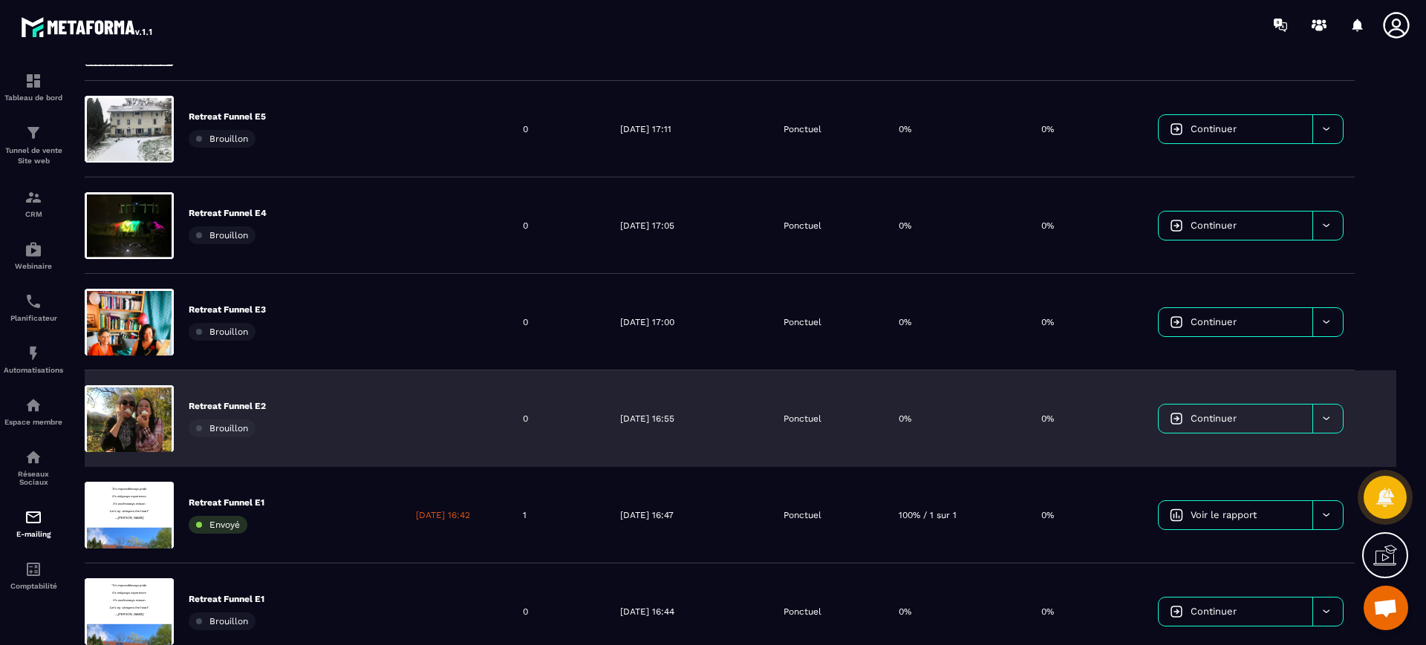
click at [1399, 365] on div "Campagne de courrier Créer une campagne Nom de la campagne Envoyé Envoyé à # De…" at bounding box center [740, 369] width 1341 height 608
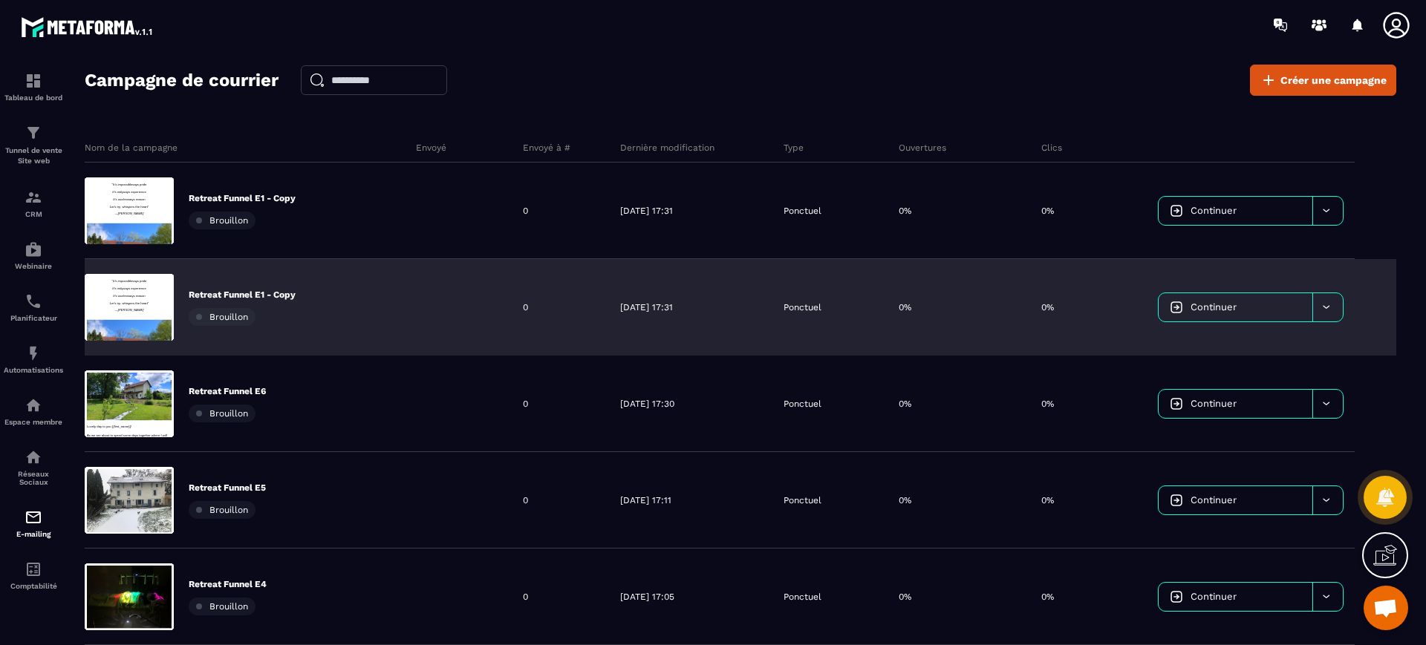
click at [253, 289] on p "Retreat Funnel E1 - Copy" at bounding box center [242, 295] width 107 height 12
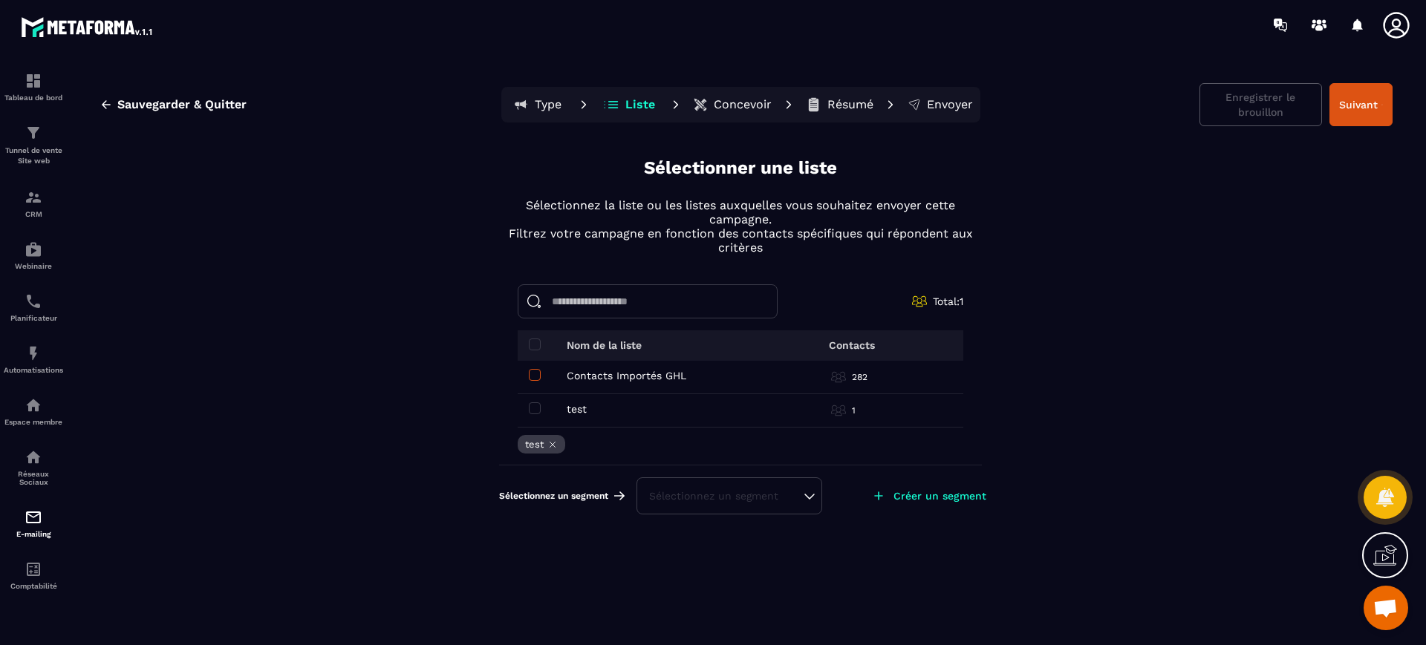
click at [536, 377] on span at bounding box center [535, 375] width 12 height 12
click at [537, 407] on span at bounding box center [535, 409] width 12 height 12
click at [541, 103] on p "Type" at bounding box center [548, 104] width 27 height 15
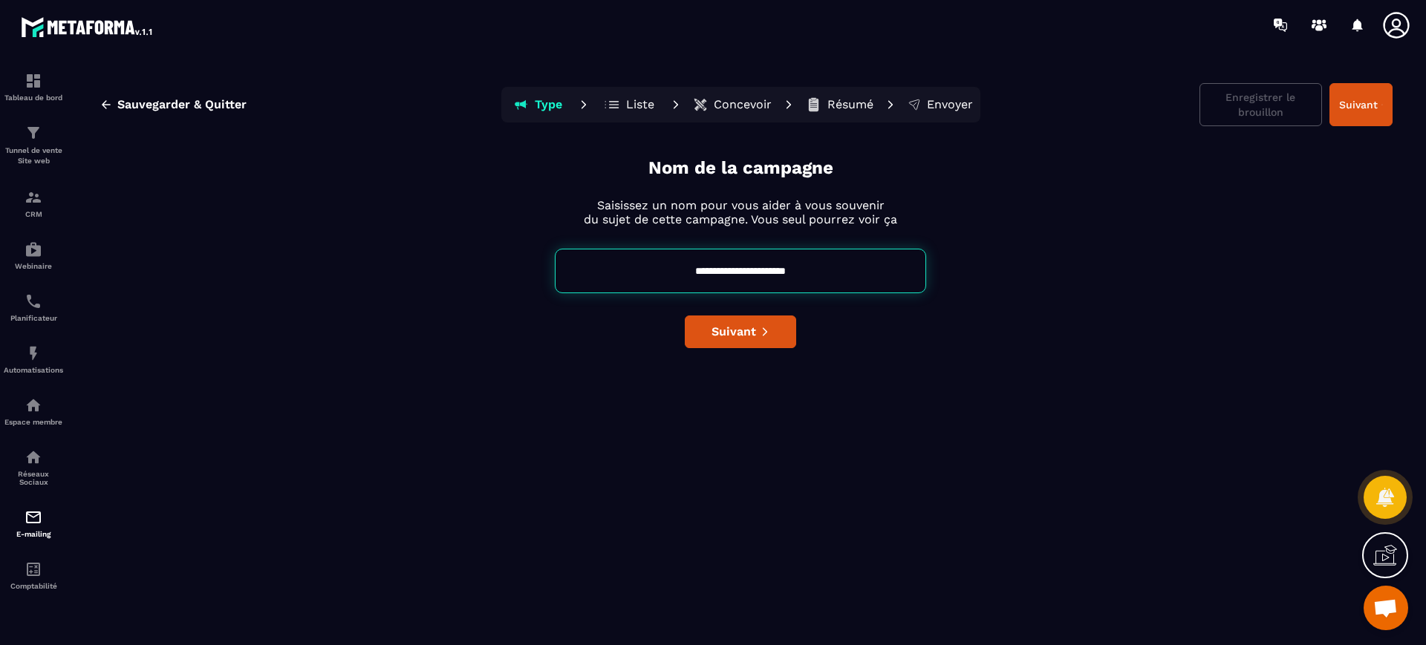
drag, startPoint x: 762, startPoint y: 272, endPoint x: 871, endPoint y: 276, distance: 109.3
click at [871, 276] on input "**********" at bounding box center [740, 271] width 371 height 45
type input "**********"
click at [770, 340] on button "Suivant" at bounding box center [740, 332] width 111 height 33
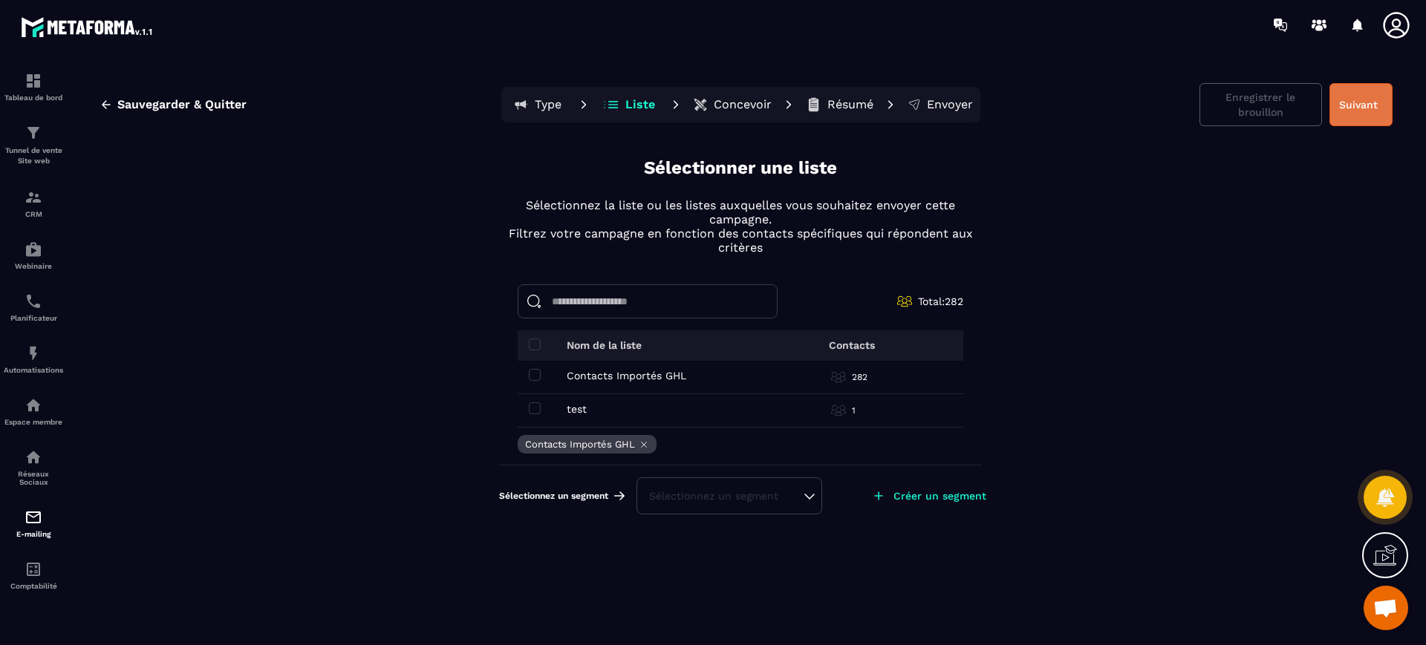
click at [1373, 110] on button "Suivant" at bounding box center [1361, 104] width 63 height 43
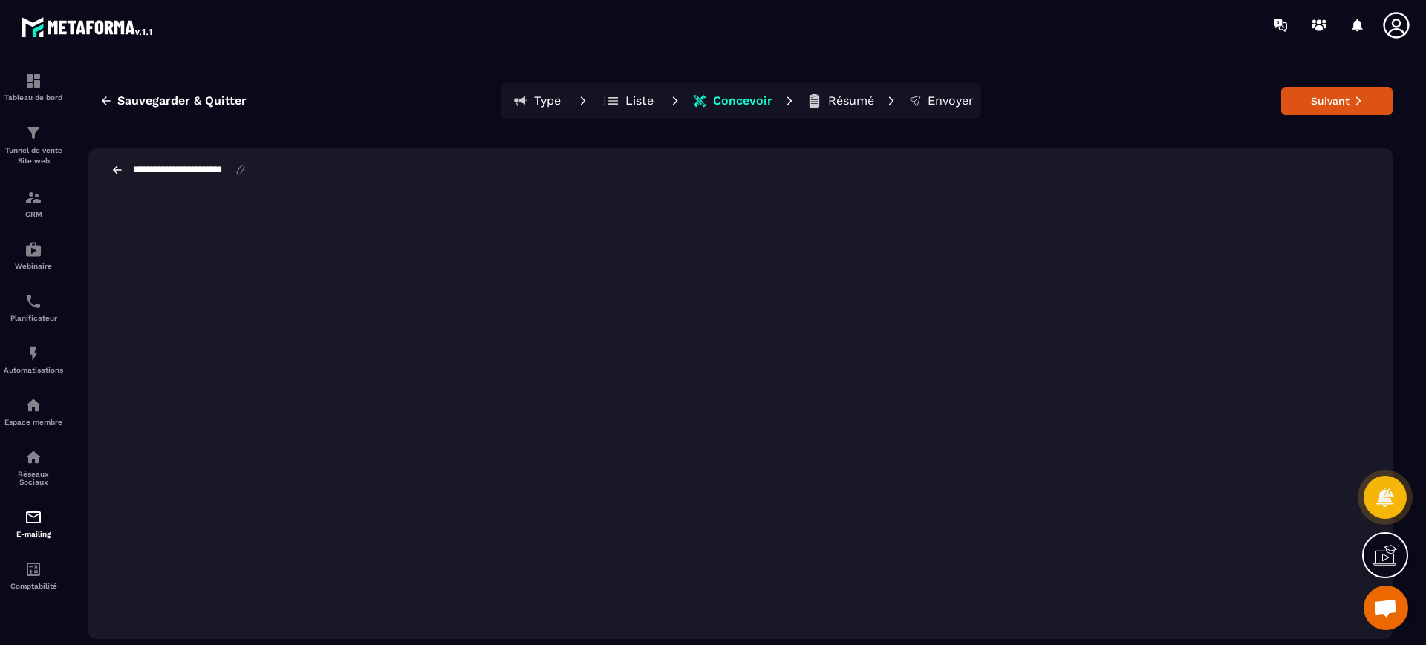
scroll to position [0, 5]
drag, startPoint x: 212, startPoint y: 172, endPoint x: 262, endPoint y: 174, distance: 49.8
click at [262, 174] on div "**********" at bounding box center [196, 169] width 131 height 13
type input "**********"
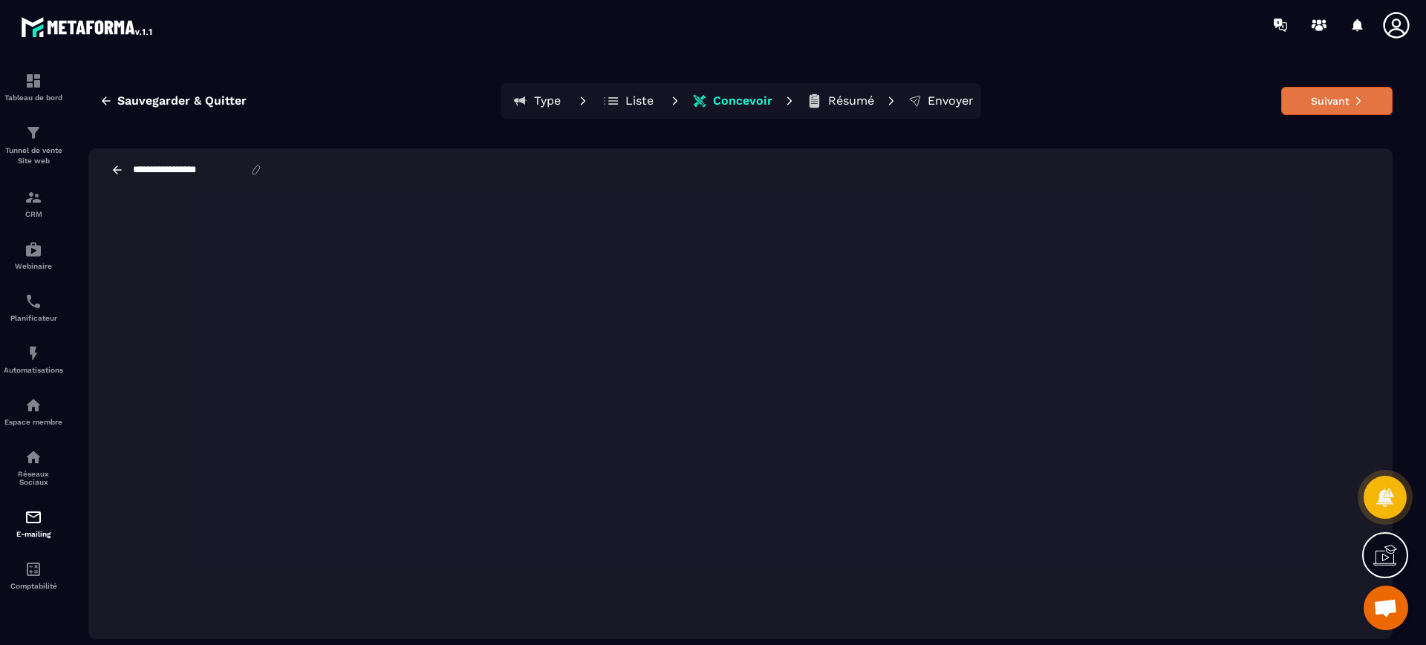
click at [1341, 100] on button "Suivant" at bounding box center [1336, 101] width 111 height 28
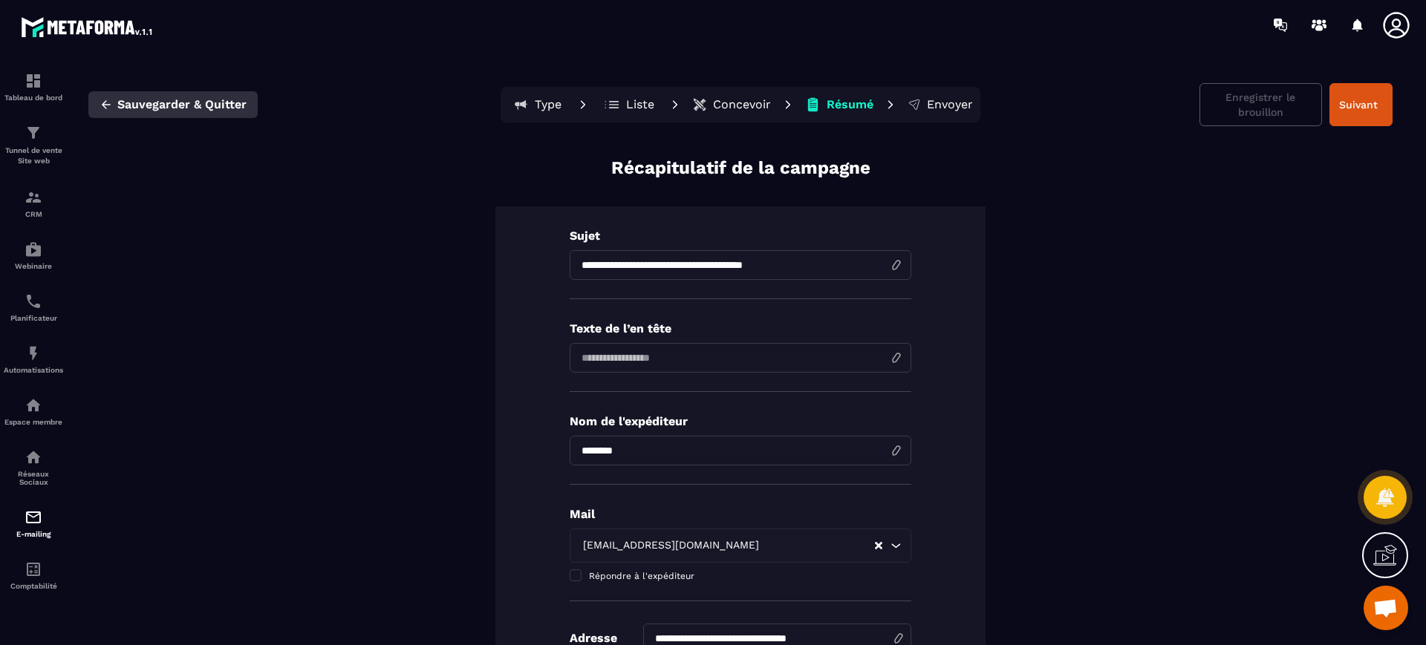
click at [227, 104] on span "Sauvegarder & Quitter" at bounding box center [181, 104] width 129 height 15
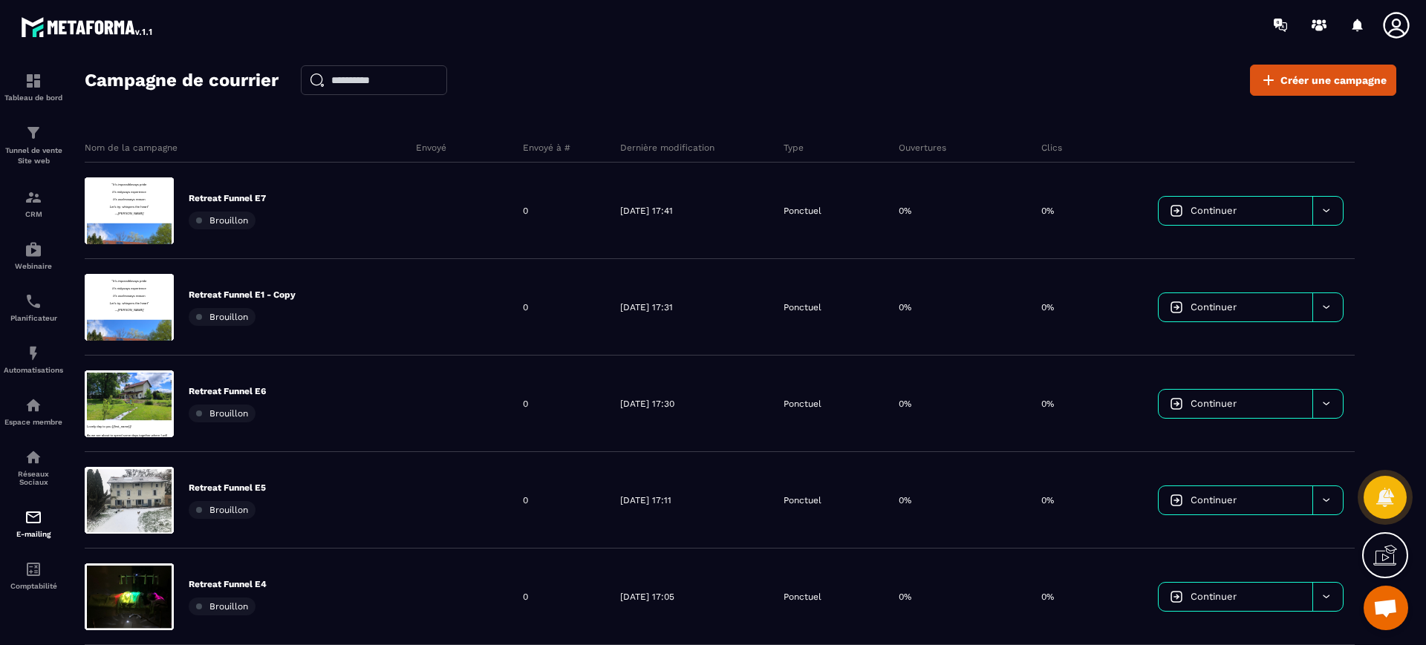
click at [779, 94] on div "Campagne de courrier Créer une campagne" at bounding box center [741, 80] width 1312 height 31
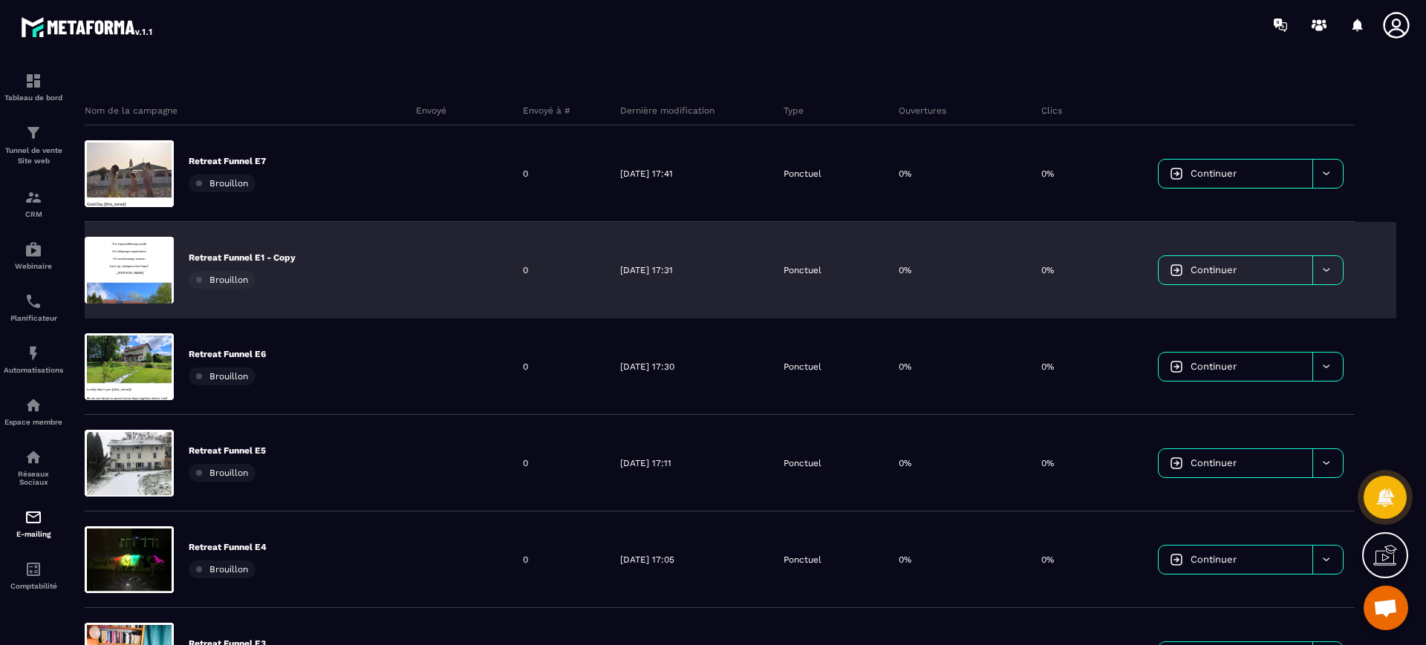
click at [1329, 261] on div at bounding box center [1327, 270] width 30 height 28
click at [1209, 305] on span "Supprimer le campaign" at bounding box center [1227, 307] width 107 height 11
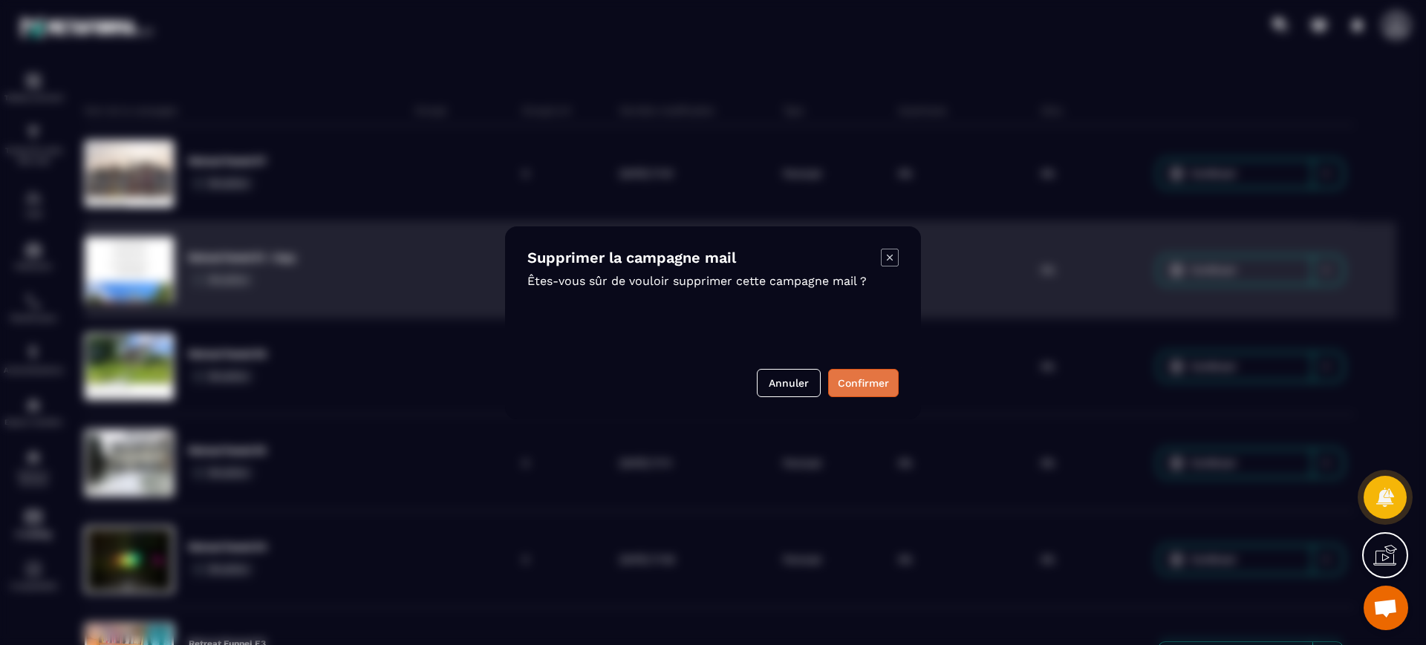
click at [870, 375] on button "Confirmer" at bounding box center [863, 383] width 71 height 28
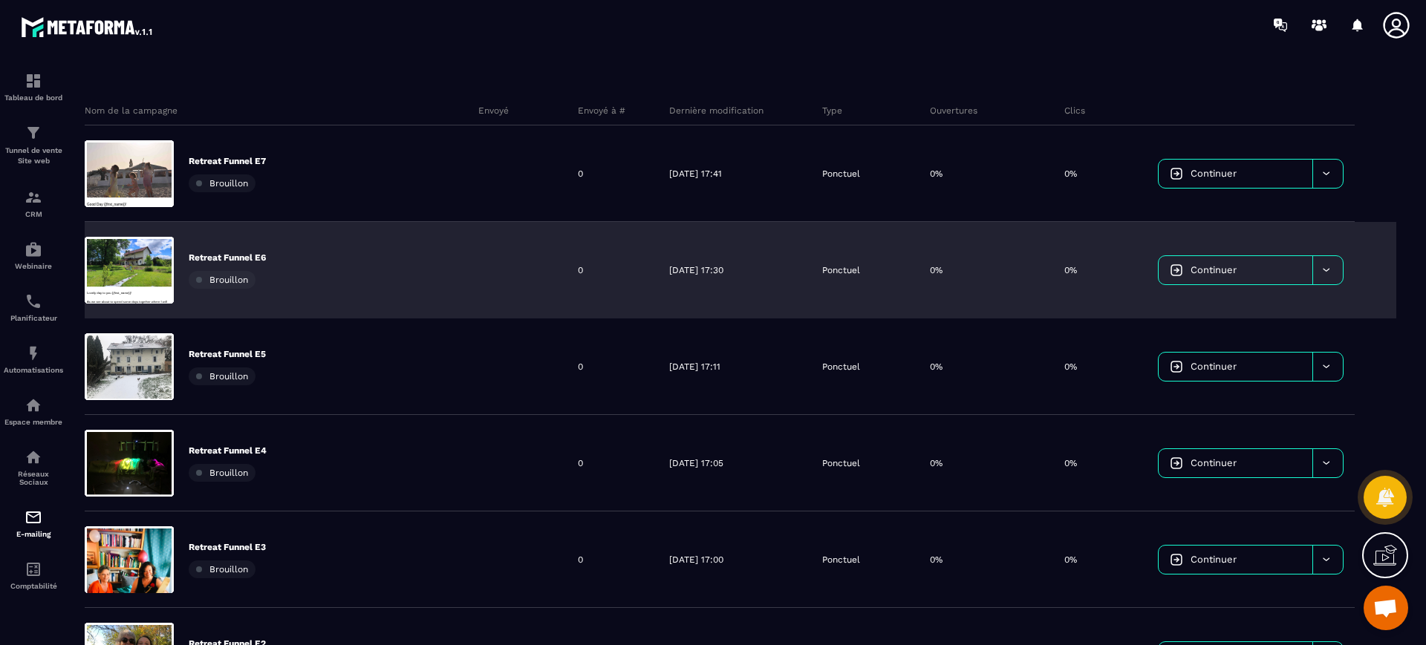
click at [519, 74] on div "Campagne de courrier Créer une campagne Nom de la campagne Envoyé Envoyé à # De…" at bounding box center [741, 323] width 1312 height 593
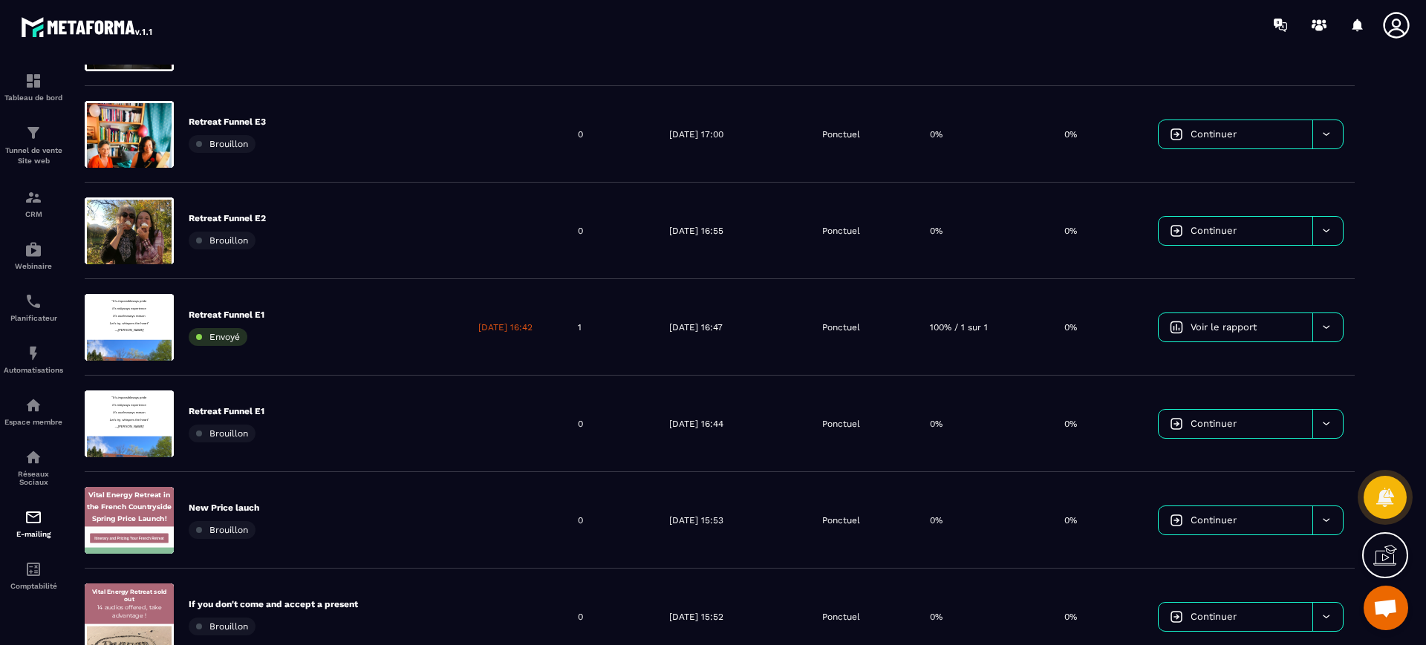
scroll to position [483, 0]
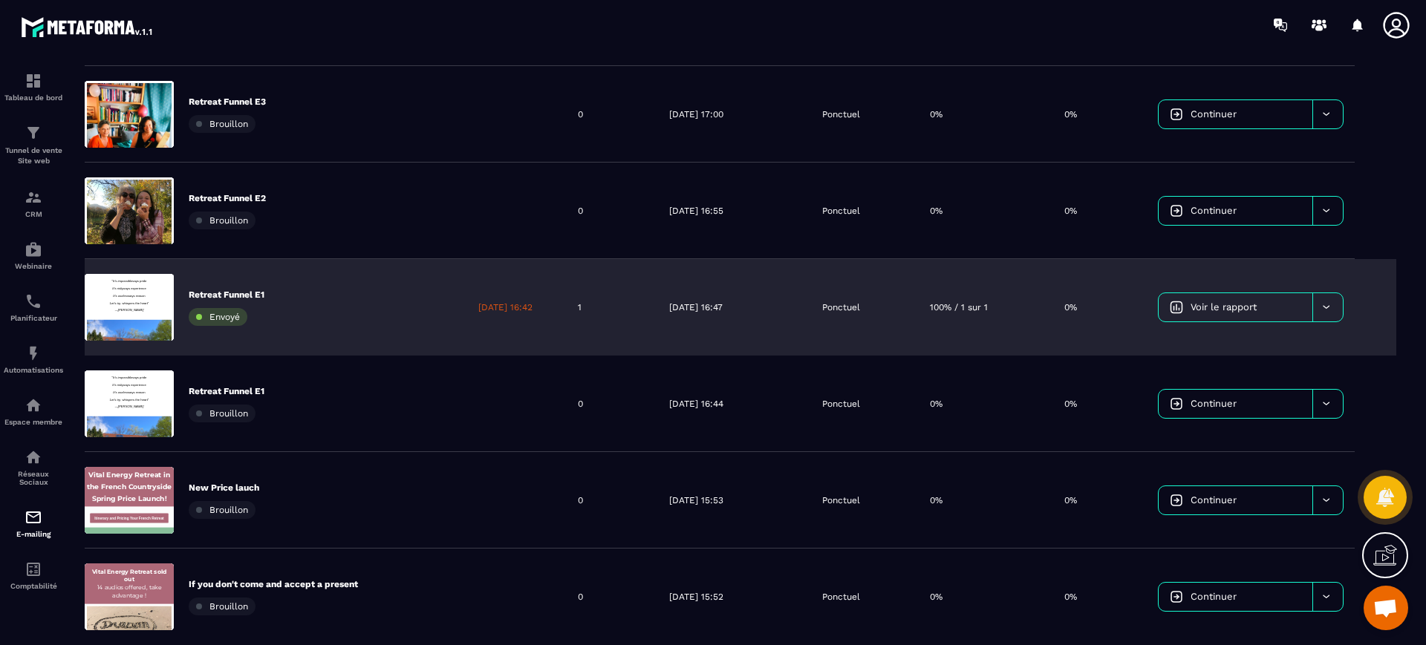
click at [1321, 304] on icon at bounding box center [1326, 307] width 11 height 11
click at [1214, 397] on span "Supprimer le campaign" at bounding box center [1227, 393] width 107 height 11
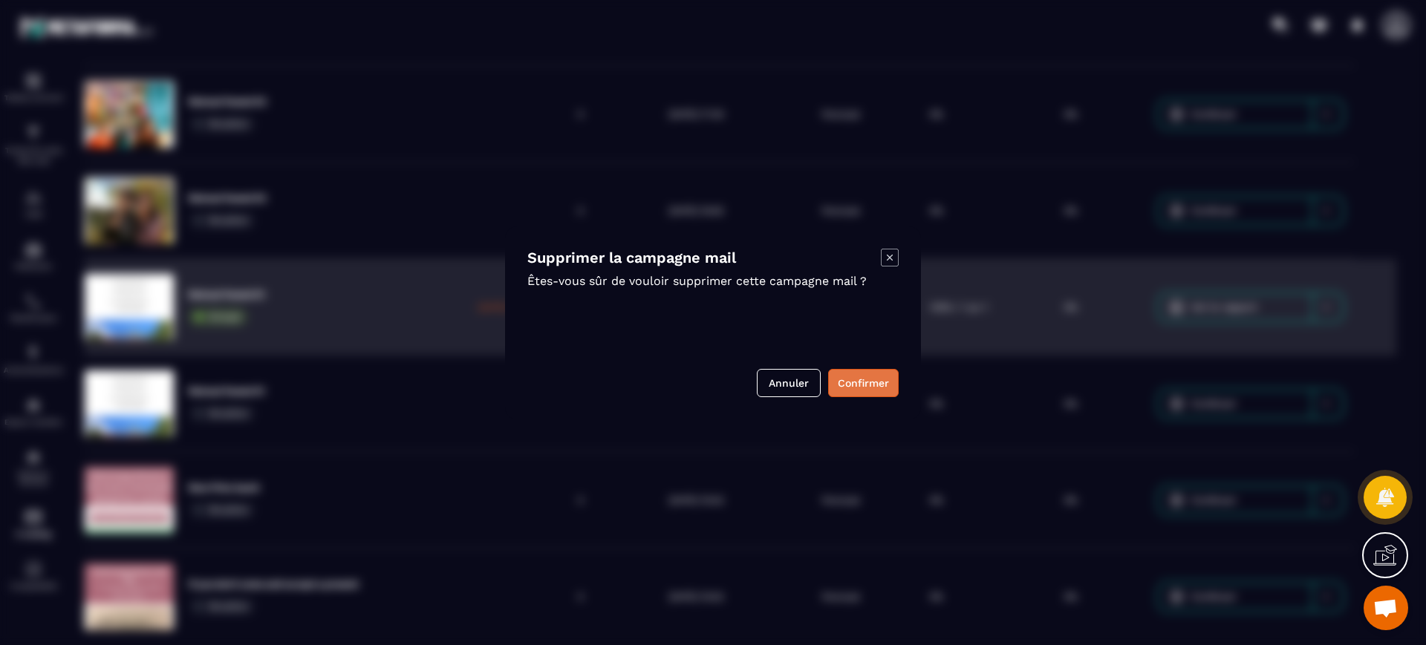
click at [876, 383] on button "Confirmer" at bounding box center [863, 383] width 71 height 28
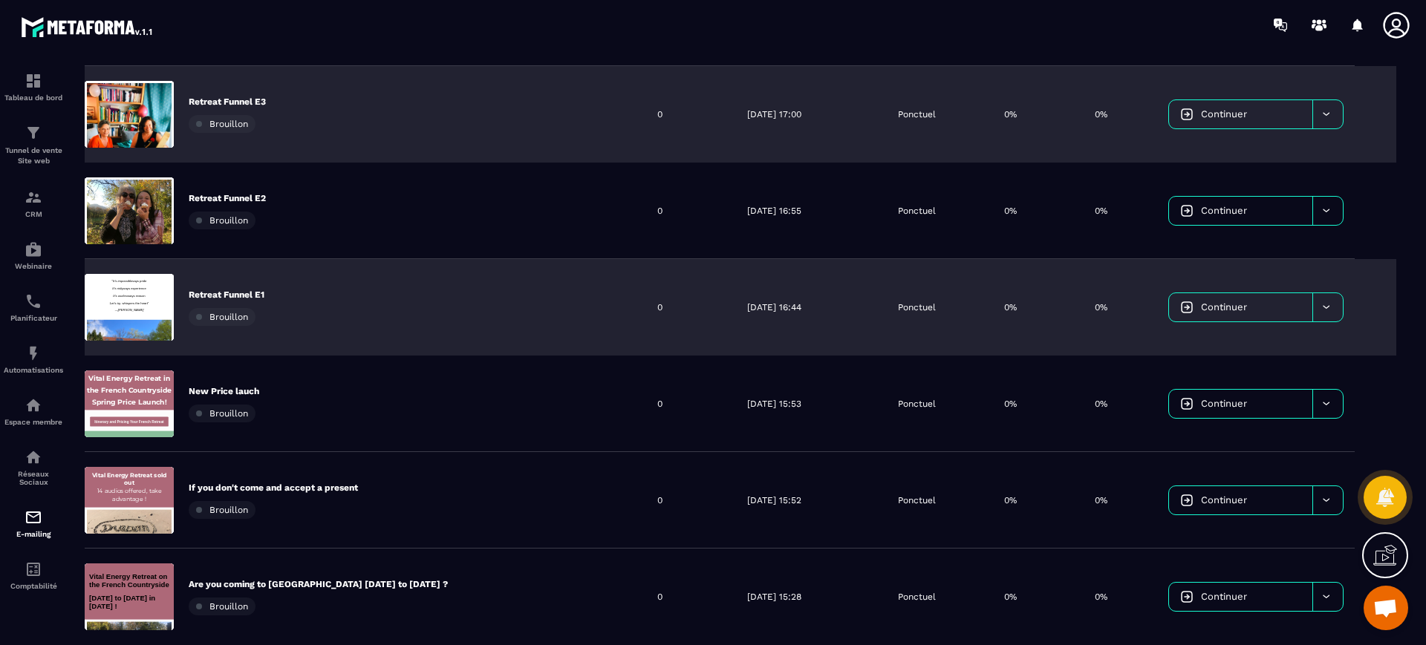
scroll to position [0, 0]
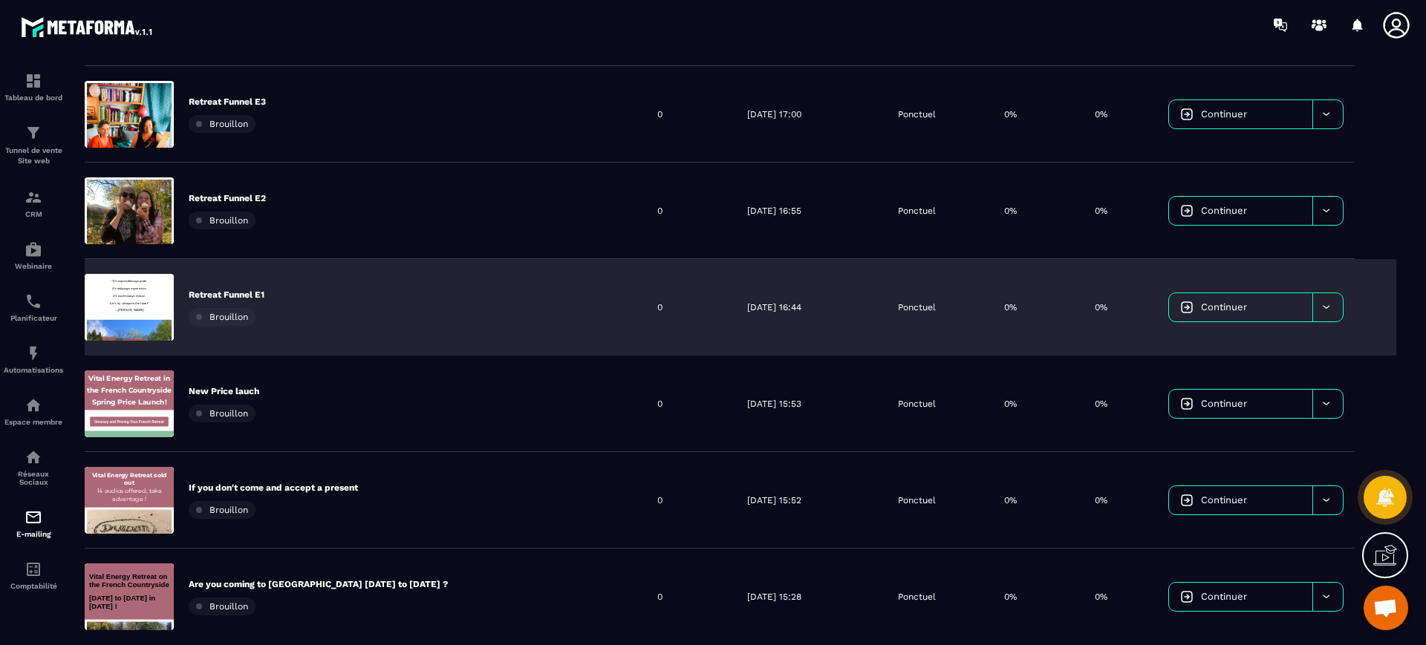
click at [618, 48] on div at bounding box center [801, 25] width 1252 height 50
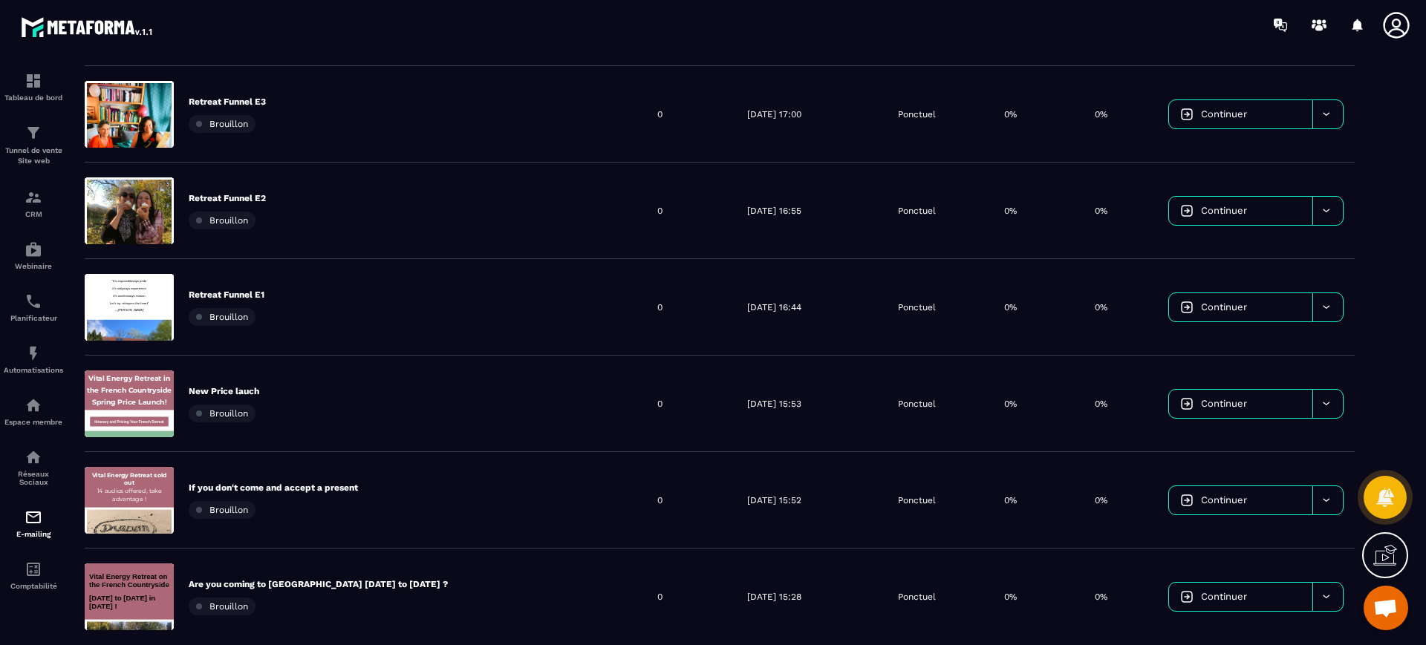
drag, startPoint x: 1217, startPoint y: 7, endPoint x: 1022, endPoint y: 20, distance: 195.1
click at [1022, 20] on div at bounding box center [801, 25] width 1252 height 50
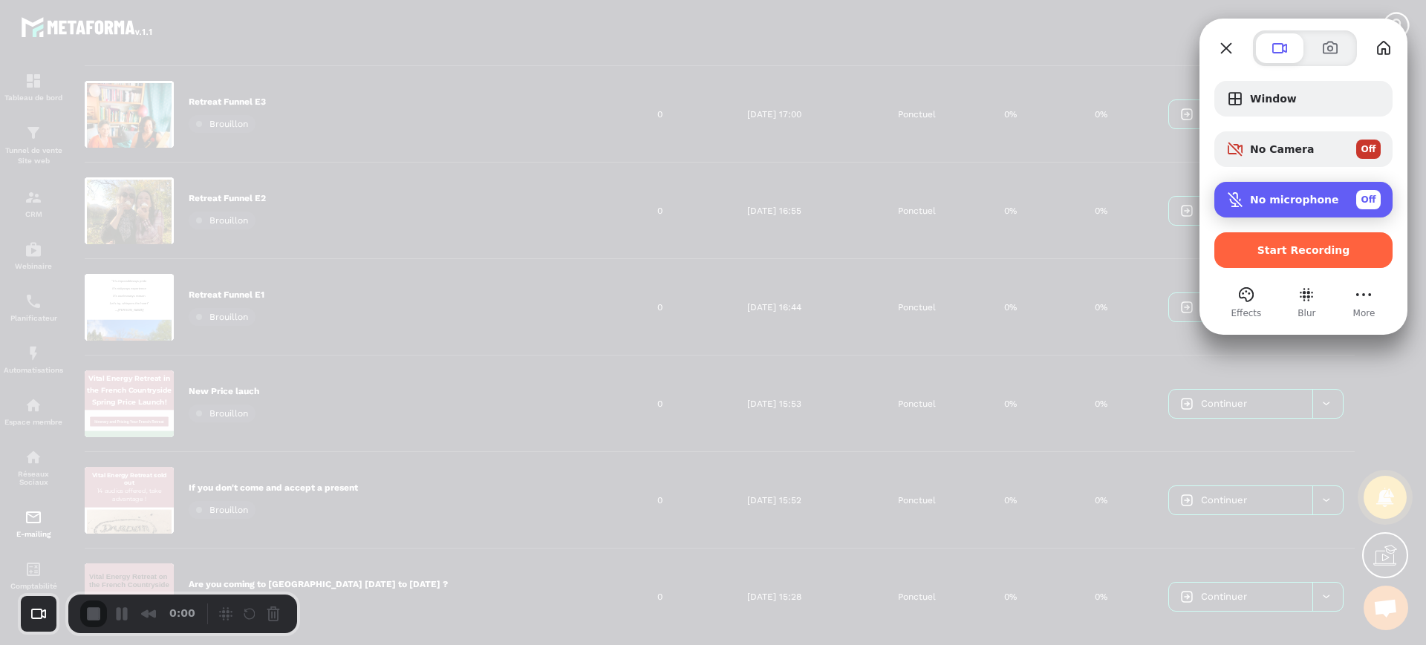
click at [1327, 215] on div "No microphone Off" at bounding box center [1303, 200] width 178 height 36
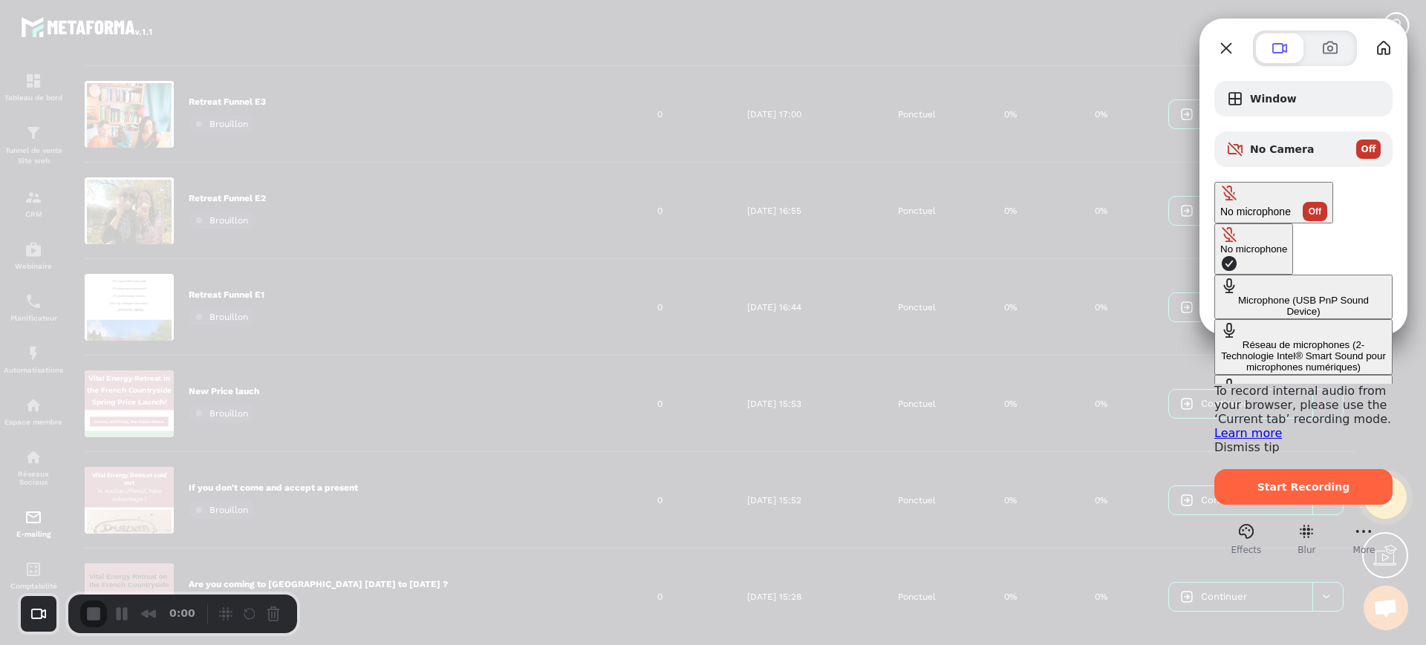
click at [1220, 295] on div "Microphone (USB PnP Sound Device)" at bounding box center [1303, 306] width 166 height 22
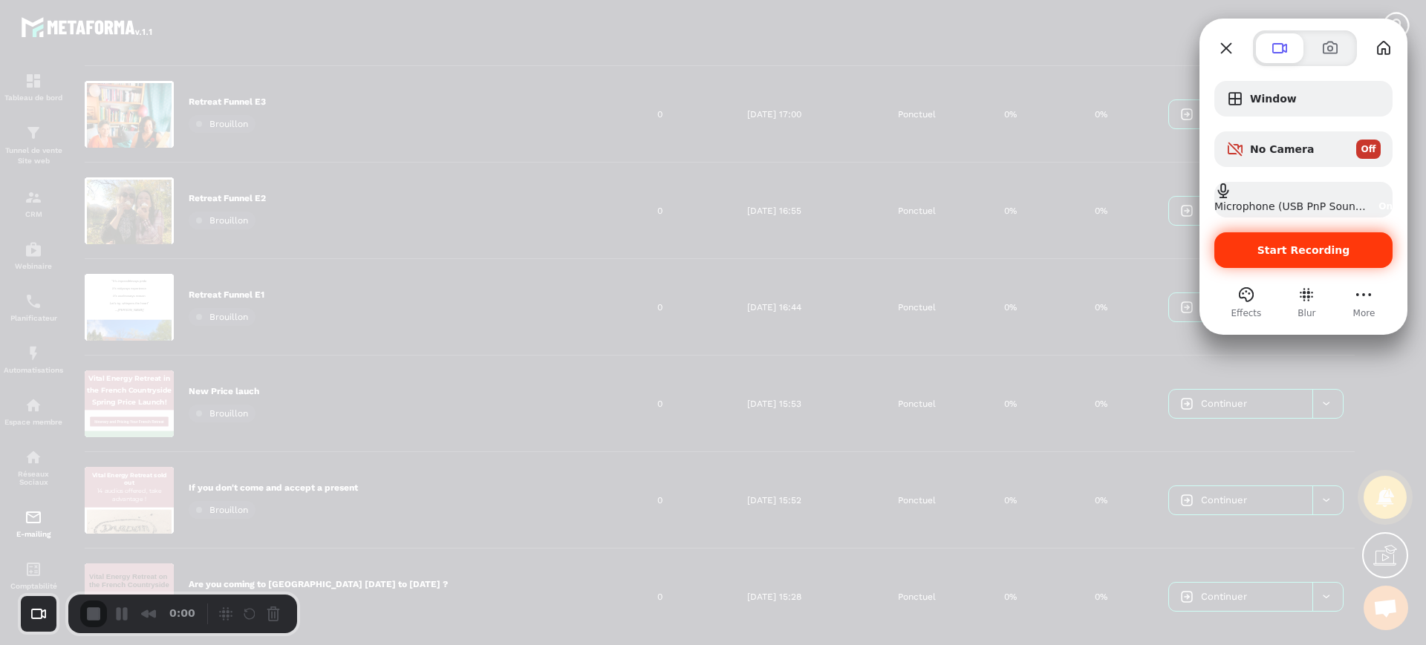
click at [1295, 244] on span "Start Recording" at bounding box center [1303, 250] width 93 height 12
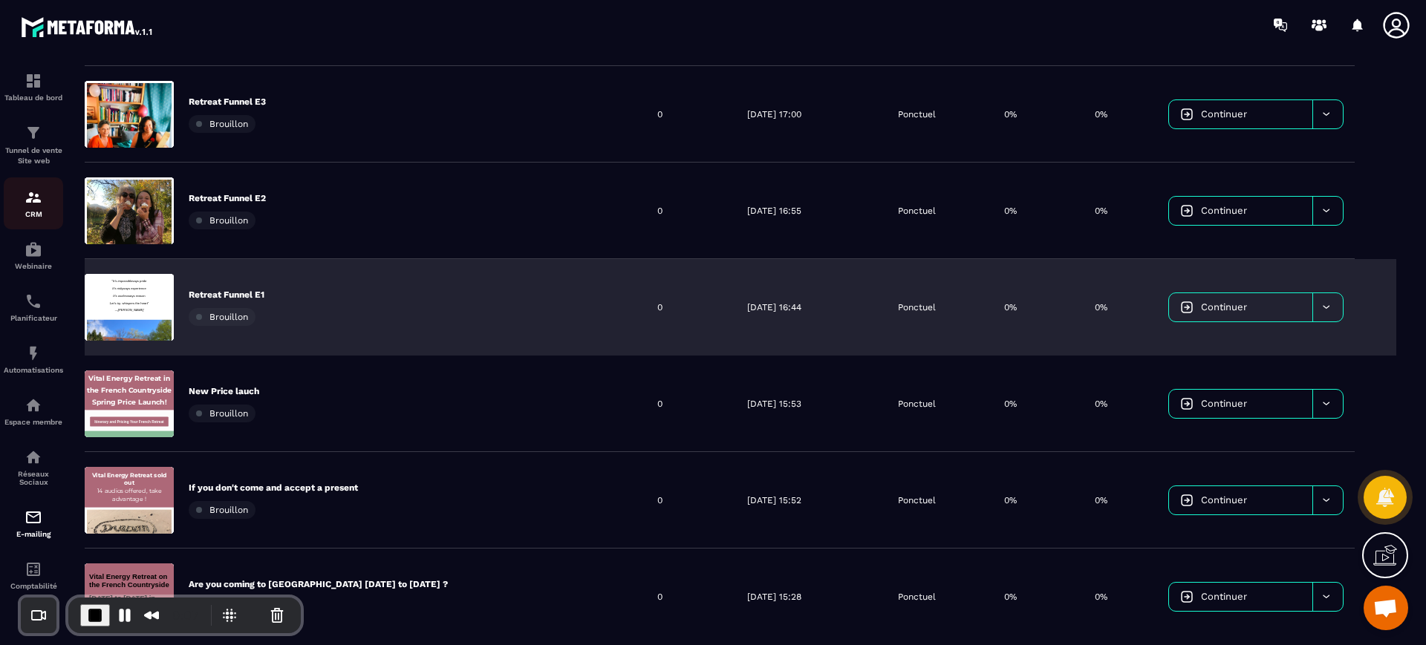
click at [30, 199] on img at bounding box center [34, 198] width 18 height 18
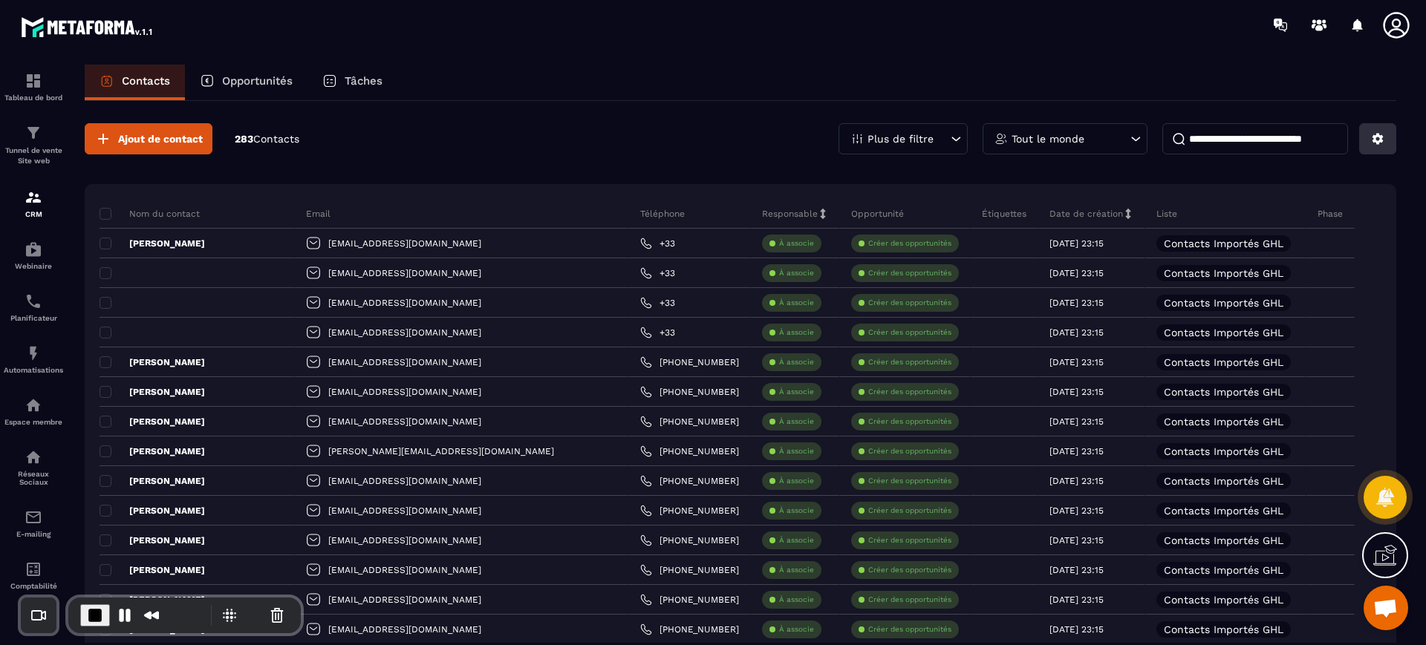
click at [1384, 144] on icon at bounding box center [1377, 138] width 13 height 13
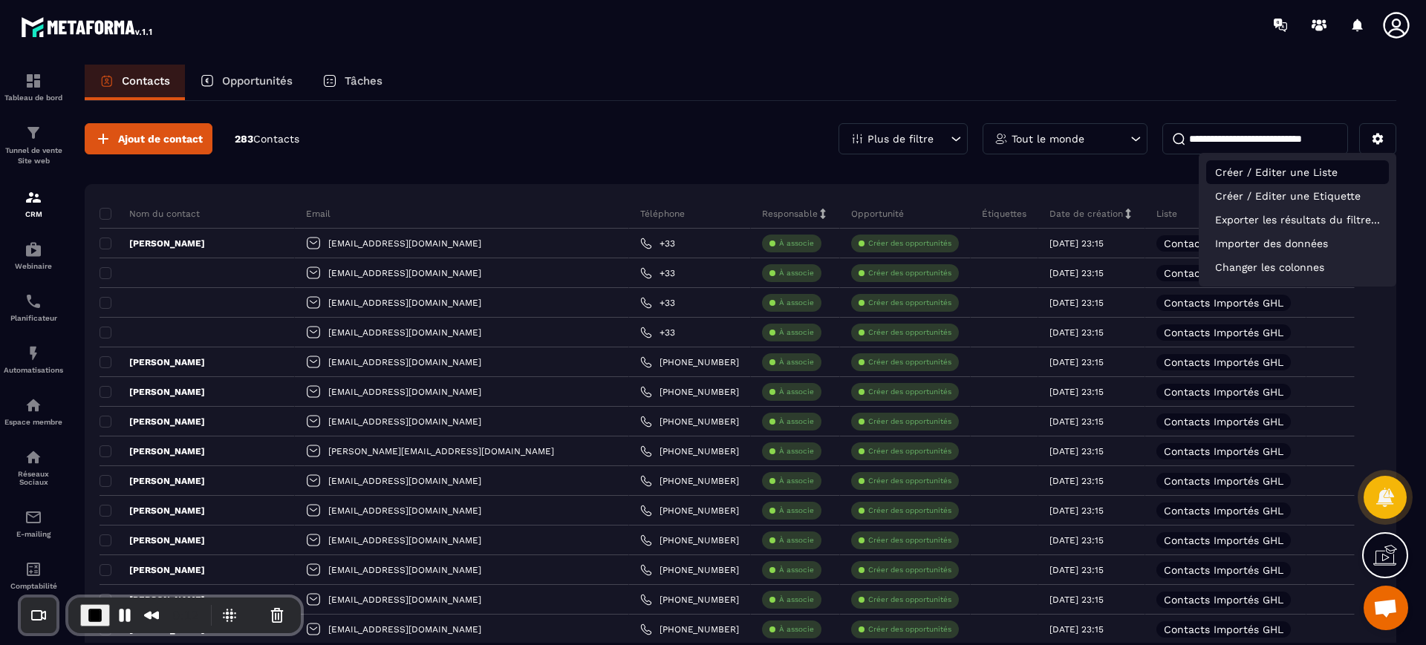
click at [1303, 175] on p "Créer / Editer une Liste" at bounding box center [1297, 172] width 183 height 24
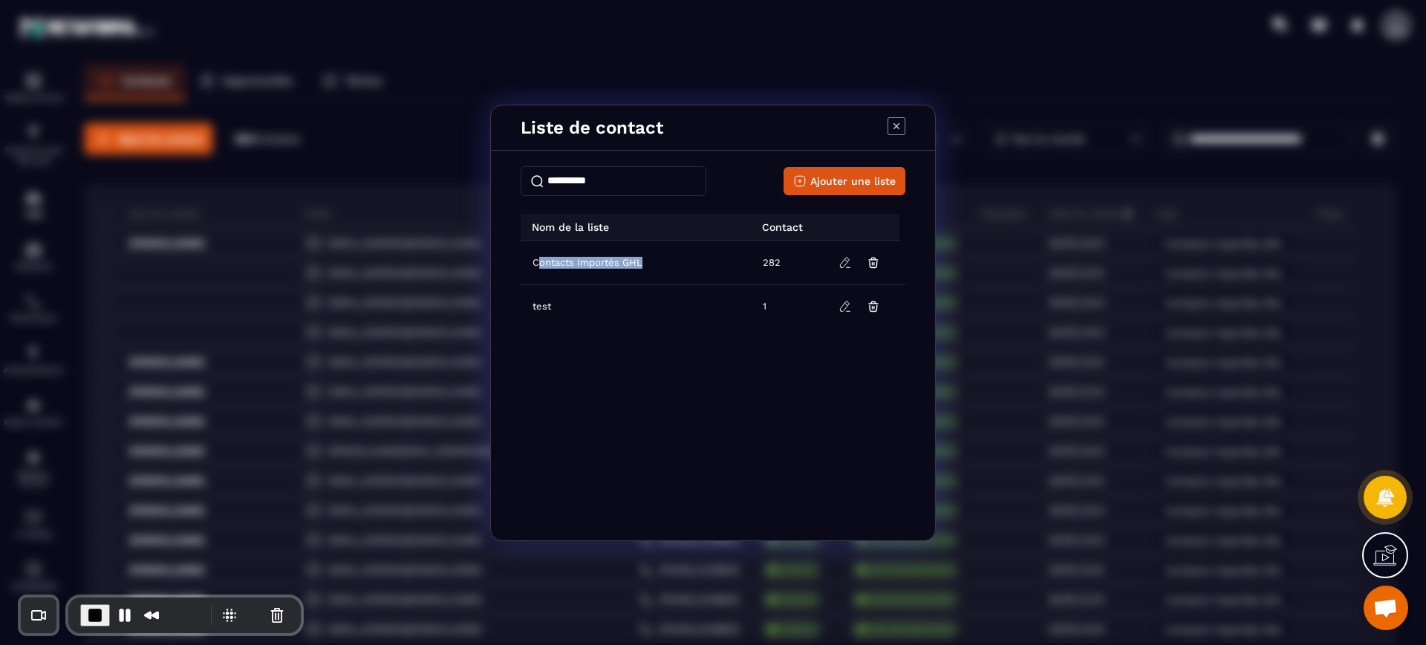
drag, startPoint x: 537, startPoint y: 260, endPoint x: 651, endPoint y: 262, distance: 113.7
click at [651, 262] on td "Contacts Importés GHL" at bounding box center [637, 263] width 233 height 44
click at [894, 120] on icon "Modal window" at bounding box center [897, 126] width 18 height 18
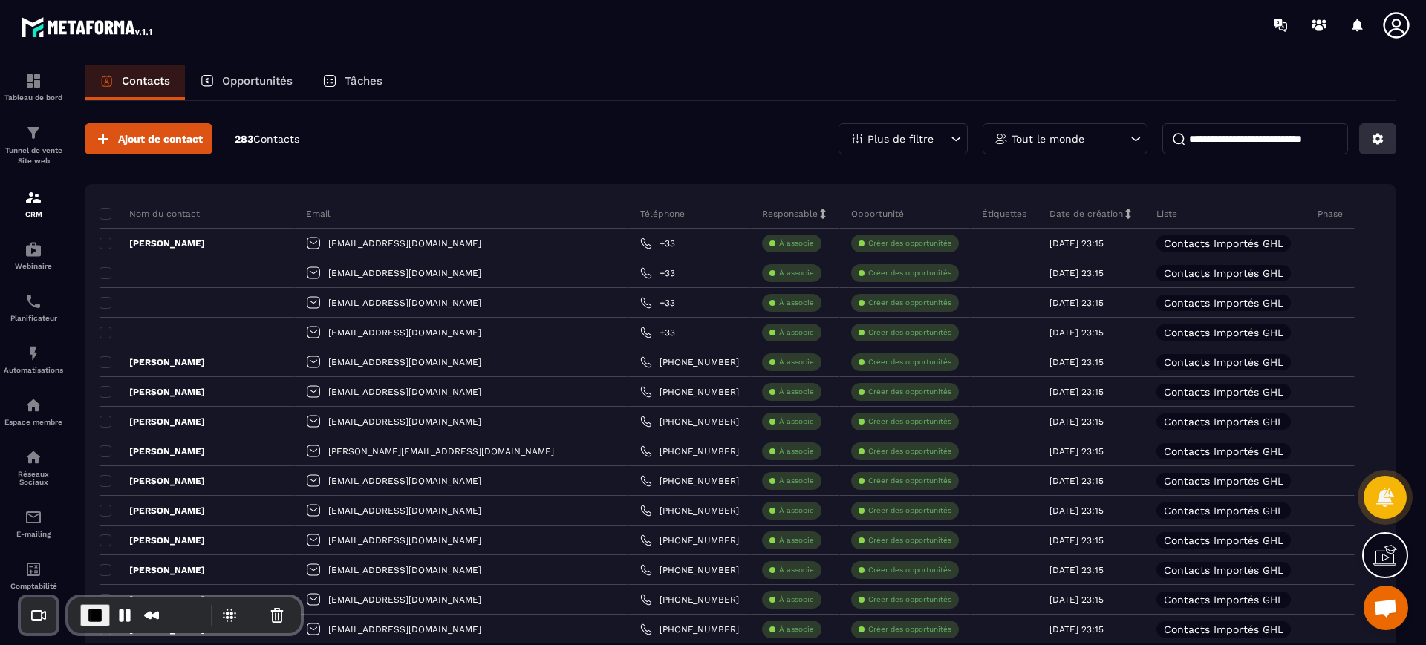
click at [1364, 129] on button at bounding box center [1377, 138] width 37 height 31
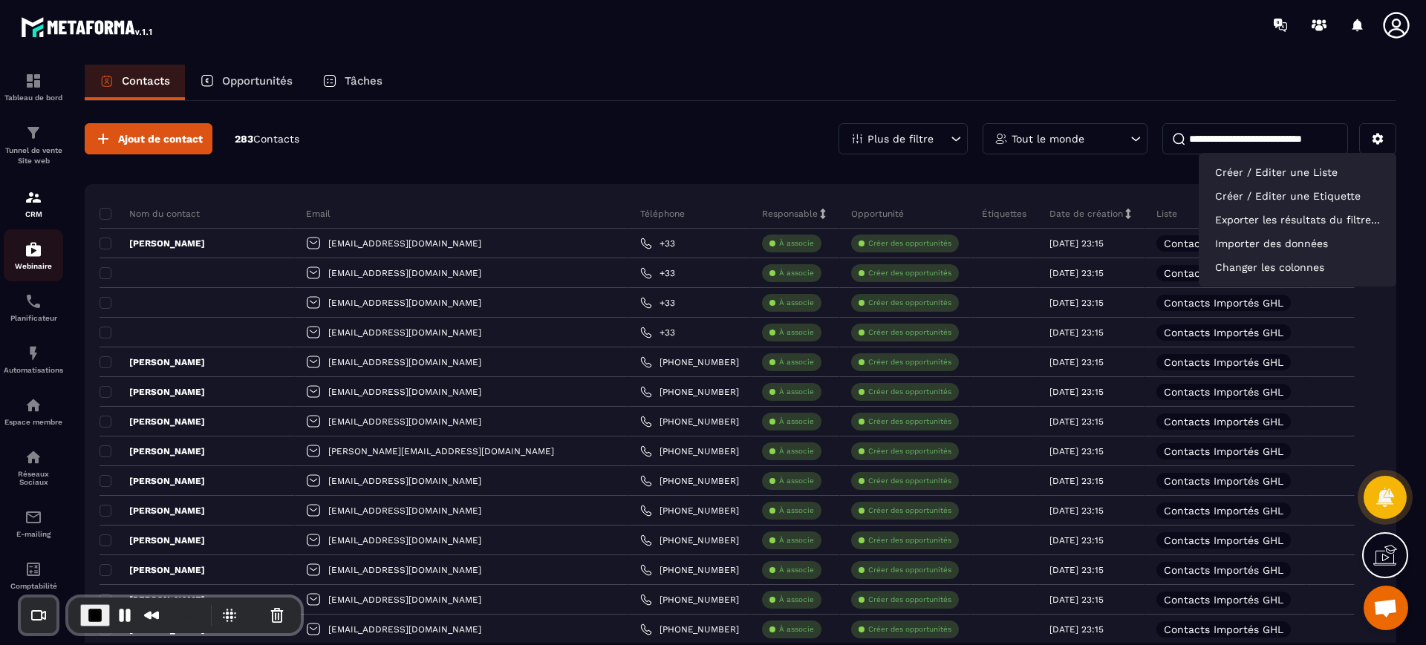
click at [37, 263] on p "Webinaire" at bounding box center [33, 266] width 59 height 8
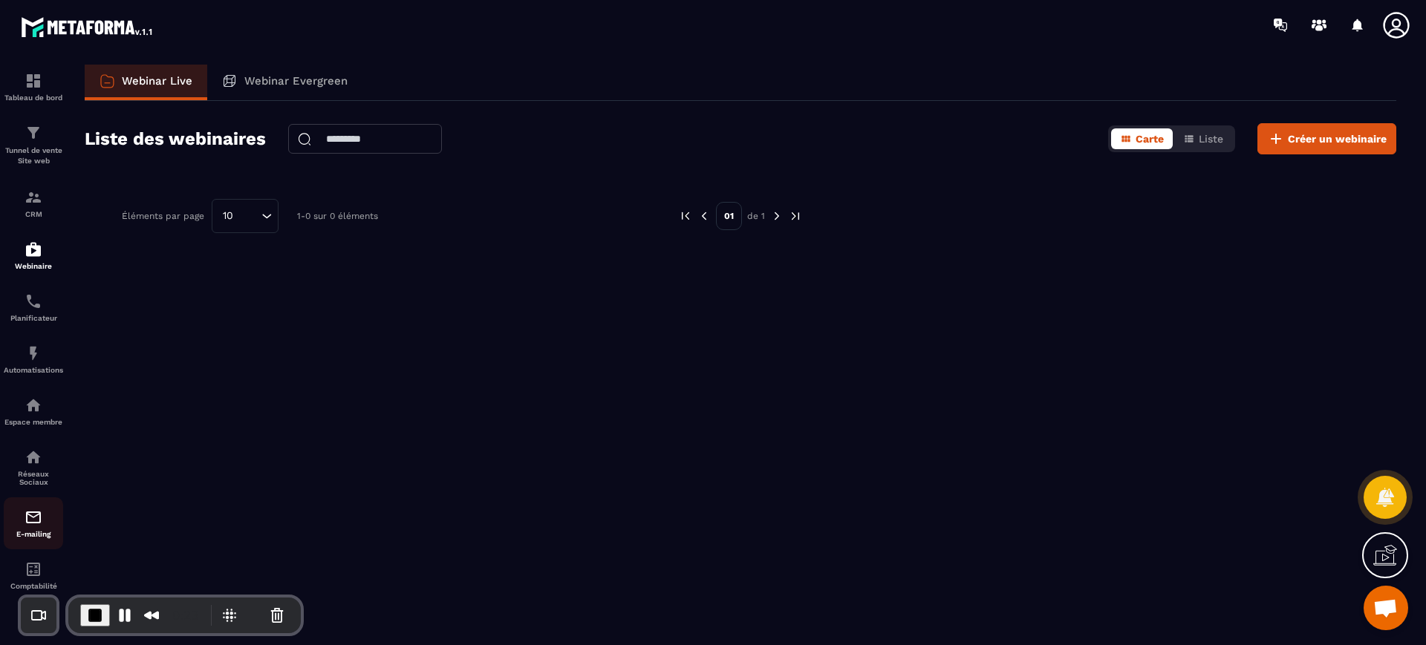
click at [35, 521] on img at bounding box center [34, 518] width 18 height 18
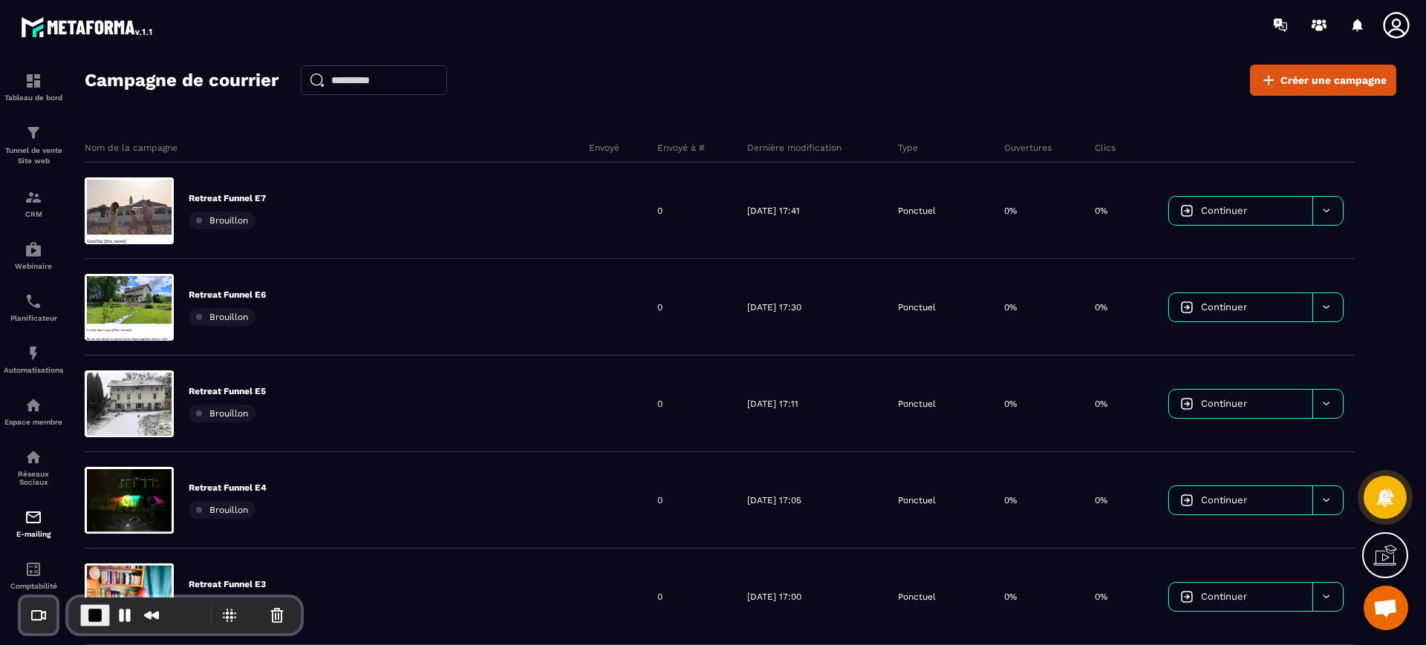
click at [530, 108] on div "Campagne de courrier Créer une campagne Nom de la campagne Envoyé Envoyé à # De…" at bounding box center [741, 361] width 1312 height 593
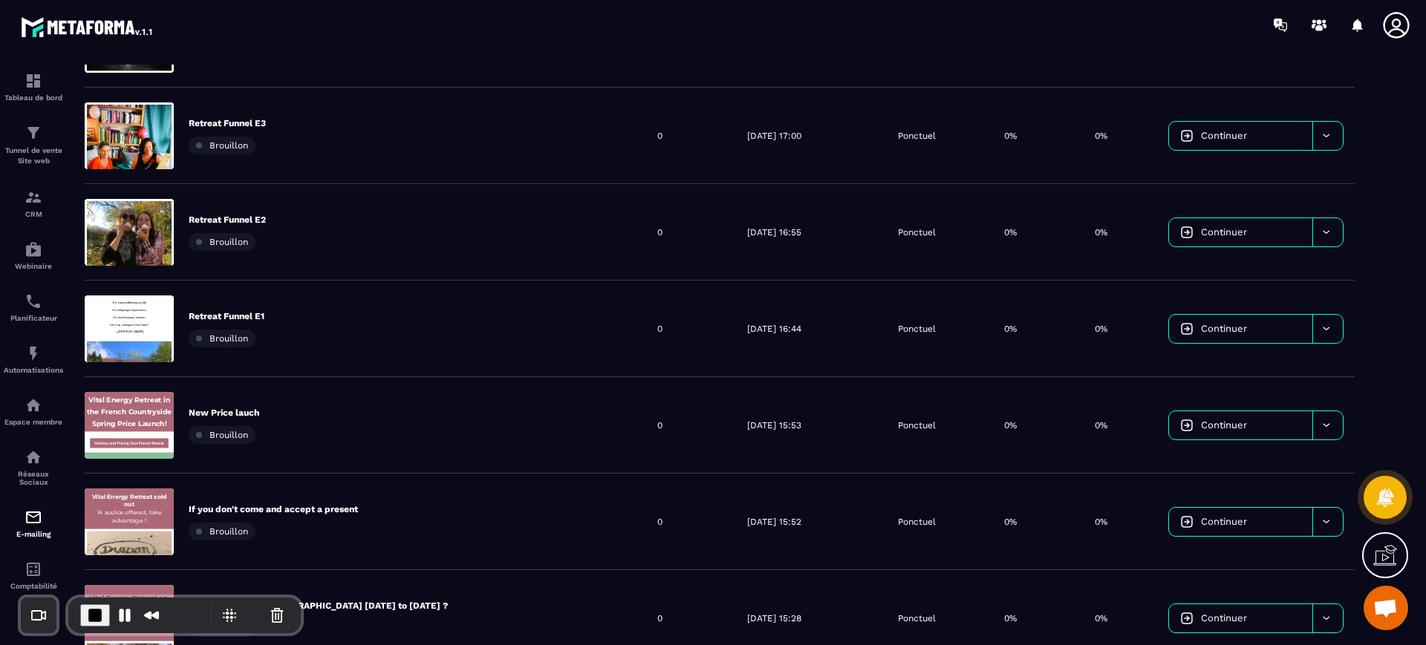
scroll to position [645, 0]
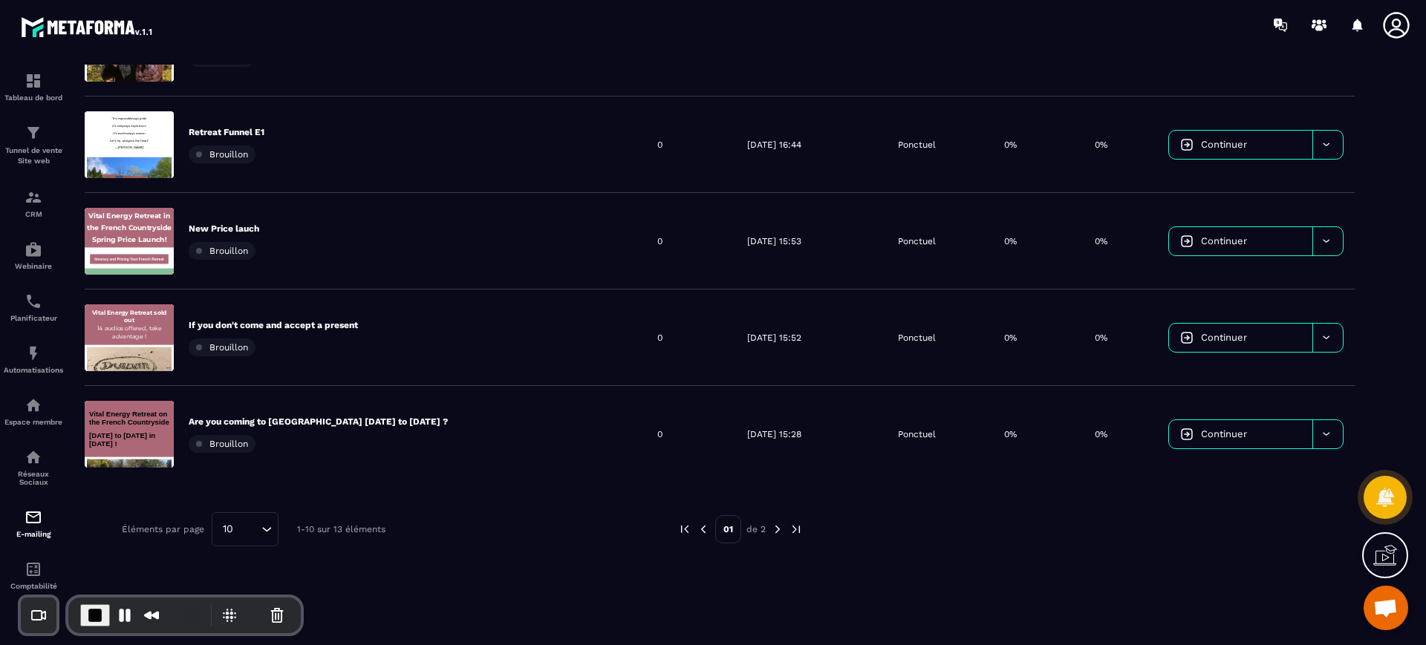
click at [772, 529] on img at bounding box center [777, 529] width 13 height 13
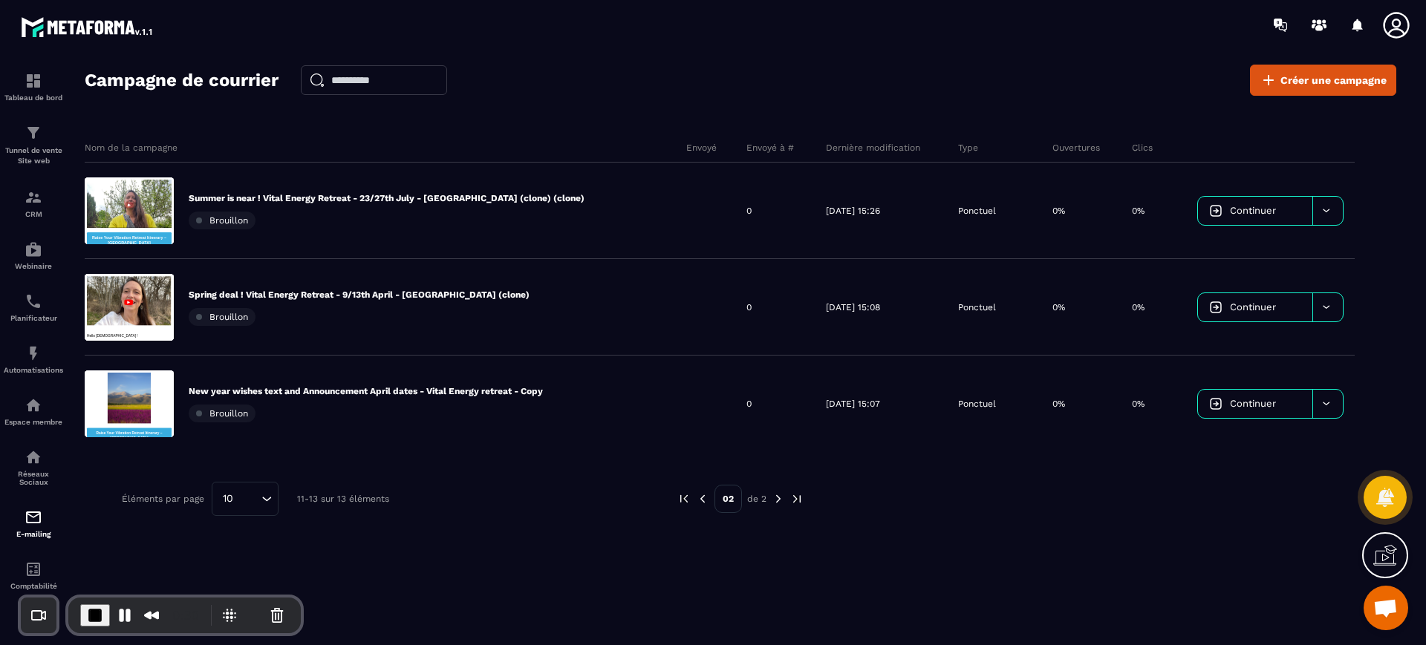
scroll to position [0, 0]
click at [526, 491] on div "Éléments par page 10 Loading... 11-13 sur 13 éléments" at bounding box center [388, 499] width 533 height 34
click at [221, 503] on div "10" at bounding box center [237, 499] width 43 height 16
click at [242, 398] on li "25" at bounding box center [244, 407] width 65 height 30
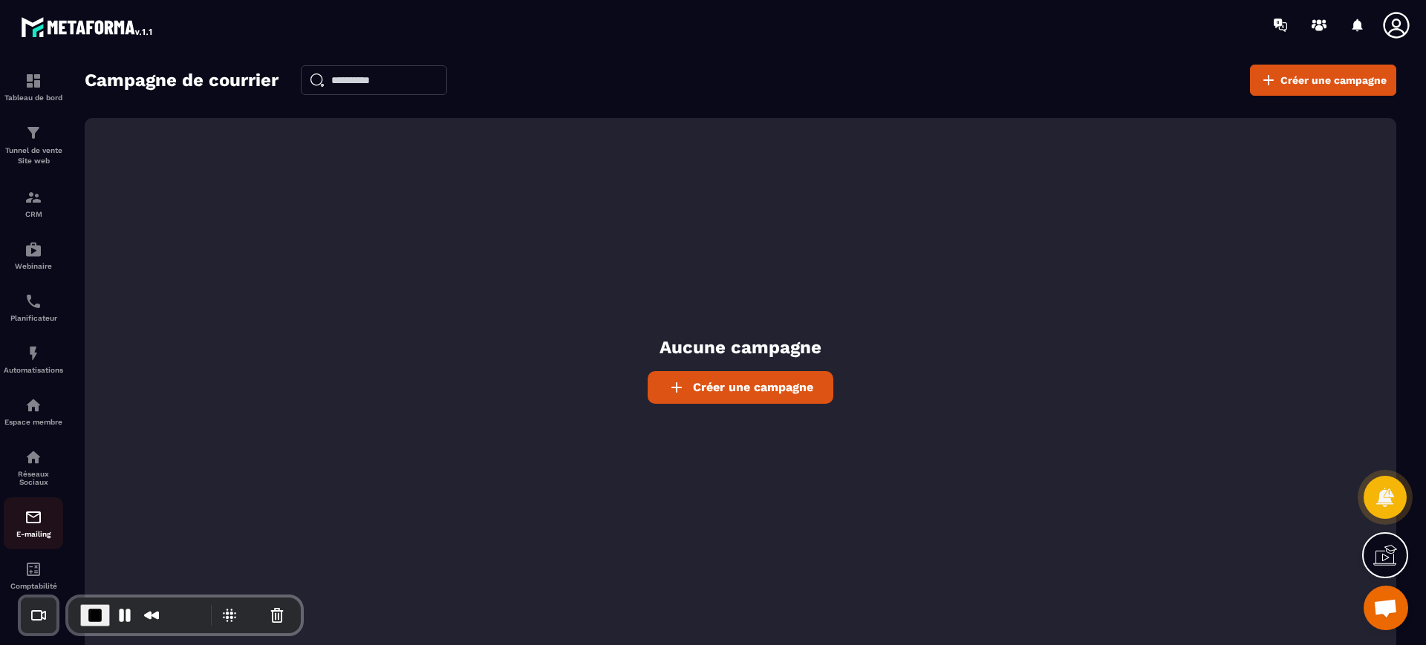
click at [35, 513] on img at bounding box center [34, 518] width 18 height 18
click at [27, 520] on img at bounding box center [34, 518] width 18 height 18
click at [1393, 28] on icon at bounding box center [1396, 25] width 26 height 26
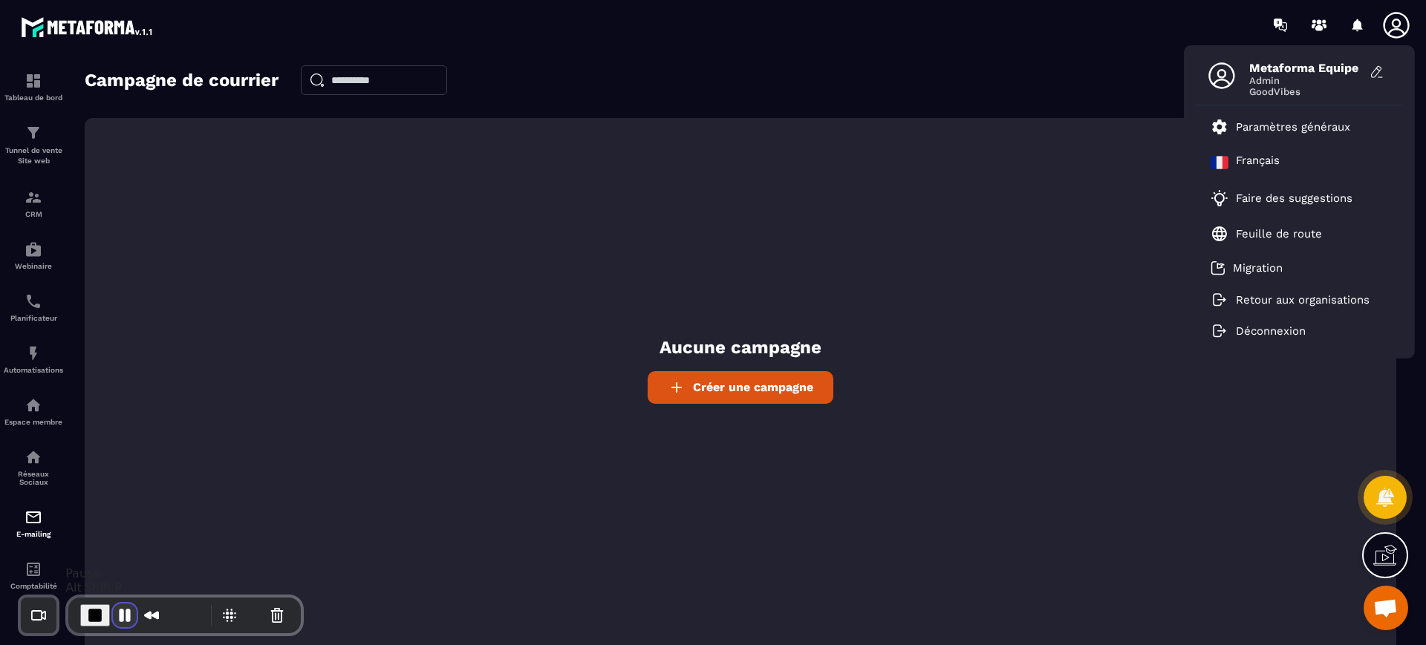
click at [117, 615] on button "Pause Recording" at bounding box center [125, 616] width 24 height 24
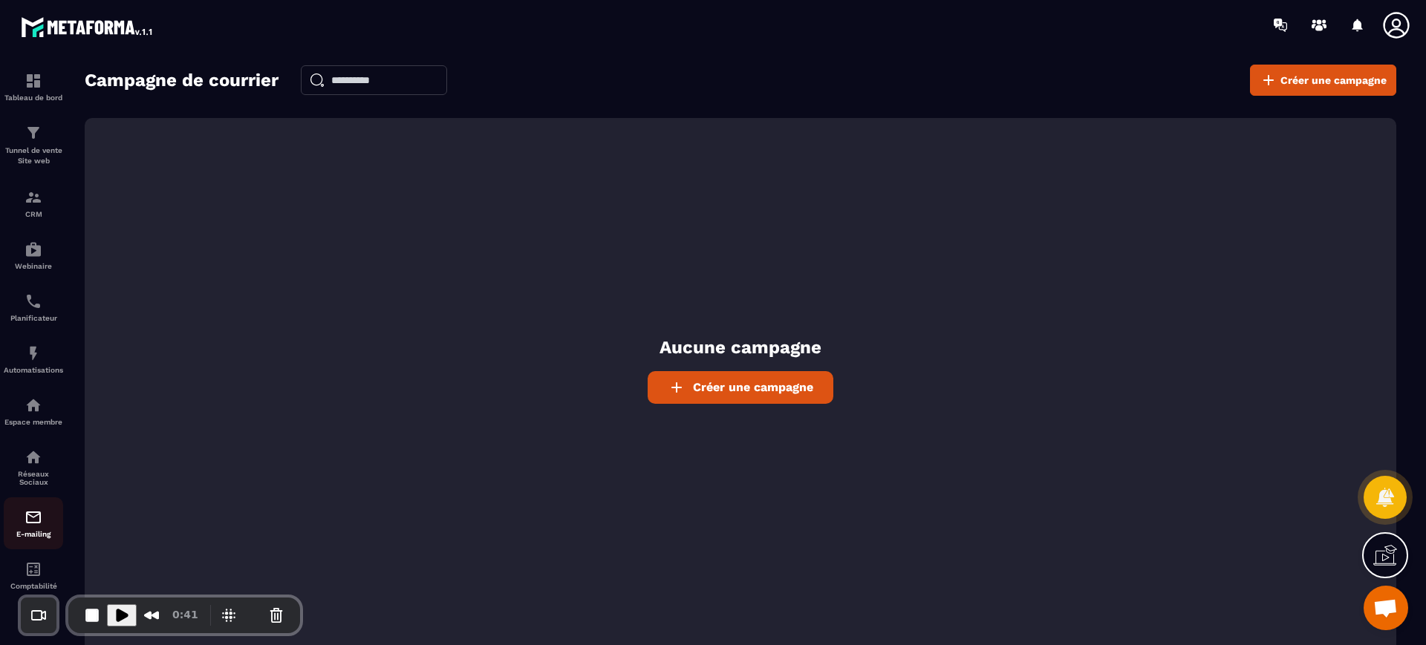
click at [33, 521] on img at bounding box center [34, 518] width 18 height 18
